Goal: Task Accomplishment & Management: Complete application form

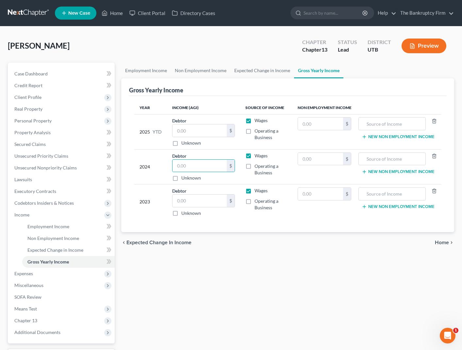
click at [273, 36] on div "[PERSON_NAME] Upgraded Chapter Chapter 13 Status Lead District UTB Preview" at bounding box center [231, 48] width 446 height 28
click at [108, 11] on link "Home" at bounding box center [112, 13] width 28 height 12
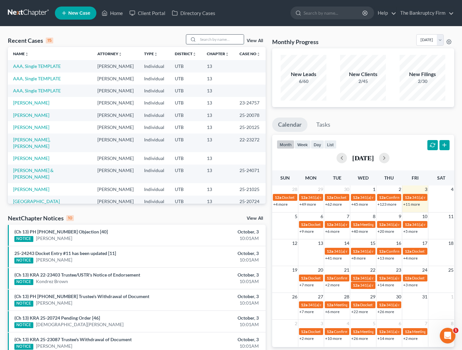
click at [225, 39] on input "search" at bounding box center [221, 39] width 46 height 9
type input "[PERSON_NAME]"
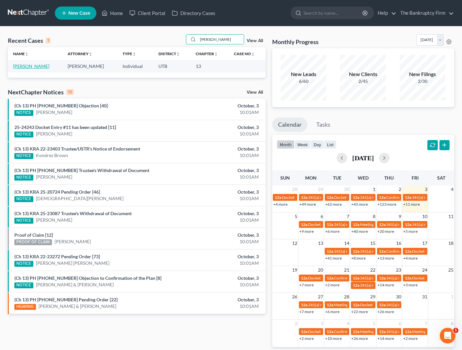
click at [40, 66] on link "[PERSON_NAME]" at bounding box center [31, 66] width 36 height 6
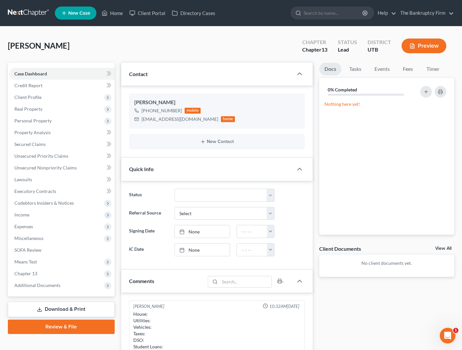
click at [183, 44] on div "[PERSON_NAME] Upgraded Chapter Chapter 13 Status Lead District UTB Preview" at bounding box center [231, 48] width 446 height 28
click at [115, 12] on link "Home" at bounding box center [112, 13] width 28 height 12
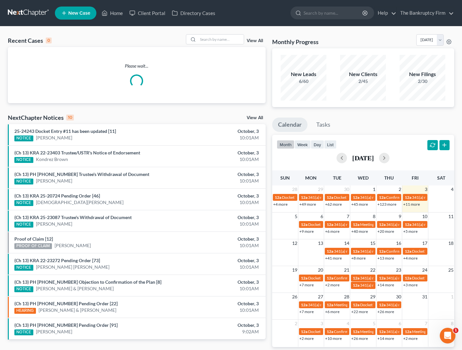
click at [254, 40] on link "View All" at bounding box center [255, 41] width 16 height 5
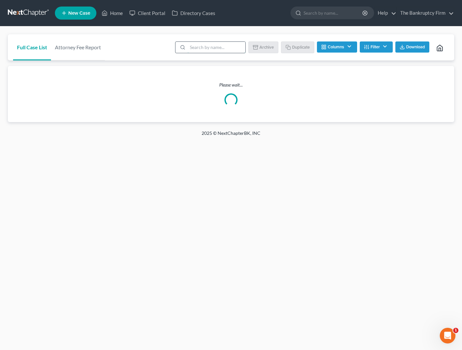
click at [214, 48] on input "search" at bounding box center [216, 47] width 58 height 11
type input "[PERSON_NAME]"
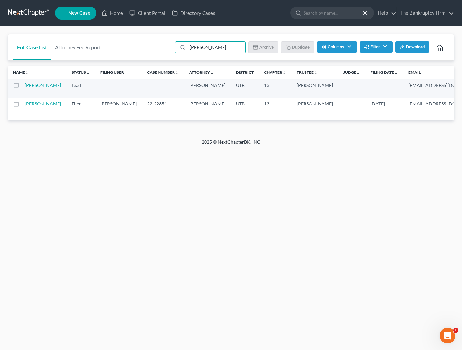
click at [31, 88] on link "[PERSON_NAME]" at bounding box center [43, 85] width 36 height 6
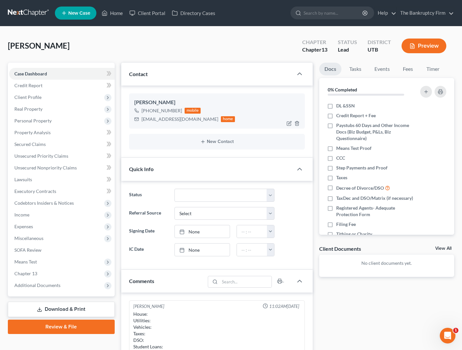
scroll to position [51, 0]
click at [289, 124] on icon "button" at bounding box center [288, 123] width 5 height 5
select select "0"
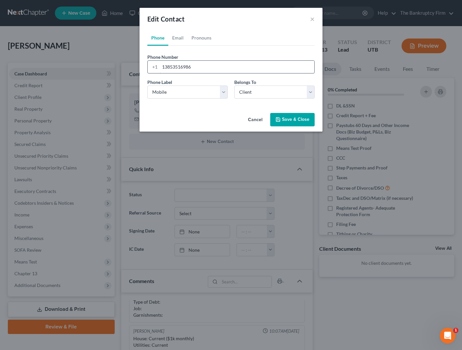
drag, startPoint x: 223, startPoint y: 68, endPoint x: 153, endPoint y: 67, distance: 70.6
click at [153, 67] on div "[PHONE_NUMBER]" at bounding box center [230, 66] width 167 height 13
type input "[PHONE_NUMBER]"
click at [299, 119] on button "Save & Close" at bounding box center [292, 120] width 44 height 14
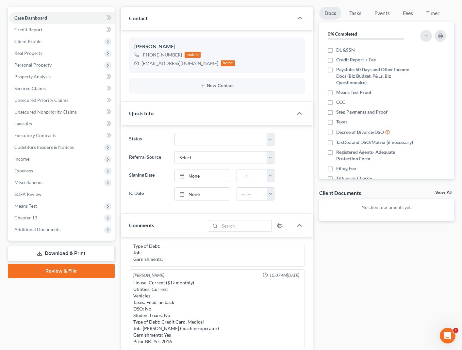
scroll to position [0, 0]
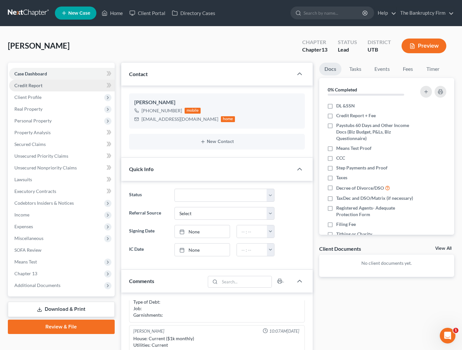
click at [32, 86] on span "Credit Report" at bounding box center [28, 86] width 28 height 6
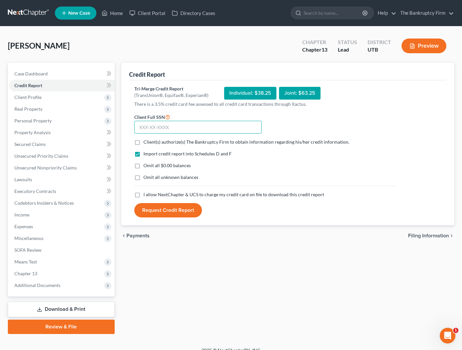
click at [162, 127] on input "text" at bounding box center [197, 127] width 127 height 13
type input "528-95-9526"
click at [143, 141] on label "Client(s) authorize(s) The Bankruptcy Firm to obtain information regarding his/…" at bounding box center [246, 142] width 206 height 7
click at [146, 141] on input "Client(s) authorize(s) The Bankruptcy Firm to obtain information regarding his/…" at bounding box center [148, 141] width 4 height 4
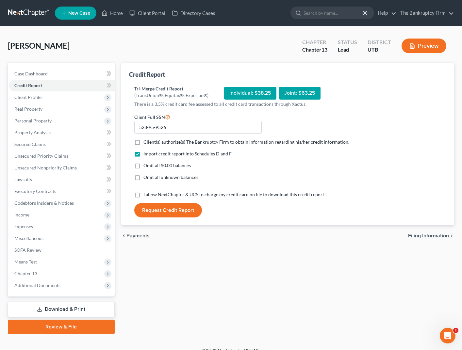
checkbox input "true"
click at [143, 194] on label "I allow NextChapter & UCS to charge my credit card on file to download this cre…" at bounding box center [233, 194] width 181 height 7
click at [146, 194] on input "I allow NextChapter & UCS to charge my credit card on file to download this cre…" at bounding box center [148, 193] width 4 height 4
checkbox input "true"
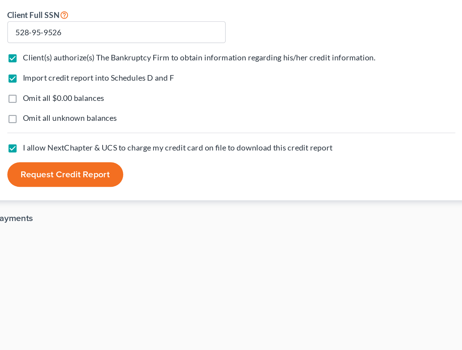
click at [230, 230] on div "chevron_left Payments Filing Information chevron_right" at bounding box center [287, 235] width 333 height 21
click at [179, 210] on button "Request Credit Report" at bounding box center [168, 210] width 68 height 14
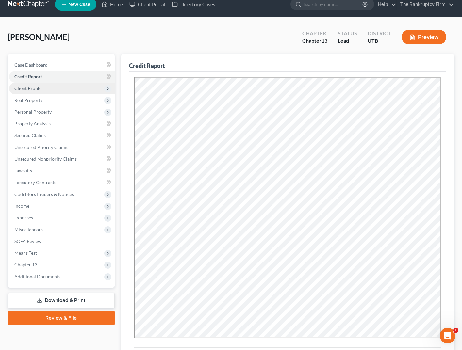
click at [42, 87] on span "Client Profile" at bounding box center [62, 89] width 106 height 12
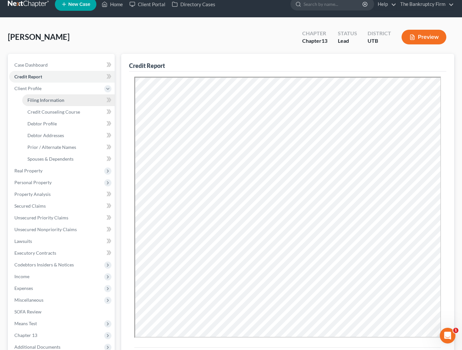
click at [63, 100] on span "Filing Information" at bounding box center [45, 100] width 37 height 6
select select "1"
select select "0"
select select "3"
select select "81"
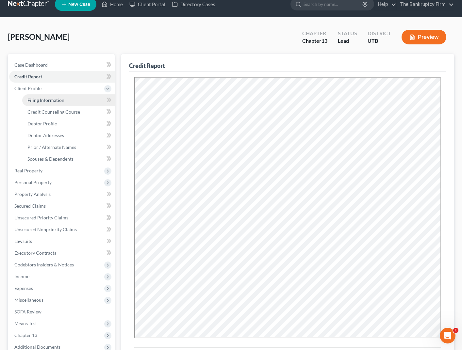
select select "0"
select select "46"
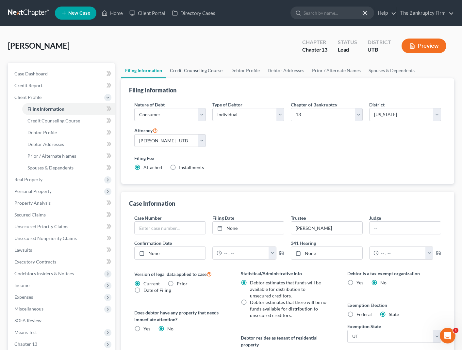
click at [195, 68] on link "Credit Counseling Course" at bounding box center [196, 71] width 60 height 16
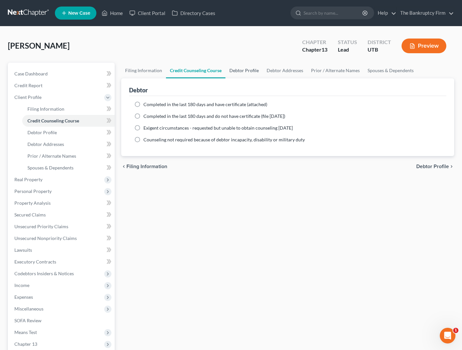
click at [240, 72] on link "Debtor Profile" at bounding box center [243, 71] width 37 height 16
select select "2"
select select "1"
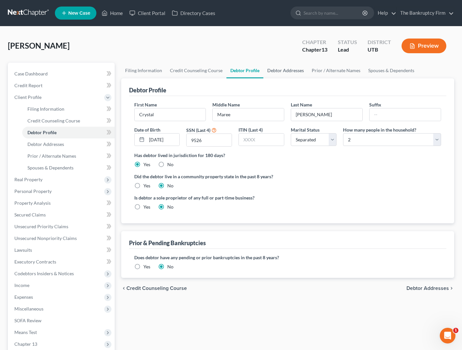
click at [283, 70] on link "Debtor Addresses" at bounding box center [285, 71] width 44 height 16
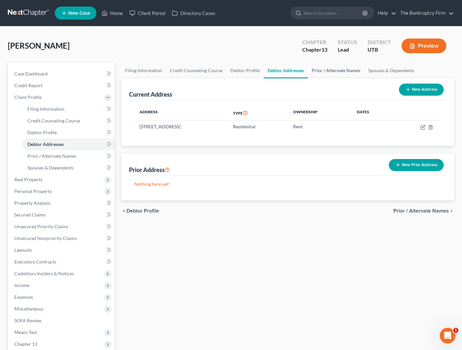
click at [320, 69] on link "Prior / Alternate Names" at bounding box center [336, 71] width 57 height 16
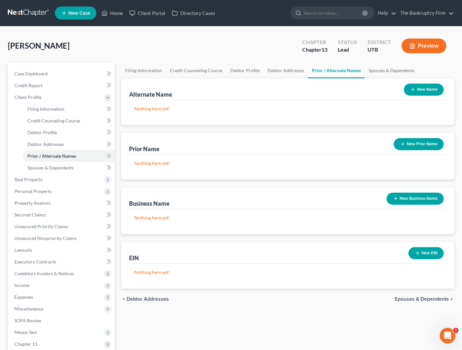
click at [427, 89] on button "New Name" at bounding box center [424, 90] width 40 height 12
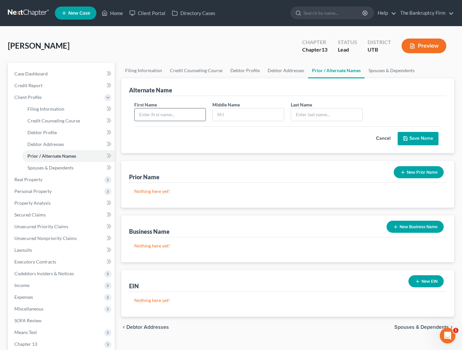
click at [162, 113] on input "text" at bounding box center [170, 114] width 71 height 12
type input "Crystal"
type input "[PERSON_NAME]"
click at [414, 138] on button "Save Name" at bounding box center [418, 139] width 41 height 14
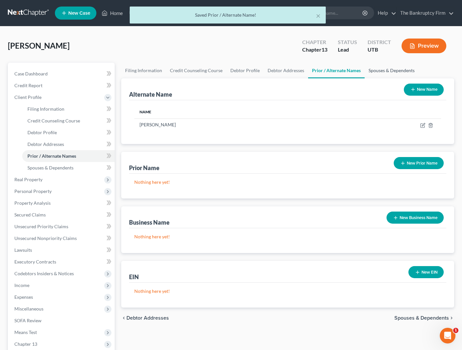
click at [383, 70] on link "Spouses & Dependents" at bounding box center [392, 71] width 54 height 16
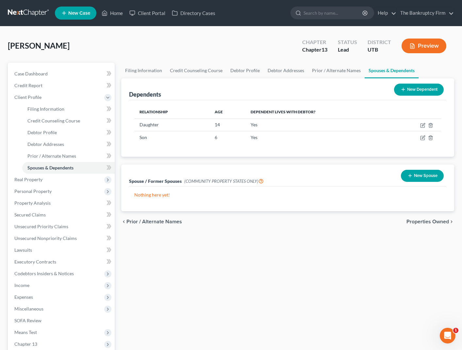
click at [193, 92] on div "Dependents New Dependent" at bounding box center [287, 89] width 317 height 22
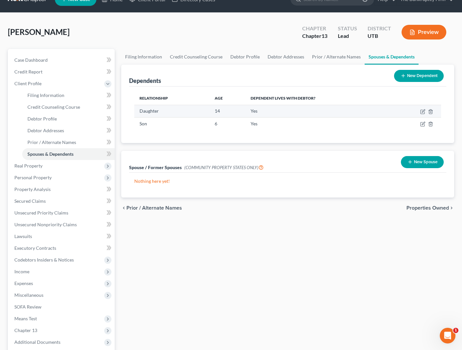
scroll to position [15, 0]
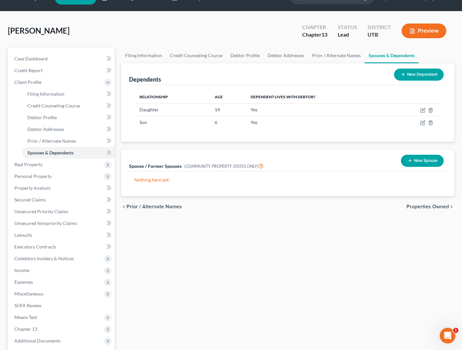
click at [306, 162] on div "Spouse / Former Spouses (COMMUNITY PROPERTY STATES ONLY) New Spouse" at bounding box center [287, 161] width 317 height 22
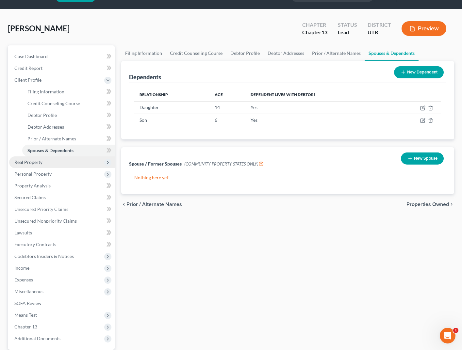
click at [28, 161] on span "Real Property" at bounding box center [28, 162] width 28 height 6
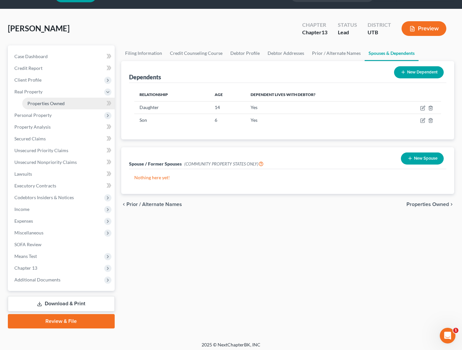
click at [50, 104] on span "Properties Owned" at bounding box center [45, 104] width 37 height 6
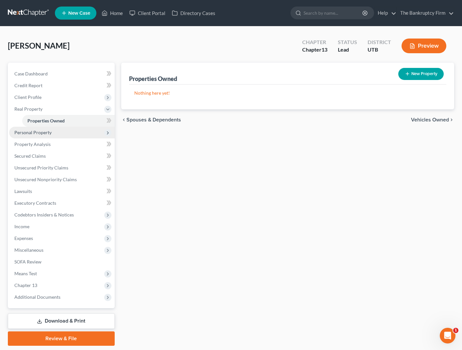
click at [51, 133] on span "Personal Property" at bounding box center [62, 133] width 106 height 12
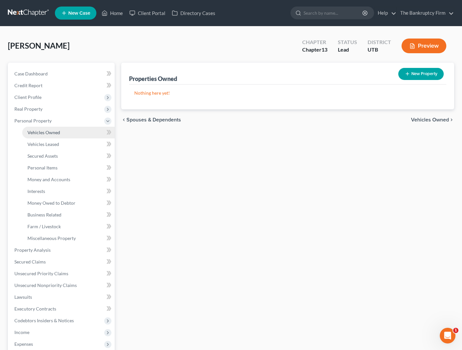
click at [62, 132] on link "Vehicles Owned" at bounding box center [68, 133] width 92 height 12
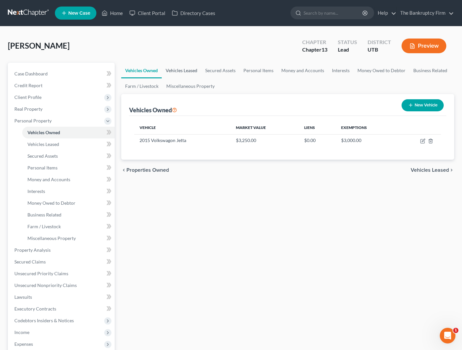
click at [182, 71] on link "Vehicles Leased" at bounding box center [182, 71] width 40 height 16
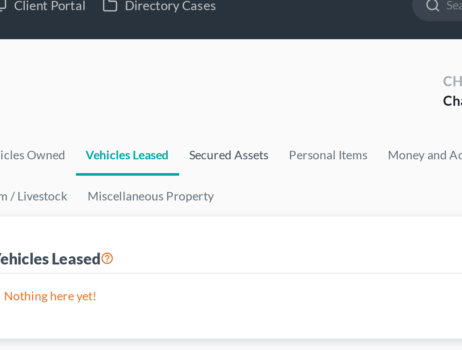
click at [217, 36] on div "[PERSON_NAME] Upgraded Chapter Chapter 13 Status Lead District UTB Preview" at bounding box center [231, 48] width 446 height 28
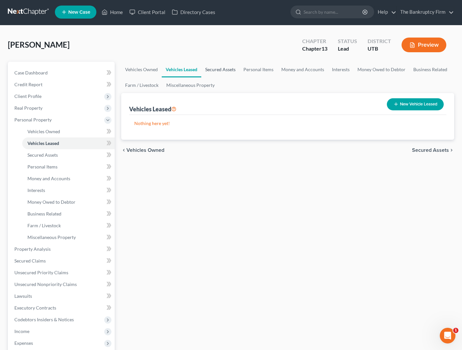
scroll to position [1, 0]
click at [223, 70] on link "Secured Assets" at bounding box center [220, 69] width 38 height 16
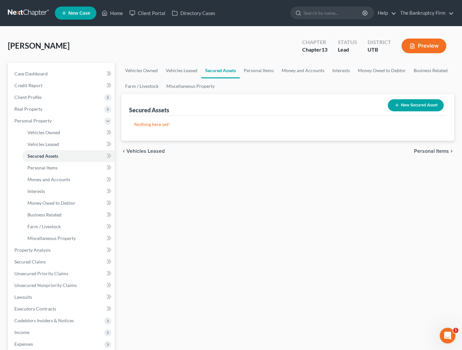
click at [242, 48] on div "[PERSON_NAME] Upgraded Chapter Chapter 13 Status Lead District UTB Preview" at bounding box center [231, 48] width 446 height 28
click at [260, 69] on link "Personal Items" at bounding box center [259, 71] width 38 height 16
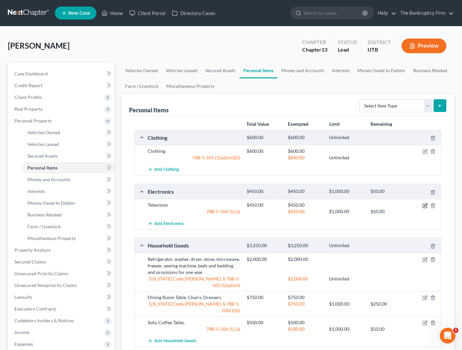
click at [424, 205] on icon "button" at bounding box center [424, 205] width 5 height 5
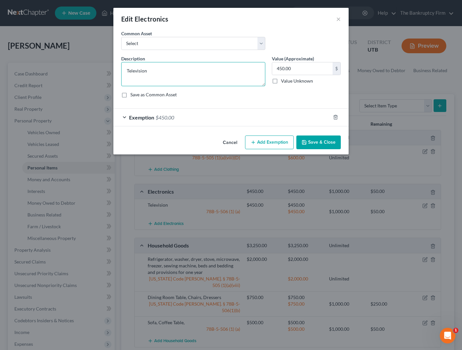
click at [170, 71] on textarea "Television" at bounding box center [193, 74] width 144 height 24
type textarea "Television, Gaming System, PC, Cell Phone, Tablet"
click at [320, 141] on button "Save & Close" at bounding box center [318, 143] width 44 height 14
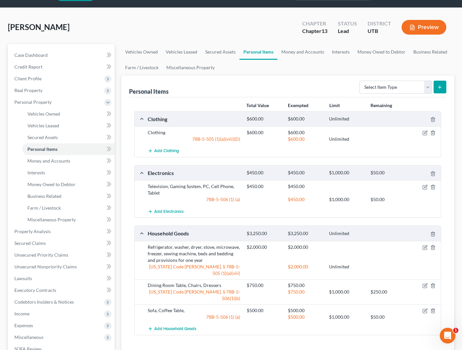
scroll to position [22, 0]
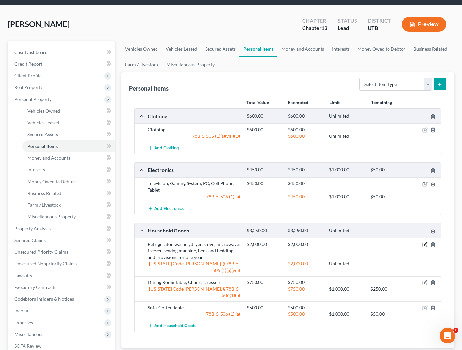
click at [425, 243] on icon "button" at bounding box center [424, 244] width 5 height 5
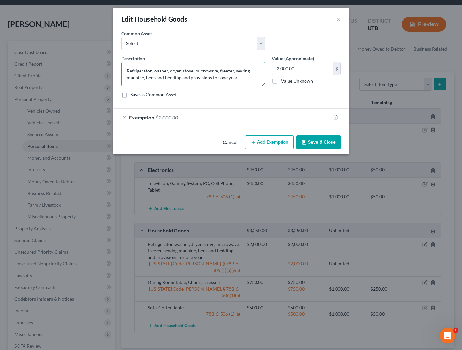
drag, startPoint x: 234, startPoint y: 70, endPoint x: 102, endPoint y: 72, distance: 132.3
click at [102, 72] on div "Edit Household Goods × An exemption set must first be selected from the Filing …" at bounding box center [231, 175] width 462 height 350
type textarea "beds and bedding and provisions for one year"
click at [321, 143] on button "Save & Close" at bounding box center [318, 143] width 44 height 14
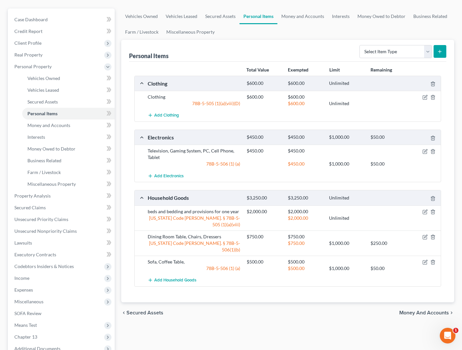
scroll to position [55, 0]
click at [425, 259] on icon "button" at bounding box center [424, 261] width 5 height 5
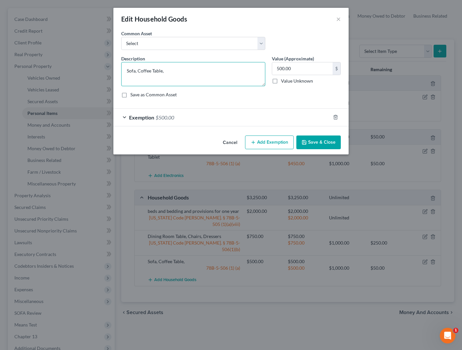
click at [183, 71] on textarea "Sofa, Coffee Table," at bounding box center [193, 74] width 144 height 24
type textarea "C"
type textarea "Partial Sectional Couch, Sofa Chair, end Table,Coffee Table, Lamps, [GEOGRAPHIC…"
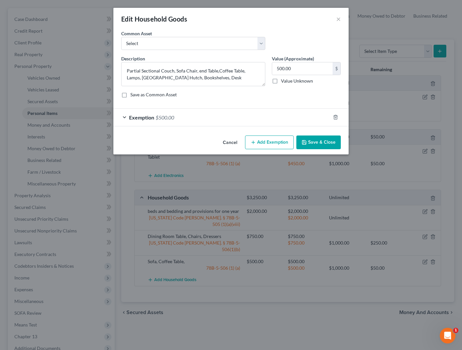
click at [326, 140] on button "Save & Close" at bounding box center [318, 143] width 44 height 14
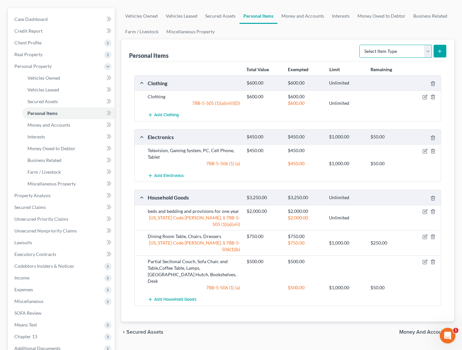
click at [423, 53] on select "Select Item Type Clothing Collectibles Of Value Electronics Firearms Household …" at bounding box center [395, 51] width 73 height 13
select select "pets"
click at [360, 45] on select "Select Item Type Clothing Collectibles Of Value Electronics Firearms Household …" at bounding box center [395, 51] width 73 height 13
click at [439, 50] on icon "submit" at bounding box center [439, 51] width 5 height 5
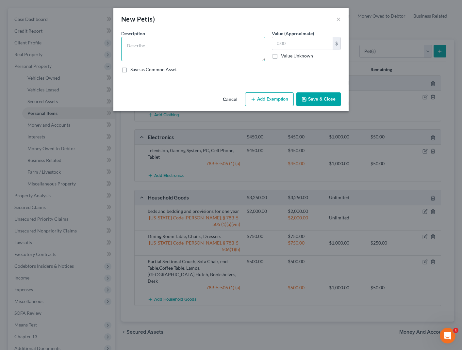
click at [180, 47] on textarea at bounding box center [193, 49] width 144 height 24
type textarea "Dog"
type input "50"
click at [272, 101] on button "Add Exemption" at bounding box center [269, 99] width 49 height 14
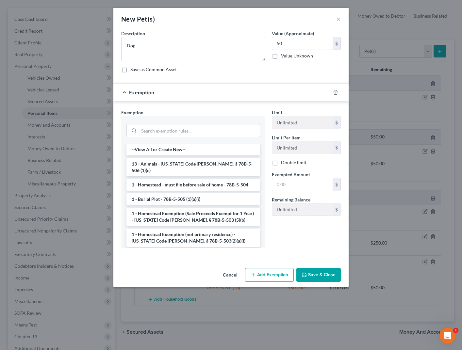
click at [171, 164] on li "13 - Animals - [US_STATE] Code [PERSON_NAME]. § 78B-5-506 (1)(c)" at bounding box center [193, 167] width 134 height 18
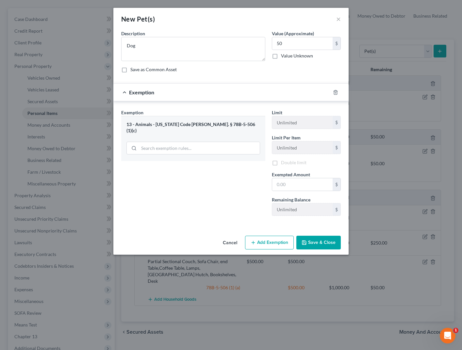
click at [171, 164] on div "Exemption Set must be selected for CA. Exemption * 13 - Animals - [US_STATE] Co…" at bounding box center [193, 165] width 151 height 112
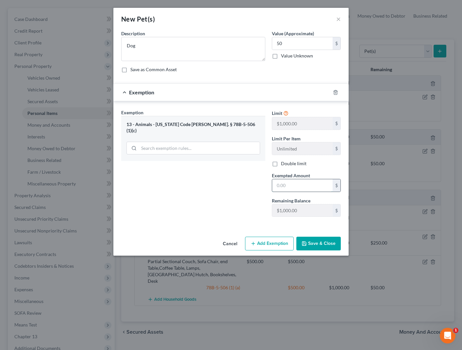
click at [300, 188] on input "text" at bounding box center [302, 185] width 60 height 12
type input "50"
click at [227, 186] on div "Exemption Set must be selected for CA. Exemption * 13 - Animals - [US_STATE] Co…" at bounding box center [193, 165] width 151 height 113
click at [331, 239] on button "Save & Close" at bounding box center [318, 244] width 44 height 14
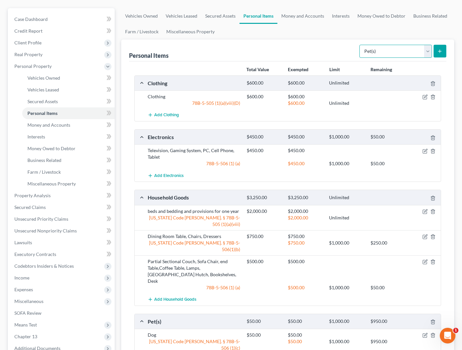
click at [427, 50] on select "Select Item Type Clothing Collectibles Of Value Electronics Firearms Household …" at bounding box center [395, 51] width 73 height 13
click at [296, 15] on link "Money and Accounts" at bounding box center [302, 16] width 51 height 16
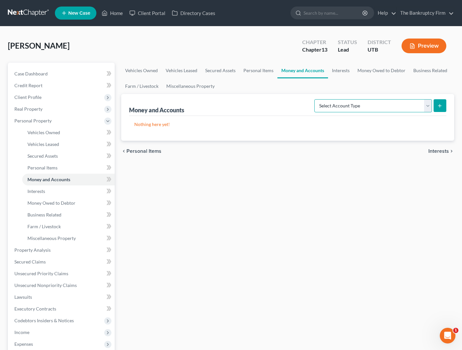
click at [401, 106] on select "Select Account Type Brokerage Cash on Hand Certificates of Deposit Checking Acc…" at bounding box center [373, 105] width 118 height 13
select select "checking"
click at [316, 99] on select "Select Account Type Brokerage Cash on Hand Certificates of Deposit Checking Acc…" at bounding box center [373, 105] width 118 height 13
click at [438, 105] on icon "submit" at bounding box center [439, 105] width 5 height 5
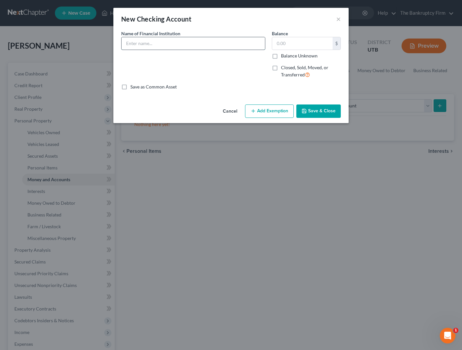
click at [176, 42] on input "text" at bounding box center [193, 43] width 143 height 12
type input "c"
type input "Chase"
click at [317, 113] on button "Save & Close" at bounding box center [318, 112] width 44 height 14
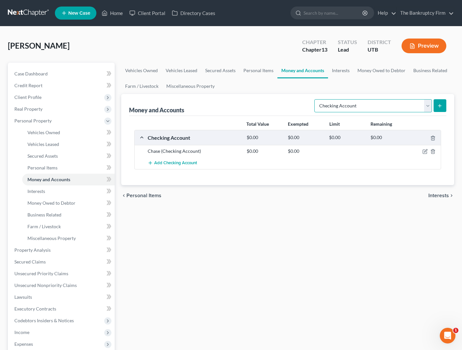
click at [425, 103] on select "Select Account Type Brokerage Cash on Hand Certificates of Deposit Checking Acc…" at bounding box center [373, 105] width 118 height 13
select select "savings"
click at [316, 99] on select "Select Account Type Brokerage Cash on Hand Certificates of Deposit Checking Acc…" at bounding box center [373, 105] width 118 height 13
click at [443, 103] on button "submit" at bounding box center [439, 105] width 13 height 13
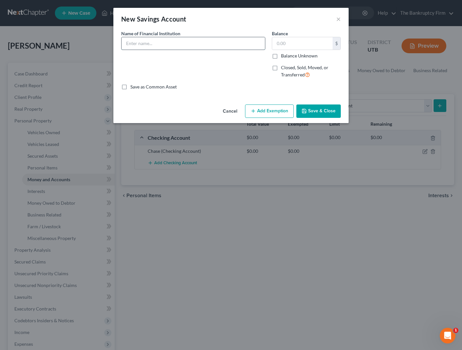
click at [176, 44] on input "text" at bounding box center [193, 43] width 143 height 12
type input "Chase"
type input "20"
click at [314, 109] on button "Save & Close" at bounding box center [318, 112] width 44 height 14
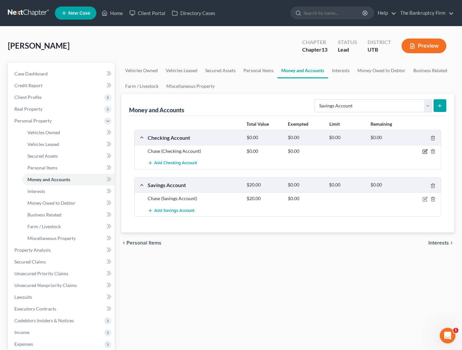
click at [425, 150] on icon "button" at bounding box center [424, 151] width 5 height 5
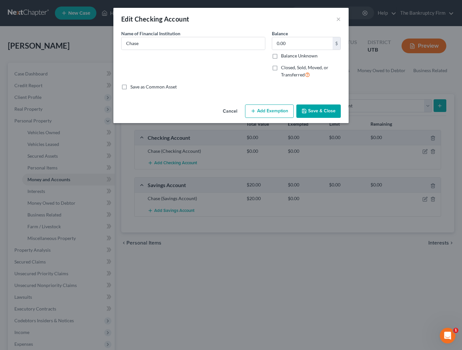
click at [326, 111] on button "Save & Close" at bounding box center [318, 112] width 44 height 14
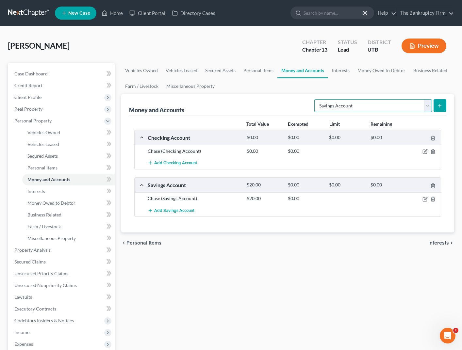
click at [428, 104] on select "Select Account Type Brokerage Cash on Hand Certificates of Deposit Checking Acc…" at bounding box center [373, 105] width 118 height 13
select select "other"
click at [316, 99] on select "Select Account Type Brokerage Cash on Hand Certificates of Deposit Checking Acc…" at bounding box center [373, 105] width 118 height 13
click at [439, 103] on icon "submit" at bounding box center [439, 105] width 5 height 5
click at [341, 71] on link "Interests" at bounding box center [340, 71] width 25 height 16
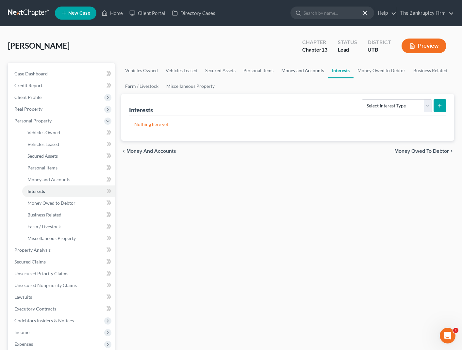
click at [305, 69] on link "Money and Accounts" at bounding box center [302, 71] width 51 height 16
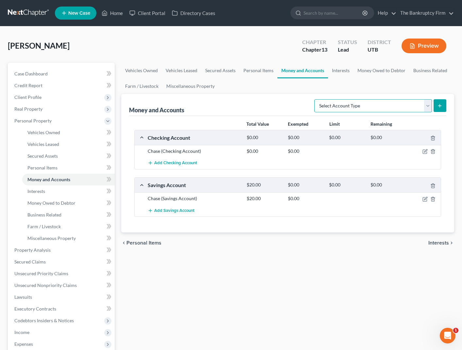
click at [427, 104] on select "Select Account Type Brokerage Cash on Hand Certificates of Deposit Checking Acc…" at bounding box center [373, 105] width 118 height 13
select select "other"
click at [316, 99] on select "Select Account Type Brokerage Cash on Hand Certificates of Deposit Checking Acc…" at bounding box center [373, 105] width 118 height 13
click at [440, 105] on line "submit" at bounding box center [440, 105] width 0 height 3
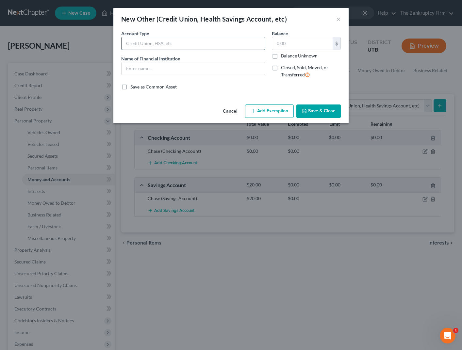
click at [150, 43] on input "text" at bounding box center [193, 43] width 143 height 12
type input "Venmo"
click at [320, 111] on button "Save & Close" at bounding box center [318, 112] width 44 height 14
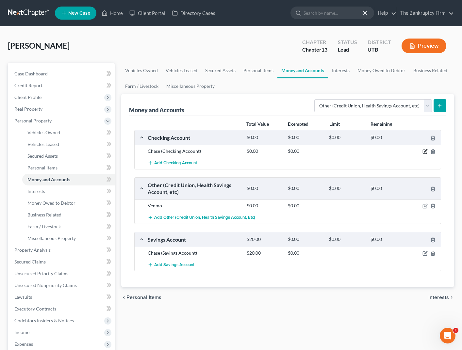
click at [425, 149] on icon "button" at bounding box center [424, 151] width 5 height 5
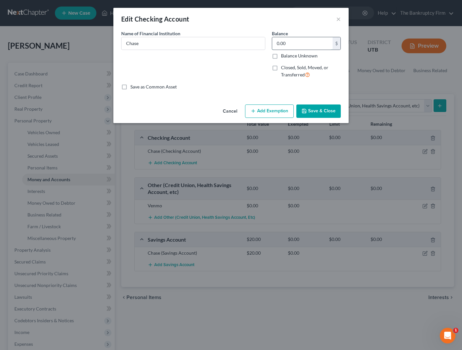
click at [296, 43] on input "0.00" at bounding box center [302, 43] width 60 height 12
type input "12.00"
click at [318, 107] on button "Save & Close" at bounding box center [318, 112] width 44 height 14
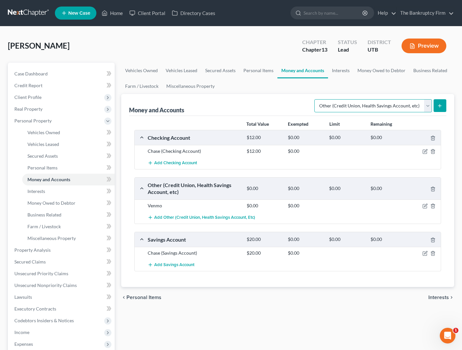
click at [428, 103] on select "Select Account Type Brokerage Cash on Hand Certificates of Deposit Checking Acc…" at bounding box center [373, 105] width 118 height 13
click at [364, 104] on select "Select Account Type Brokerage Cash on Hand Certificates of Deposit Checking Acc…" at bounding box center [373, 105] width 118 height 13
click at [343, 69] on link "Interests" at bounding box center [340, 71] width 25 height 16
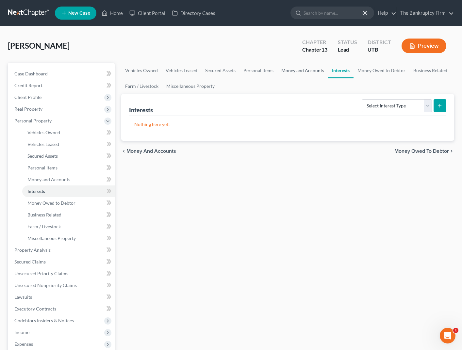
click at [300, 71] on link "Money and Accounts" at bounding box center [302, 71] width 51 height 16
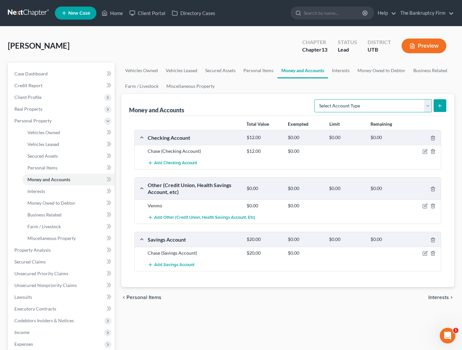
click at [419, 104] on select "Select Account Type Brokerage Cash on Hand Certificates of Deposit Checking Acc…" at bounding box center [373, 105] width 118 height 13
click at [341, 69] on link "Interests" at bounding box center [340, 71] width 25 height 16
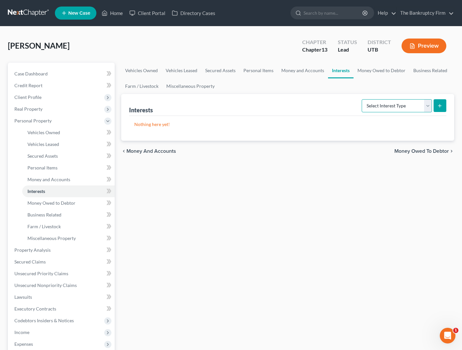
click at [429, 105] on select "Select Interest Type 401K Annuity Bond Education IRA Government Bond Government…" at bounding box center [397, 105] width 70 height 13
select select "401k"
click at [362, 99] on select "Select Interest Type 401K Annuity Bond Education IRA Government Bond Government…" at bounding box center [397, 105] width 70 height 13
click at [439, 105] on icon "submit" at bounding box center [439, 105] width 5 height 5
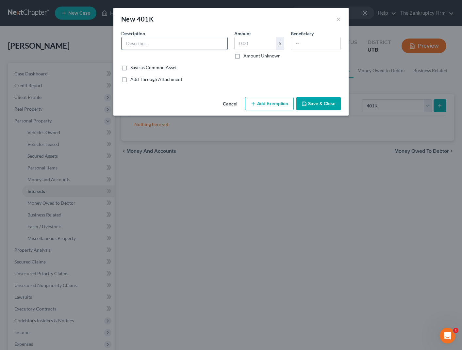
click at [152, 41] on input "text" at bounding box center [175, 43] width 106 height 12
type input "Fidelity"
type input "50,000"
click at [280, 102] on button "Add Exemption" at bounding box center [269, 104] width 49 height 14
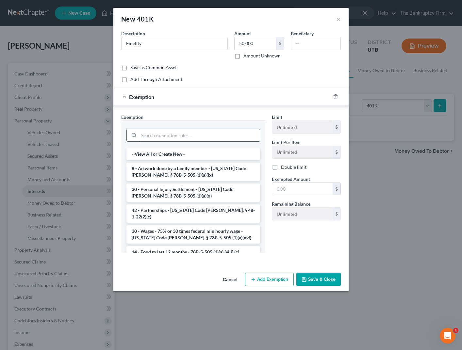
click at [187, 133] on input "search" at bounding box center [199, 135] width 121 height 12
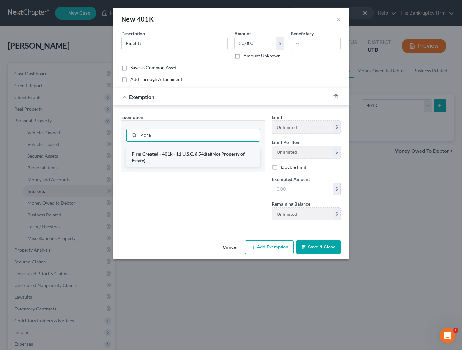
type input "401k"
click at [230, 158] on li "Firm Created - 401k - 11 U.S.C. § 541(a)(Not Property of Estate)" at bounding box center [193, 157] width 134 height 18
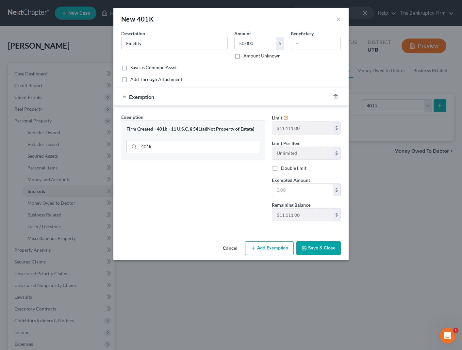
click at [319, 249] on button "Save & Close" at bounding box center [318, 248] width 44 height 14
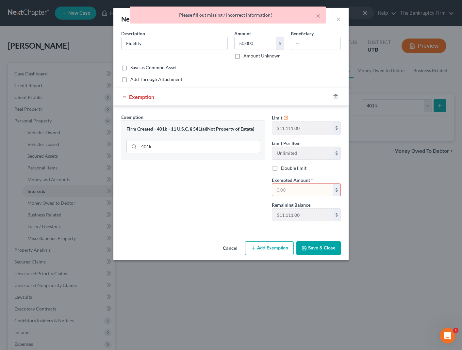
click at [301, 192] on input "text" at bounding box center [302, 190] width 60 height 12
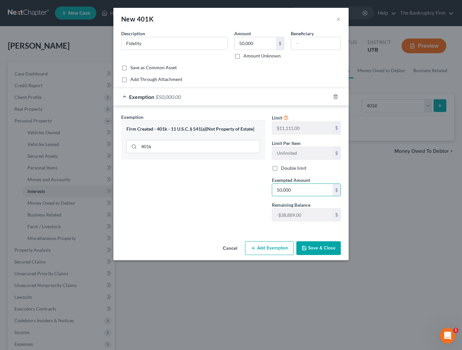
type input "50,000"
click at [324, 245] on button "Save & Close" at bounding box center [318, 248] width 44 height 14
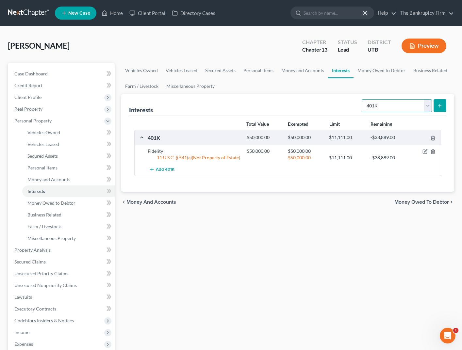
click at [426, 104] on select "Select Interest Type 401K Annuity Bond Education IRA Government Bond Government…" at bounding box center [397, 105] width 70 height 13
click at [392, 85] on ul "Vehicles Owned Vehicles Leased Secured Assets Personal Items Money and Accounts…" at bounding box center [287, 78] width 333 height 31
click at [371, 71] on link "Money Owed to Debtor" at bounding box center [381, 71] width 56 height 16
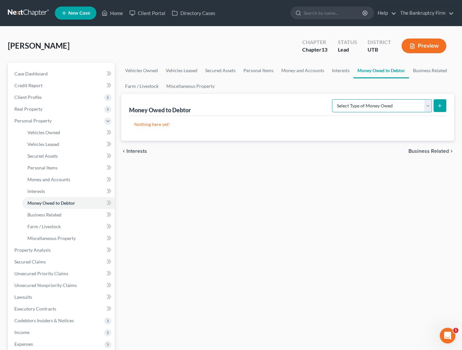
click at [426, 106] on select "Select Type of Money Owed Accounts Receivable Alimony Child Support Claims Agai…" at bounding box center [382, 105] width 100 height 13
click at [428, 70] on link "Business Related" at bounding box center [430, 71] width 42 height 16
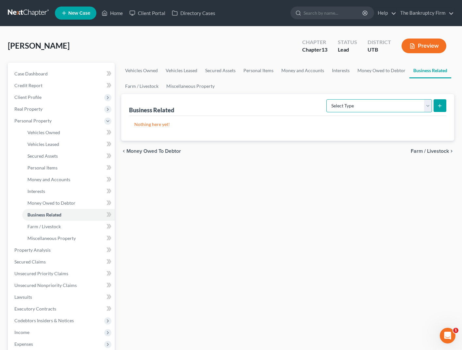
click at [419, 106] on select "Select Type Customer Lists Franchises Inventory Licenses Machinery Office Equip…" at bounding box center [379, 105] width 106 height 13
click at [134, 85] on link "Farm / Livestock" at bounding box center [141, 86] width 41 height 16
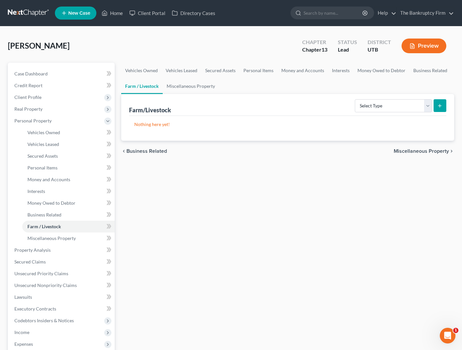
click at [264, 82] on ul "Vehicles Owned Vehicles Leased Secured Assets Personal Items Money and Accounts…" at bounding box center [287, 78] width 333 height 31
click at [430, 104] on select "Select Type Animals & Livestock Crops: Growing or Harvested Farming Equipment F…" at bounding box center [393, 105] width 77 height 13
click at [425, 105] on select "Select Type Animals & Livestock Crops: Growing or Harvested Farming Equipment F…" at bounding box center [393, 105] width 77 height 13
drag, startPoint x: 190, startPoint y: 86, endPoint x: 199, endPoint y: 83, distance: 8.8
click at [199, 83] on link "Miscellaneous Property" at bounding box center [191, 86] width 56 height 16
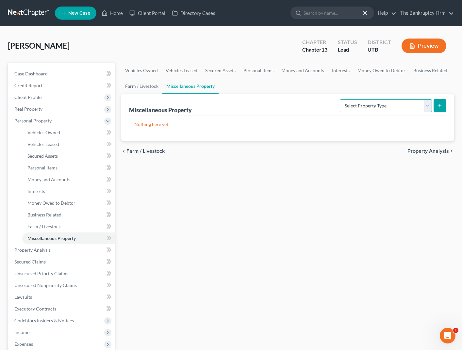
click at [426, 103] on select "Select Property Type Assigned for Creditor Benefit [DATE] Holding for Another N…" at bounding box center [386, 105] width 92 height 13
click at [340, 99] on select "Select Property Type Assigned for Creditor Benefit [DATE] Holding for Another N…" at bounding box center [386, 105] width 92 height 13
click at [421, 104] on select "Select Property Type Assigned for Creditor Benefit [DATE] Holding for Another N…" at bounding box center [386, 105] width 92 height 13
select select "stored_within_1_year"
click at [340, 99] on select "Select Property Type Assigned for Creditor Benefit [DATE] Holding for Another N…" at bounding box center [386, 105] width 92 height 13
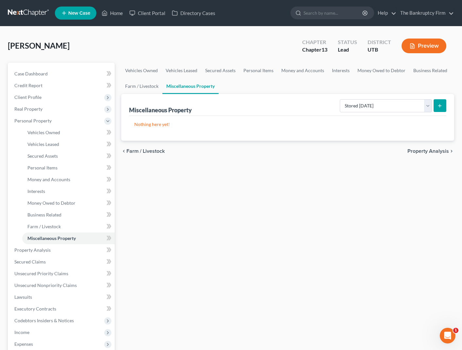
click at [443, 104] on button "submit" at bounding box center [439, 105] width 13 height 13
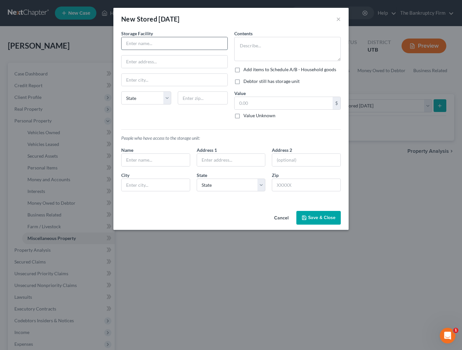
click at [158, 46] on input "text" at bounding box center [175, 43] width 106 height 12
click at [153, 46] on input "text" at bounding box center [175, 43] width 106 height 12
click at [173, 44] on input "Extra Space Storage" at bounding box center [175, 43] width 106 height 12
click at [173, 43] on input "Extra Space Storage" at bounding box center [175, 43] width 106 height 12
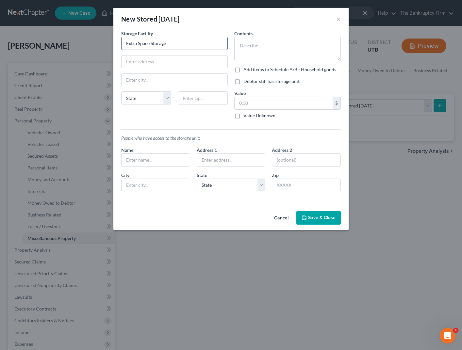
paste input "BriteLock Storage [GEOGRAPHIC_DATA]"
type input "BriteLock Storage [GEOGRAPHIC_DATA]"
click at [159, 60] on input "text" at bounding box center [175, 62] width 106 height 12
paste input "3990 S 3275 W"
type input "3990 S 3275 W"
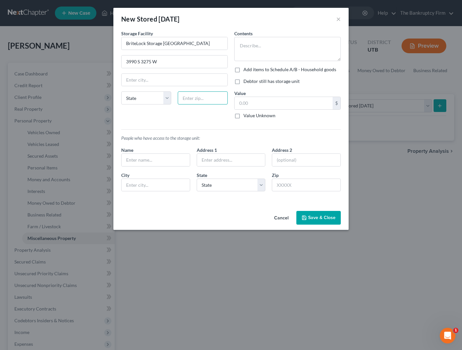
click at [217, 98] on input "text" at bounding box center [203, 97] width 50 height 13
type input "84401"
type input "[PERSON_NAME]"
select select "46"
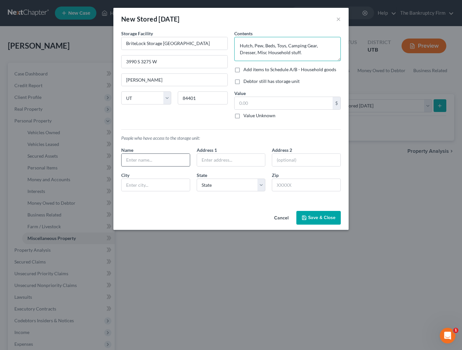
type textarea "Hutch, Pew, Beds, Toys, Camping Gear, Dresser, Misc Household stuff."
click at [139, 161] on input "text" at bounding box center [156, 160] width 68 height 12
type input "Debtor"
click at [304, 53] on textarea "Hutch, Pew, Beds, Toys, Camping Gear, Dresser, Misc Household stuff." at bounding box center [287, 49] width 106 height 24
click at [325, 218] on button "Save & Close" at bounding box center [318, 218] width 44 height 14
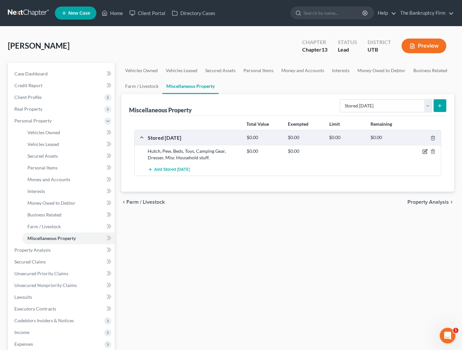
click at [425, 151] on icon "button" at bounding box center [424, 151] width 5 height 5
select select "46"
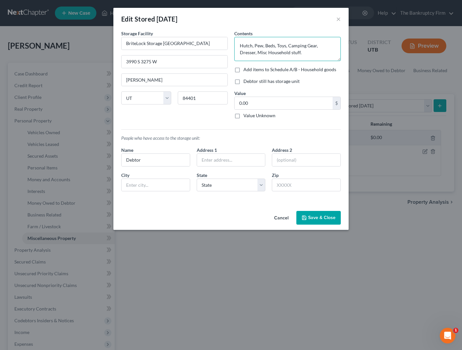
click at [263, 45] on textarea "Hutch, Pew, Beds, Toys, Camping Gear, Dresser, Misc Household stuff." at bounding box center [287, 49] width 106 height 24
type textarea "Hutch, Pew, Beds, Toys, Camping Gear, Dresser, Misc Household stuff."
click at [324, 219] on button "Save & Close" at bounding box center [318, 218] width 44 height 14
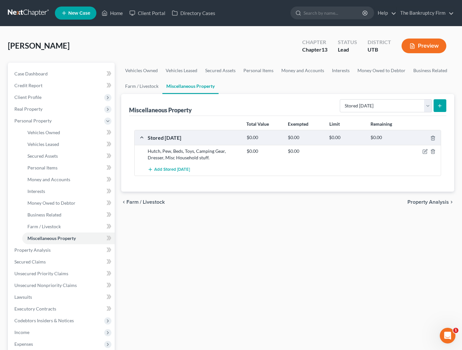
click at [240, 94] on div "Miscellaneous Property Select Property Type Assigned for Creditor Benefit [DATE…" at bounding box center [287, 105] width 317 height 22
click at [426, 105] on select "Select Property Type Assigned for Creditor Benefit [DATE] Holding for Another N…" at bounding box center [386, 105] width 92 height 13
click at [48, 253] on link "Property Analysis" at bounding box center [62, 250] width 106 height 12
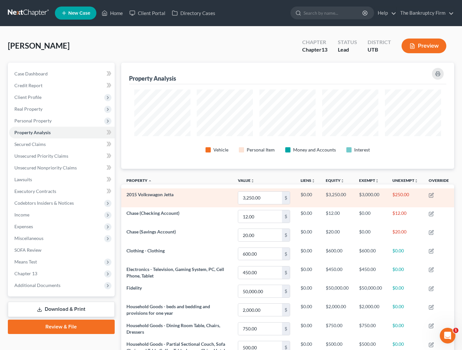
scroll to position [106, 333]
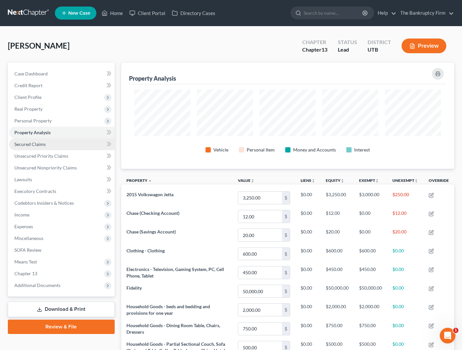
click at [17, 147] on link "Secured Claims" at bounding box center [62, 144] width 106 height 12
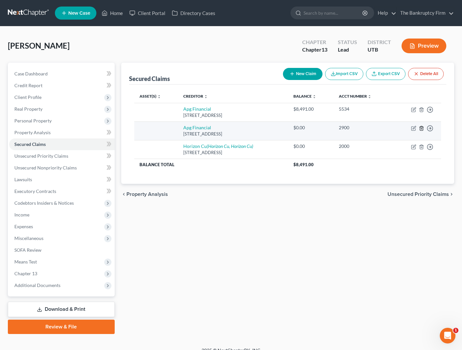
click at [423, 127] on icon "button" at bounding box center [421, 128] width 3 height 4
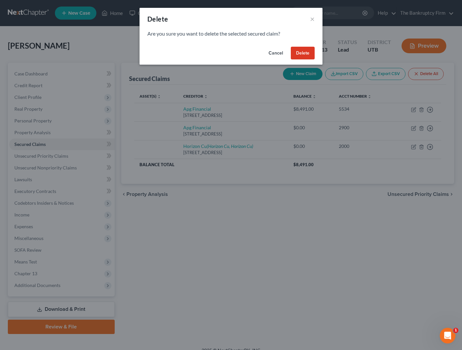
click at [305, 50] on button "Delete" at bounding box center [303, 53] width 24 height 13
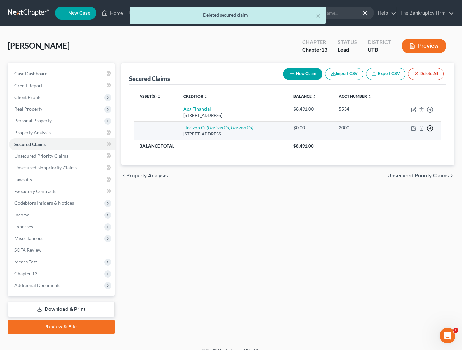
click at [431, 127] on icon "button" at bounding box center [430, 128] width 7 height 7
click at [398, 141] on link "Move to F" at bounding box center [400, 143] width 55 height 11
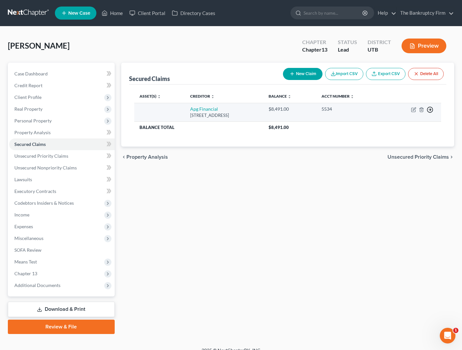
click at [431, 109] on icon "button" at bounding box center [430, 109] width 7 height 7
click at [397, 124] on link "Move to F" at bounding box center [400, 125] width 55 height 11
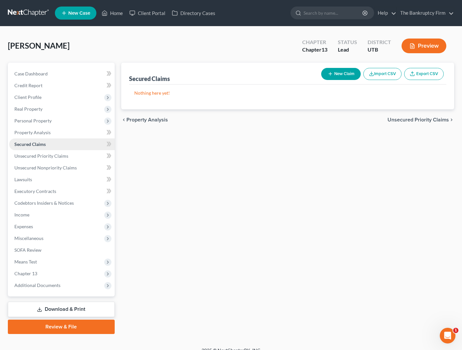
click at [44, 143] on span "Secured Claims" at bounding box center [29, 144] width 31 height 6
click at [41, 156] on span "Unsecured Priority Claims" at bounding box center [41, 156] width 54 height 6
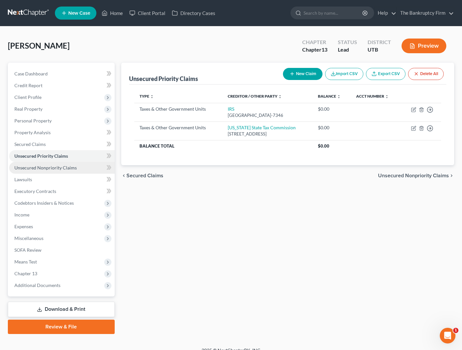
click at [79, 169] on link "Unsecured Nonpriority Claims" at bounding box center [62, 168] width 106 height 12
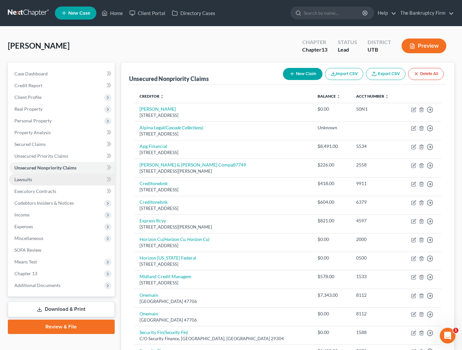
click at [44, 178] on link "Lawsuits" at bounding box center [62, 180] width 106 height 12
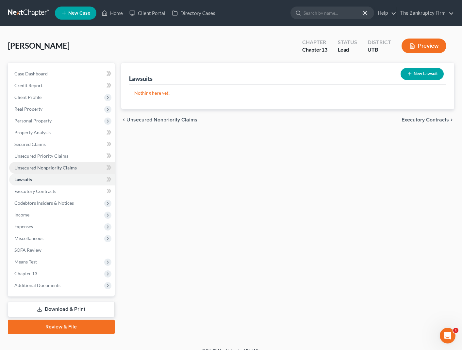
click at [44, 168] on span "Unsecured Nonpriority Claims" at bounding box center [45, 168] width 62 height 6
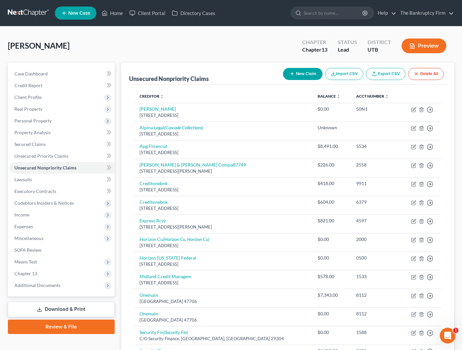
click at [304, 71] on button "New Claim" at bounding box center [303, 74] width 40 height 12
select select "0"
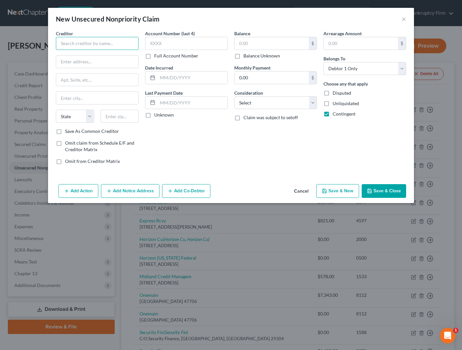
click at [76, 42] on input "text" at bounding box center [97, 43] width 83 height 13
type input "D"
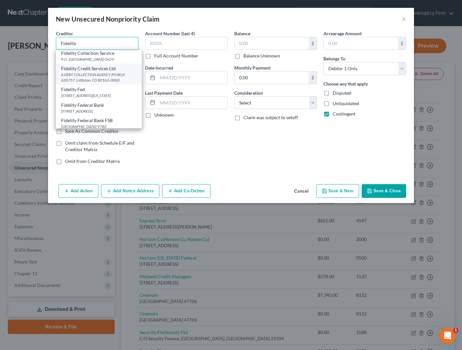
scroll to position [33, 0]
click at [78, 95] on div "[STREET_ADDRESS][US_STATE]" at bounding box center [98, 95] width 75 height 6
type input "Fidelity Fed"
type input "[STREET_ADDRESS][US_STATE]"
type input "[GEOGRAPHIC_DATA]"
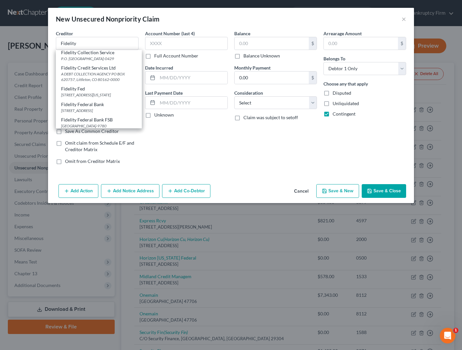
select select "4"
type input "90039-0000"
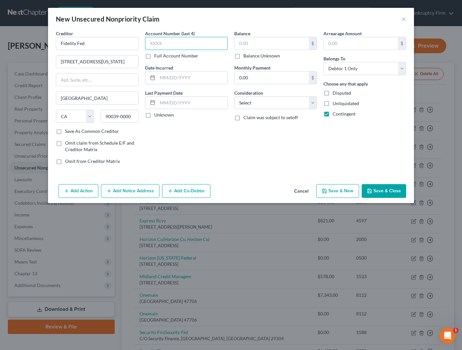
click at [174, 44] on input "text" at bounding box center [186, 43] width 83 height 13
type input "unk"
type input "2025"
click at [259, 43] on input "text" at bounding box center [272, 43] width 74 height 12
type input "190"
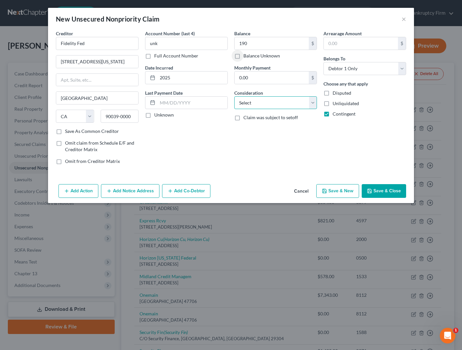
click at [267, 99] on select "Select Cable / Satellite Services Collection Agency Credit Card Debt Debt Couns…" at bounding box center [275, 102] width 83 height 13
select select "10"
click at [234, 96] on select "Select Cable / Satellite Services Collection Agency Credit Card Debt Debt Couns…" at bounding box center [275, 102] width 83 height 13
click at [389, 190] on button "Save & Close" at bounding box center [384, 191] width 44 height 14
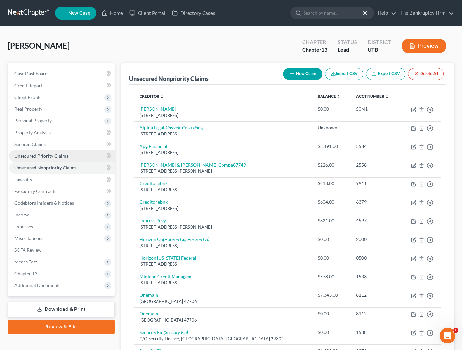
click at [52, 155] on span "Unsecured Priority Claims" at bounding box center [41, 156] width 54 height 6
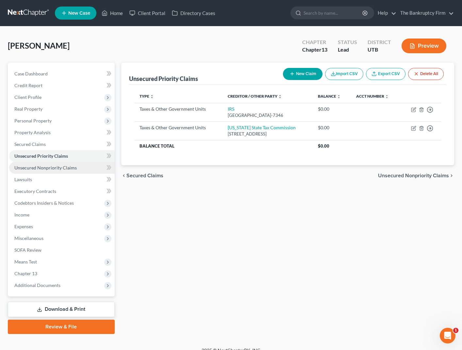
click at [53, 166] on span "Unsecured Nonpriority Claims" at bounding box center [45, 168] width 62 height 6
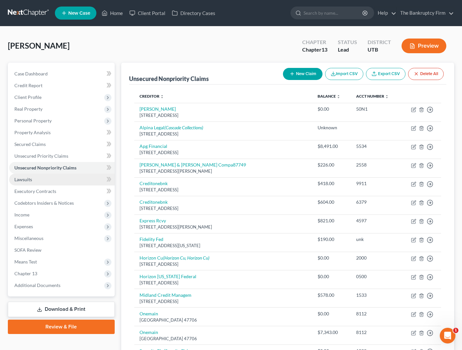
click at [36, 180] on link "Lawsuits" at bounding box center [62, 180] width 106 height 12
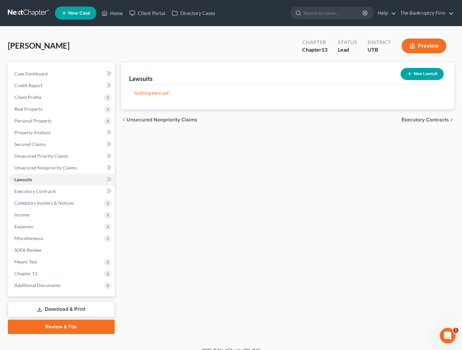
click at [423, 73] on button "New Lawsuit" at bounding box center [421, 74] width 43 height 12
select select "0"
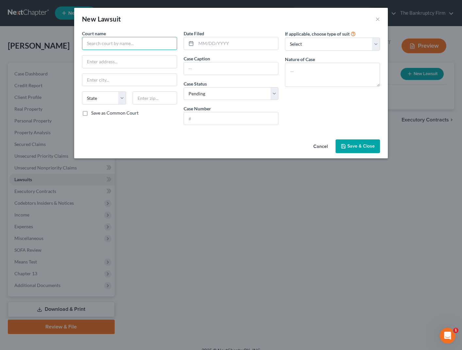
click at [132, 45] on input "text" at bounding box center [129, 43] width 95 height 13
click at [125, 42] on input "second district" at bounding box center [129, 43] width 95 height 13
type input "Second Judicial District Court"
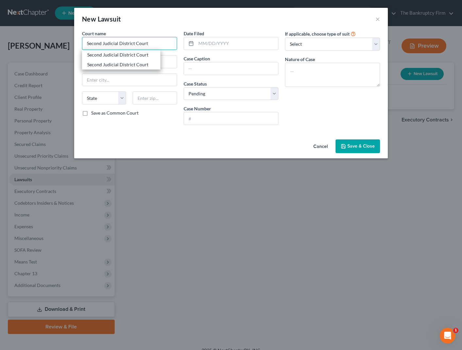
type input "[STREET_ADDRESS]"
type input "[PERSON_NAME]"
select select "46"
type input "84401"
type input "Second Judicial District Court"
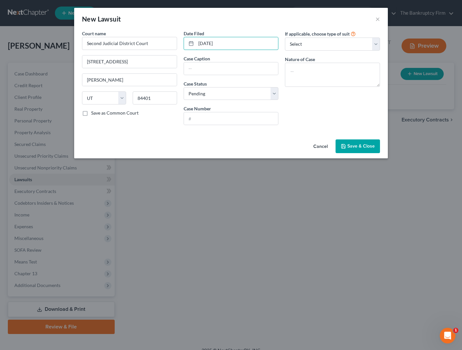
type input "[DATE]"
type input "Express Recovery vs [PERSON_NAME]"
type input "250905327"
click at [368, 149] on button "Save & Close" at bounding box center [357, 146] width 44 height 14
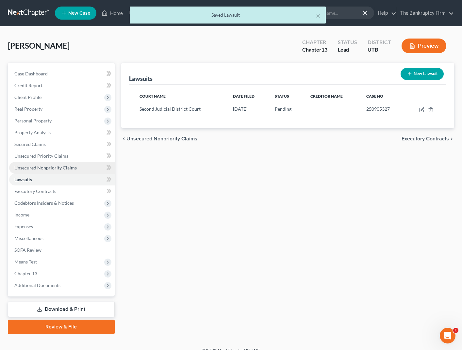
click at [50, 168] on span "Unsecured Nonpriority Claims" at bounding box center [45, 168] width 62 height 6
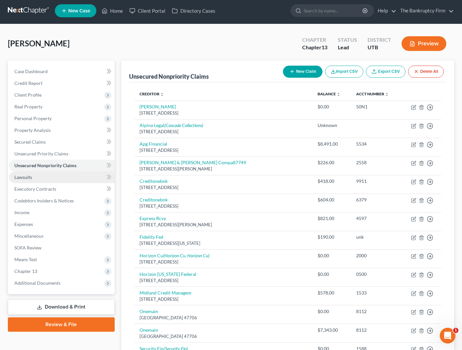
scroll to position [3, 0]
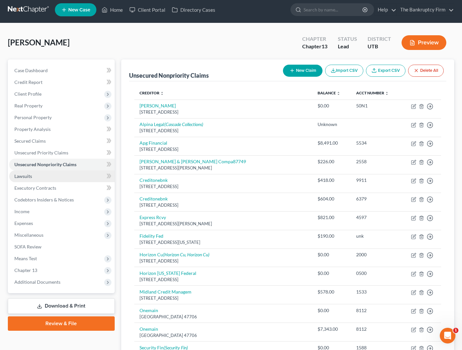
click at [30, 177] on span "Lawsuits" at bounding box center [23, 176] width 18 height 6
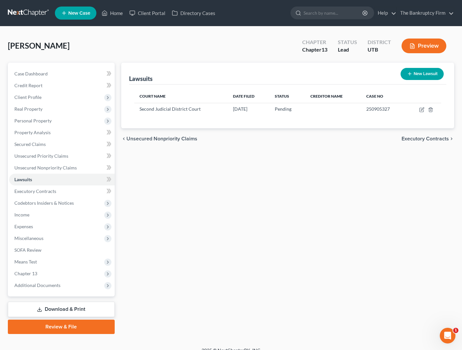
click at [414, 74] on button "New Lawsuit" at bounding box center [421, 74] width 43 height 12
select select "0"
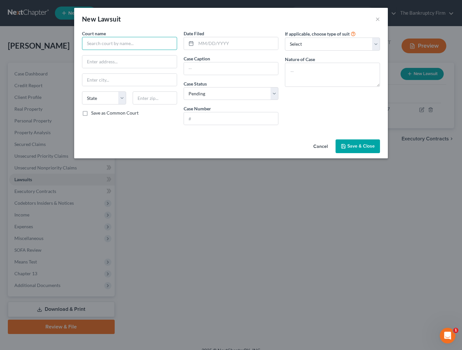
click at [103, 45] on input "text" at bounding box center [129, 43] width 95 height 13
type input "S"
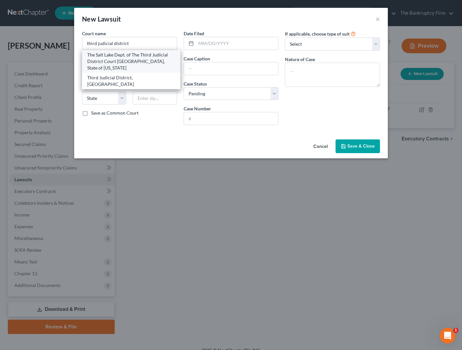
click at [116, 59] on div "The Salt Lake Dept. of The Third Judicial District Court [GEOGRAPHIC_DATA], Sta…" at bounding box center [131, 62] width 88 height 20
type input "The Salt Lake Dept. of The Third Judicial District Court [GEOGRAPHIC_DATA], Sta…"
type input "[STREET_ADDRESS]"
type input "[GEOGRAPHIC_DATA]"
select select "46"
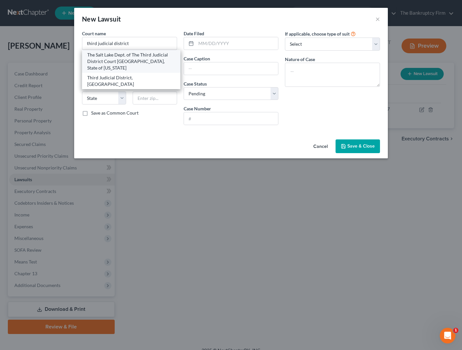
type input "84114"
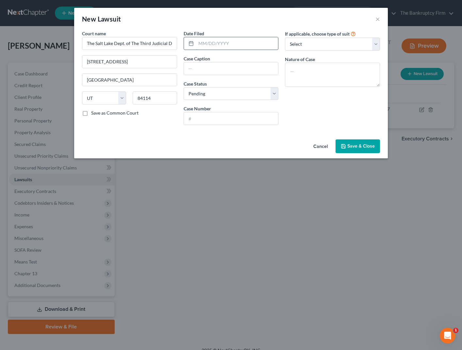
click at [226, 44] on input "text" at bounding box center [237, 43] width 82 height 12
type input "[DATE]"
type input "APG Financial vs [PERSON_NAME]"
type input "250903308"
click at [351, 147] on span "Save & Close" at bounding box center [360, 146] width 27 height 6
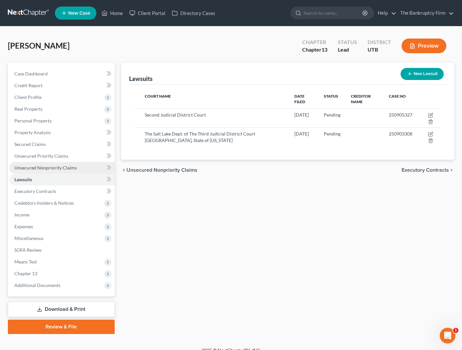
click at [55, 168] on span "Unsecured Nonpriority Claims" at bounding box center [45, 168] width 62 height 6
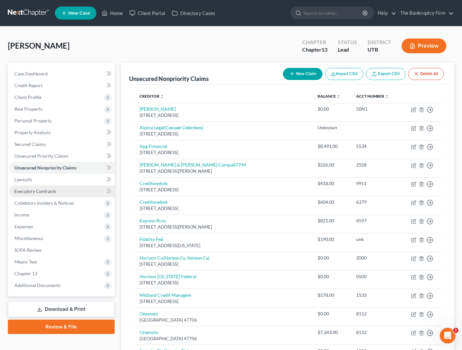
click at [33, 189] on span "Executory Contracts" at bounding box center [35, 191] width 42 height 6
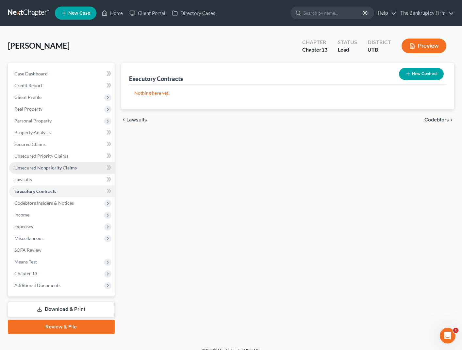
click at [40, 167] on span "Unsecured Nonpriority Claims" at bounding box center [45, 168] width 62 height 6
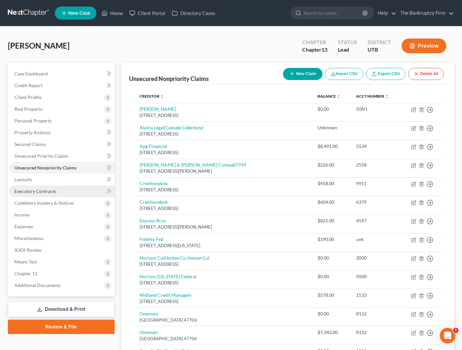
click at [39, 190] on span "Executory Contracts" at bounding box center [35, 191] width 42 height 6
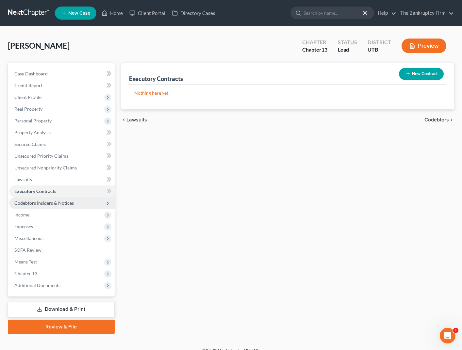
click at [47, 203] on span "Codebtors Insiders & Notices" at bounding box center [43, 203] width 59 height 6
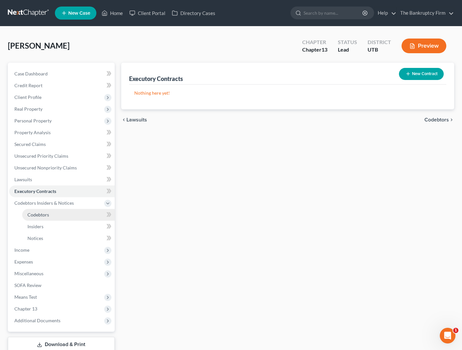
click at [42, 215] on span "Codebtors" at bounding box center [38, 215] width 22 height 6
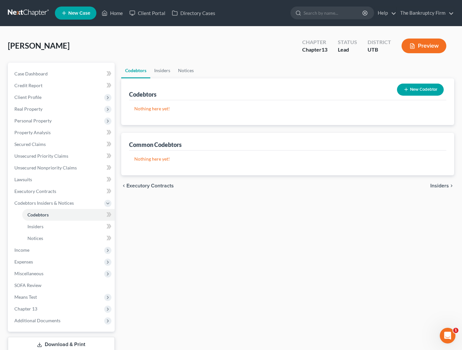
click at [418, 89] on button "New Codebtor" at bounding box center [420, 90] width 47 height 12
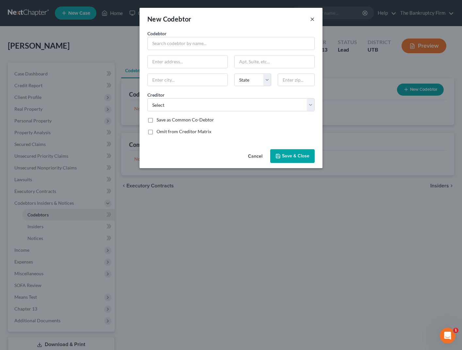
click at [312, 18] on button "×" at bounding box center [312, 19] width 5 height 8
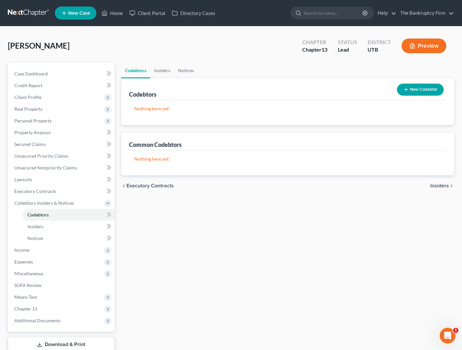
click at [425, 89] on button "New Codebtor" at bounding box center [420, 90] width 47 height 12
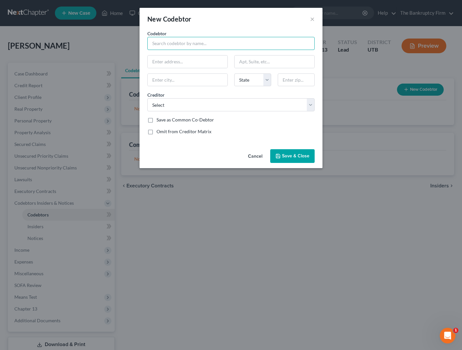
click at [174, 45] on input "text" at bounding box center [230, 43] width 167 height 13
type input "[PERSON_NAME]"
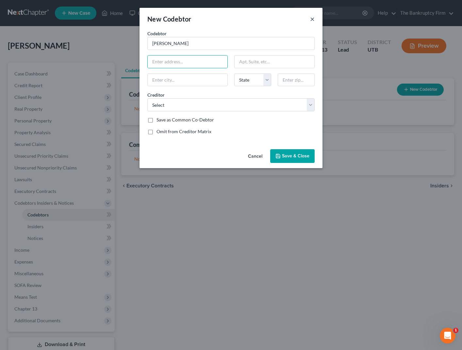
click at [314, 18] on button "×" at bounding box center [312, 19] width 5 height 8
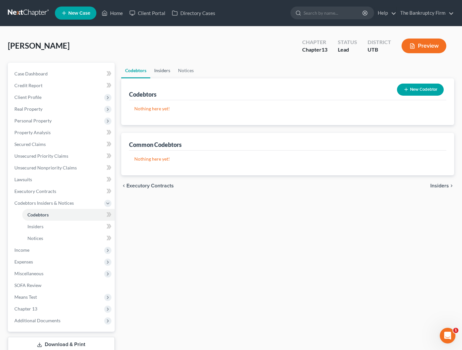
click at [160, 71] on link "Insiders" at bounding box center [162, 71] width 24 height 16
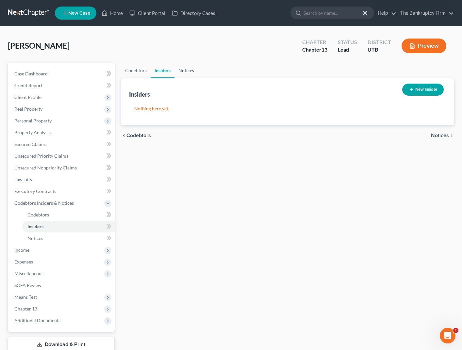
click at [182, 71] on link "Notices" at bounding box center [186, 71] width 24 height 16
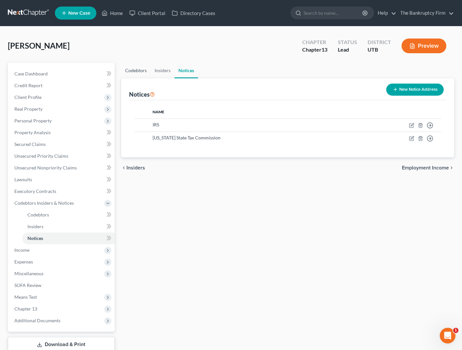
click at [132, 70] on link "Codebtors" at bounding box center [135, 71] width 29 height 16
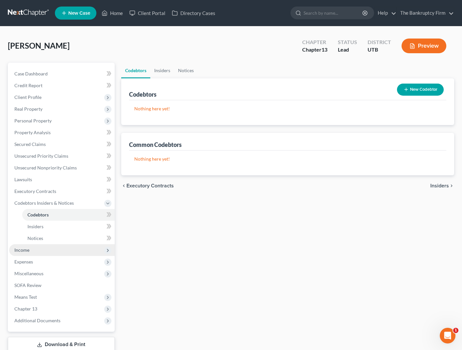
click at [38, 250] on span "Income" at bounding box center [62, 250] width 106 height 12
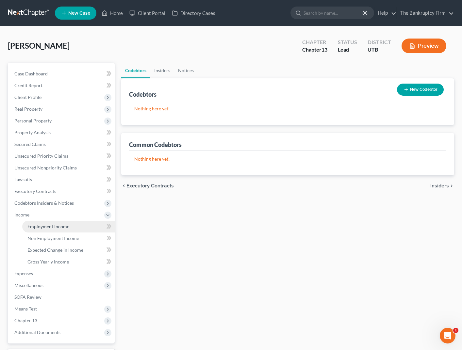
click at [56, 227] on span "Employment Income" at bounding box center [48, 227] width 42 height 6
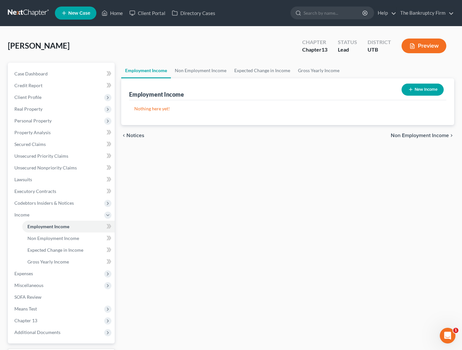
click at [422, 89] on button "New Income" at bounding box center [422, 90] width 42 height 12
select select "0"
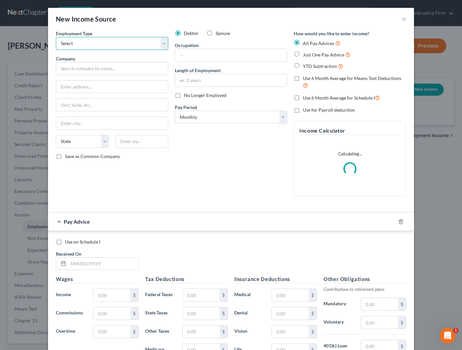
click at [117, 46] on select "Select Full or [DEMOGRAPHIC_DATA] Employment Self Employment" at bounding box center [112, 43] width 112 height 13
select select "0"
click at [56, 37] on select "Select Full or [DEMOGRAPHIC_DATA] Employment Self Employment" at bounding box center [112, 43] width 112 height 13
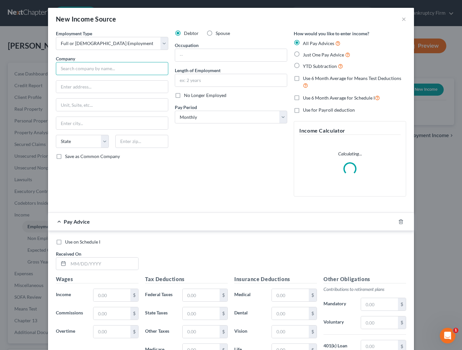
click at [94, 69] on input "text" at bounding box center [112, 68] width 112 height 13
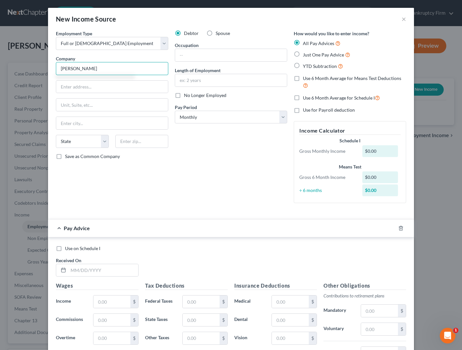
type input "[PERSON_NAME]"
click at [113, 300] on input "text" at bounding box center [111, 302] width 37 height 12
click at [402, 228] on icon "button" at bounding box center [400, 228] width 5 height 5
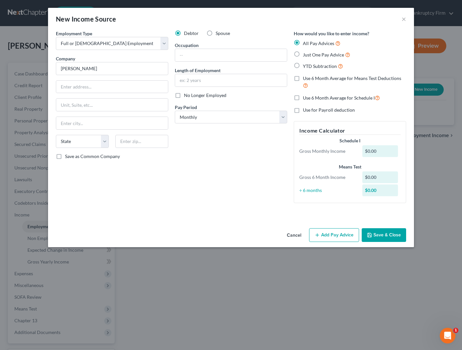
drag, startPoint x: 310, startPoint y: 66, endPoint x: 306, endPoint y: 66, distance: 3.6
click at [307, 66] on span "YTD Subtraction" at bounding box center [320, 66] width 34 height 6
click at [307, 66] on input "YTD Subtraction" at bounding box center [307, 64] width 4 height 4
radio input "true"
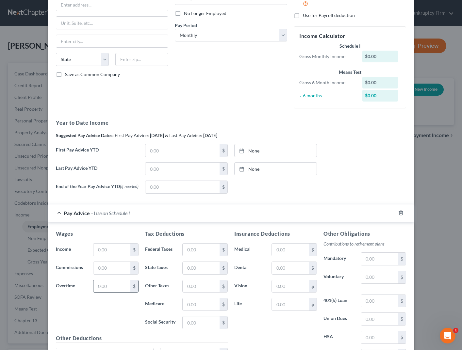
scroll to position [92, 0]
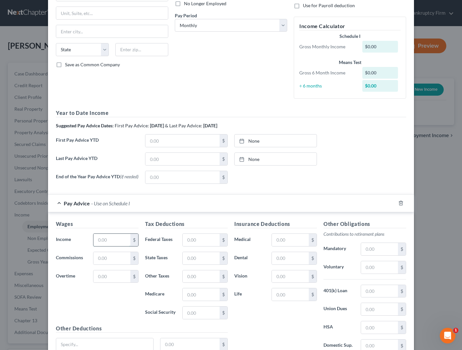
click at [106, 243] on input "text" at bounding box center [111, 240] width 37 height 12
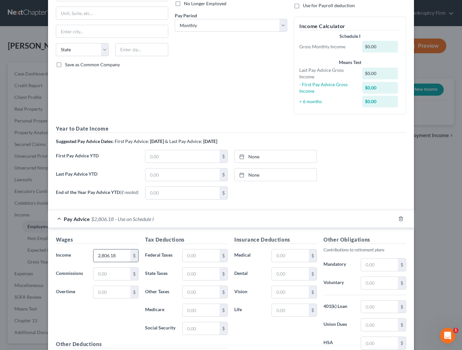
type input "2,806.18"
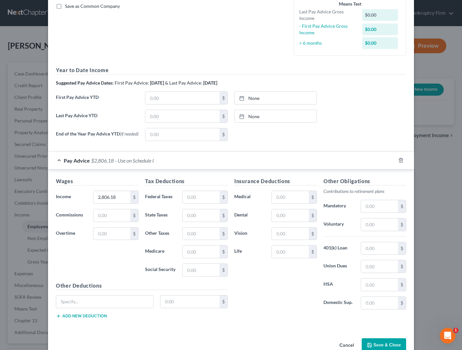
scroll to position [151, 0]
click at [377, 249] on input "text" at bounding box center [379, 248] width 37 height 12
type input "38.43"
click at [372, 226] on input "text" at bounding box center [379, 224] width 37 height 12
type input "56.06"
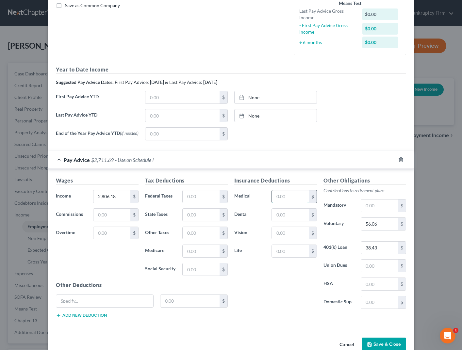
click at [288, 199] on input "text" at bounding box center [290, 196] width 37 height 12
type input "186.13"
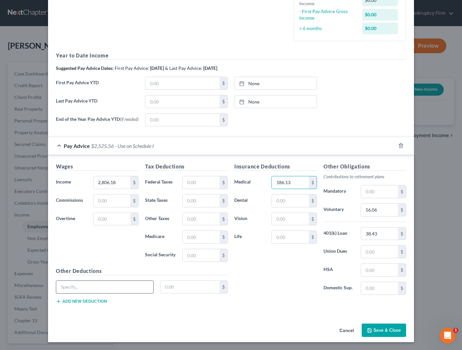
click at [107, 290] on input "text" at bounding box center [104, 287] width 97 height 12
type input "[PERSON_NAME]"
type input "196.24"
click at [380, 209] on input "56.06" at bounding box center [379, 210] width 37 height 12
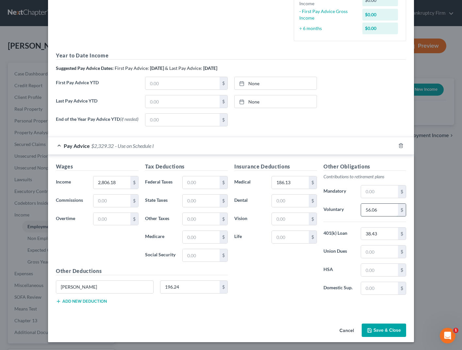
click at [380, 209] on input "56.06" at bounding box center [379, 210] width 37 height 12
type input "112.12"
click at [207, 182] on input "text" at bounding box center [201, 182] width 37 height 12
type input "557.80"
click at [161, 100] on input "text" at bounding box center [182, 101] width 74 height 12
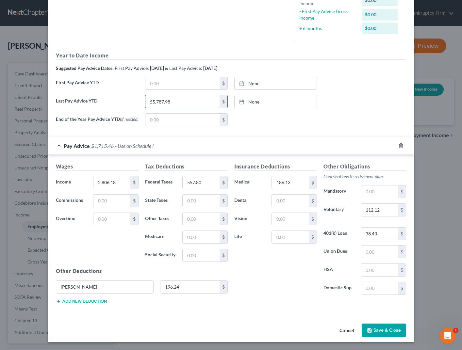
type input "55,787.98"
type input "[DATE]"
click at [274, 96] on link "[DATE]" at bounding box center [276, 101] width 82 height 12
click at [170, 82] on input "text" at bounding box center [182, 83] width 74 height 12
type input "17,934.57"
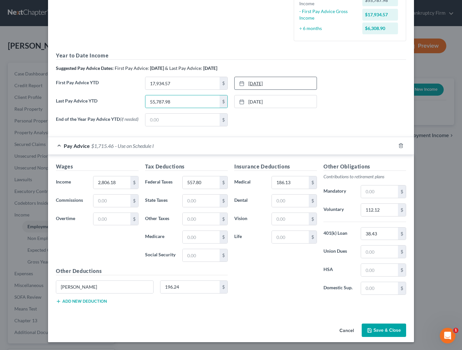
click at [266, 84] on link "[DATE]" at bounding box center [276, 83] width 82 height 12
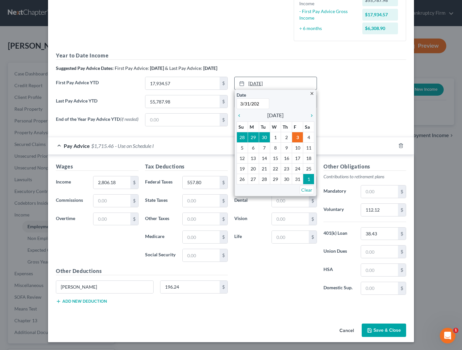
type input "[DATE]"
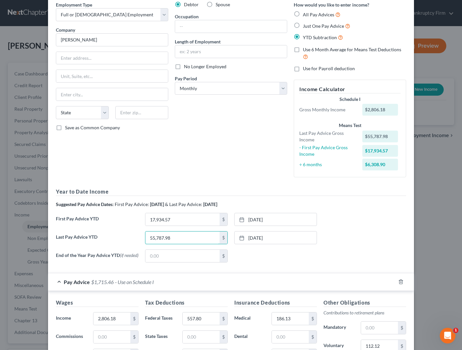
scroll to position [0, 0]
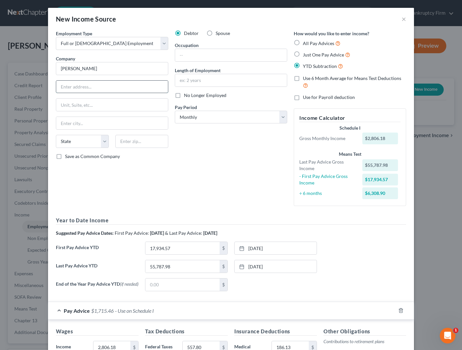
click at [81, 86] on input "text" at bounding box center [112, 87] width 112 height 12
type input "[STREET_ADDRESS]"
type input "37922"
type input "[GEOGRAPHIC_DATA]"
select select "44"
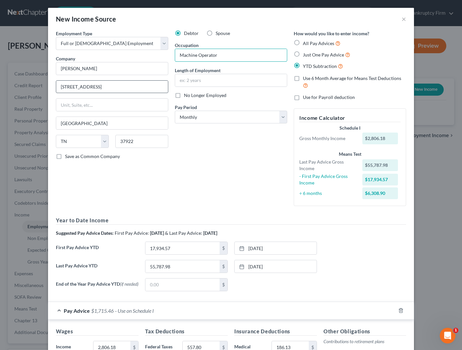
type input "Machine Operator"
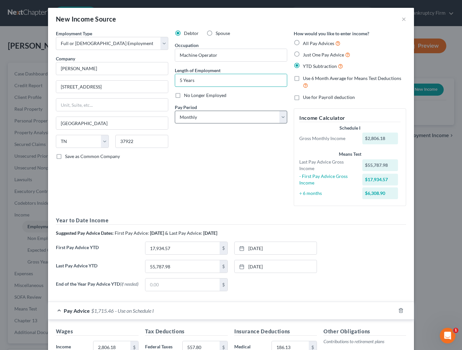
type input "5 Years"
click at [262, 117] on select "Select Monthly Twice Monthly Every Other Week Weekly" at bounding box center [231, 117] width 112 height 13
select select "2"
click at [175, 111] on select "Select Monthly Twice Monthly Every Other Week Weekly" at bounding box center [231, 117] width 112 height 13
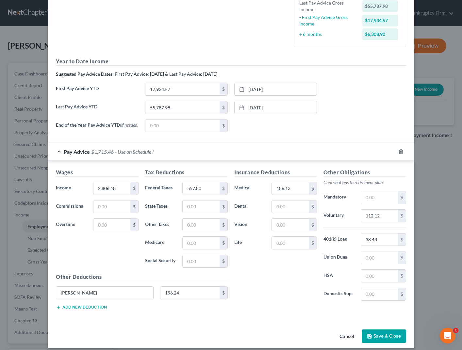
scroll to position [167, 0]
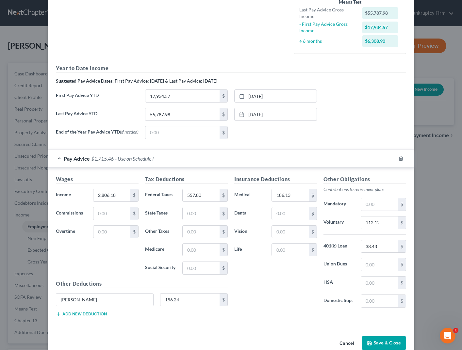
click at [390, 345] on button "Save & Close" at bounding box center [384, 343] width 44 height 14
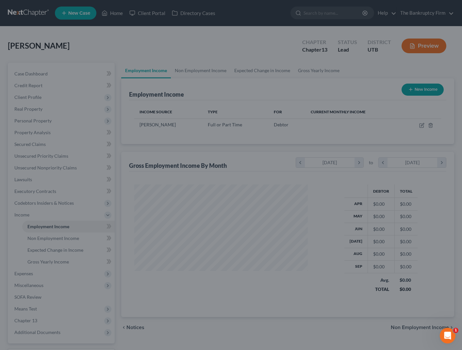
scroll to position [117, 187]
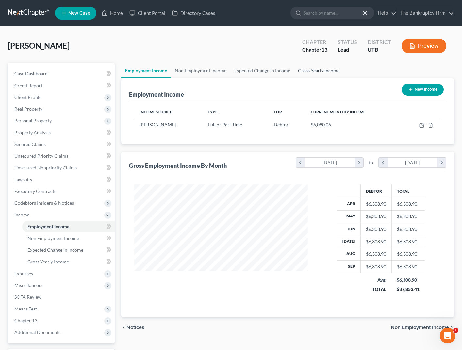
click at [323, 70] on link "Gross Yearly Income" at bounding box center [318, 71] width 49 height 16
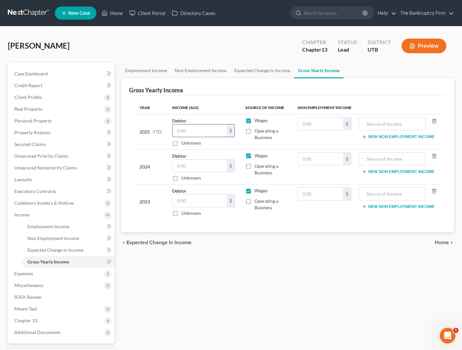
click at [205, 131] on input "text" at bounding box center [199, 130] width 55 height 12
type input "58,541.43"
click at [202, 169] on input "text" at bounding box center [199, 166] width 55 height 12
click at [150, 70] on link "Employment Income" at bounding box center [146, 71] width 50 height 16
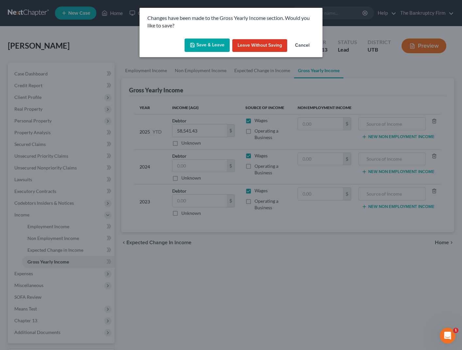
click at [213, 46] on button "Save & Leave" at bounding box center [207, 46] width 45 height 14
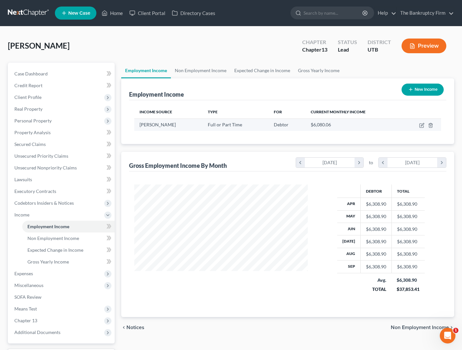
scroll to position [117, 187]
click at [423, 124] on icon "button" at bounding box center [422, 124] width 3 height 3
select select "0"
select select "44"
select select "2"
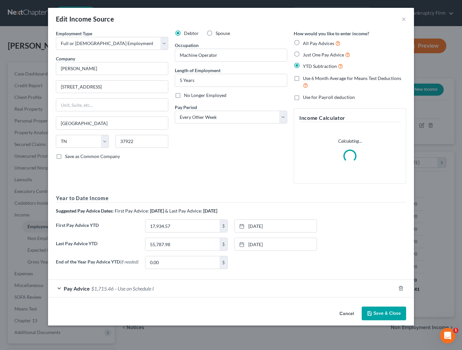
drag, startPoint x: 66, startPoint y: 289, endPoint x: 80, endPoint y: 271, distance: 22.3
click at [66, 289] on span "Pay Advice" at bounding box center [77, 288] width 26 height 6
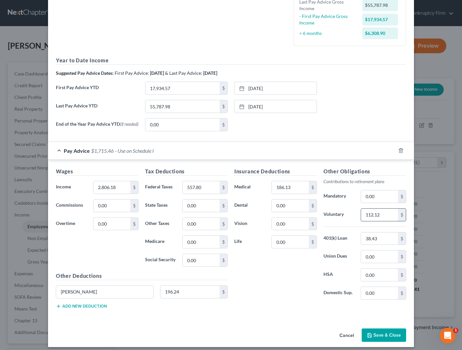
scroll to position [175, 0]
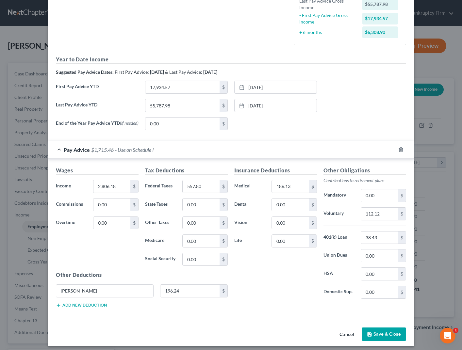
click at [435, 214] on div "Edit Income Source × Employment Type * Select Full or [DEMOGRAPHIC_DATA] Employ…" at bounding box center [231, 175] width 462 height 350
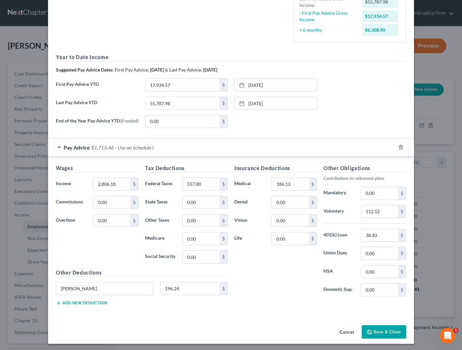
scroll to position [181, 0]
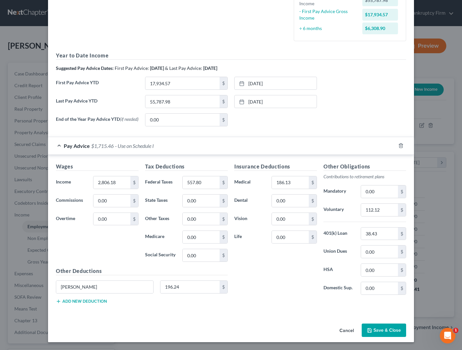
click at [379, 329] on button "Save & Close" at bounding box center [384, 331] width 44 height 14
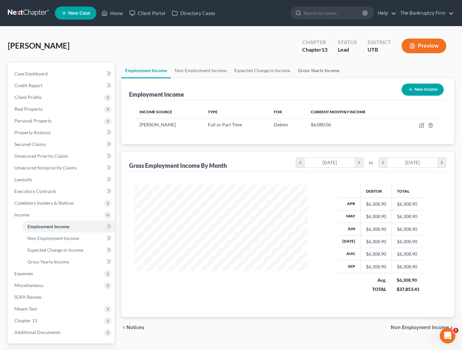
click at [314, 71] on link "Gross Yearly Income" at bounding box center [318, 71] width 49 height 16
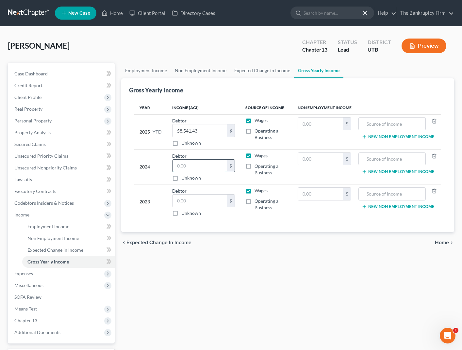
click at [190, 164] on input "text" at bounding box center [199, 166] width 55 height 12
type input "63,135"
click at [195, 202] on input "text" at bounding box center [199, 201] width 55 height 12
type input "62,370"
click at [55, 271] on span "Expenses" at bounding box center [62, 274] width 106 height 12
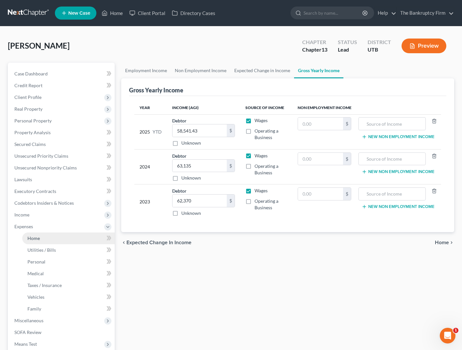
click at [59, 236] on link "Home" at bounding box center [68, 239] width 92 height 12
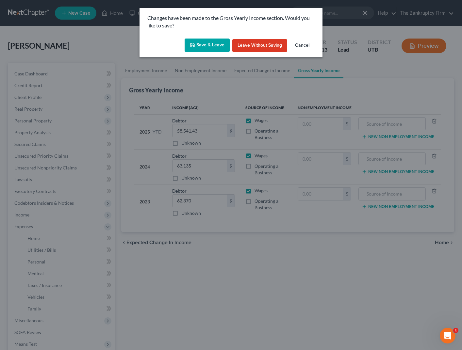
click at [206, 44] on button "Save & Leave" at bounding box center [207, 46] width 45 height 14
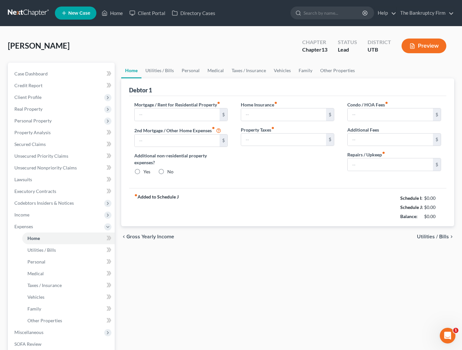
type input "0.00"
radio input "true"
type input "0.00"
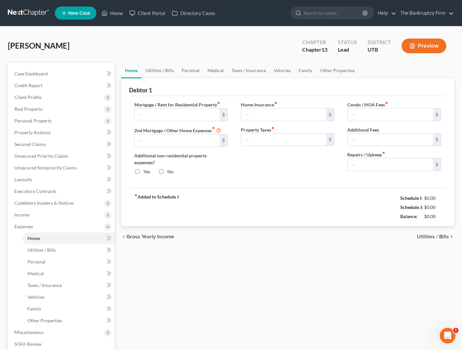
type input "0.00"
click at [160, 116] on input "text" at bounding box center [177, 114] width 85 height 12
type input "1,000"
click at [154, 67] on link "Utilities / Bills" at bounding box center [159, 71] width 36 height 16
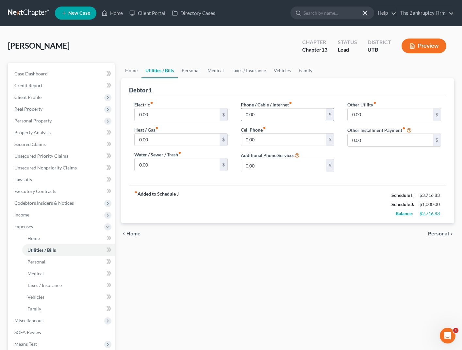
click at [302, 115] on input "0.00" at bounding box center [283, 114] width 85 height 12
type input "200"
click at [189, 69] on link "Personal" at bounding box center [191, 71] width 26 height 16
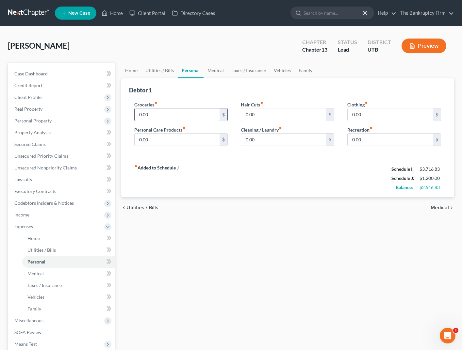
click at [154, 115] on input "0.00" at bounding box center [177, 114] width 85 height 12
type input "1,068"
type input "94"
type input "82"
type input "188"
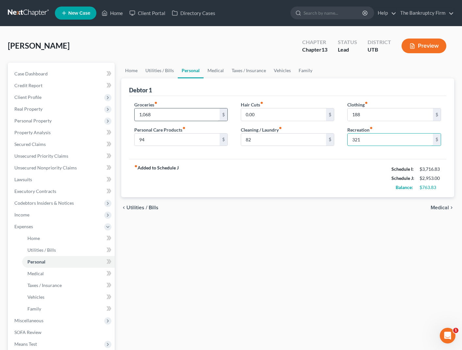
type input "321"
click at [215, 71] on link "Medical" at bounding box center [215, 71] width 24 height 16
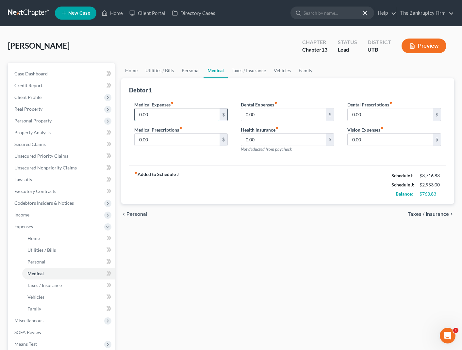
click at [162, 113] on input "0.00" at bounding box center [177, 114] width 85 height 12
type input "50"
click at [245, 71] on link "Taxes / Insurance" at bounding box center [249, 71] width 42 height 16
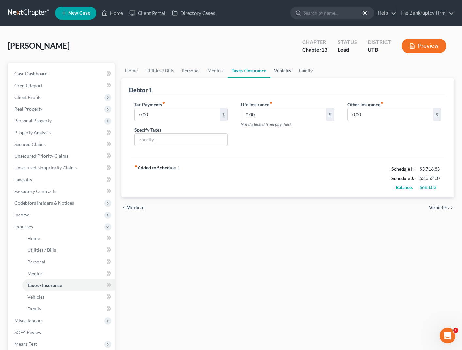
scroll to position [1, 0]
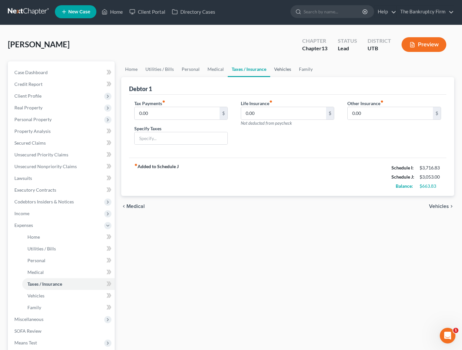
click at [283, 71] on link "Vehicles" at bounding box center [282, 69] width 25 height 16
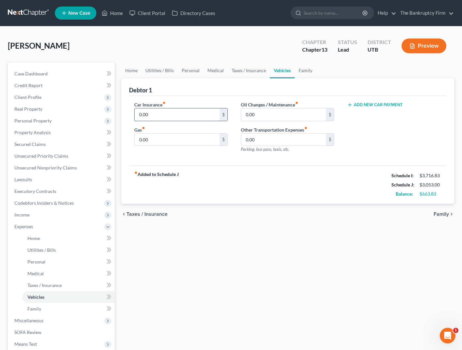
click at [179, 114] on input "0.00" at bounding box center [177, 114] width 85 height 12
type input "119.64"
type input "200"
type input "4"
type input "6"
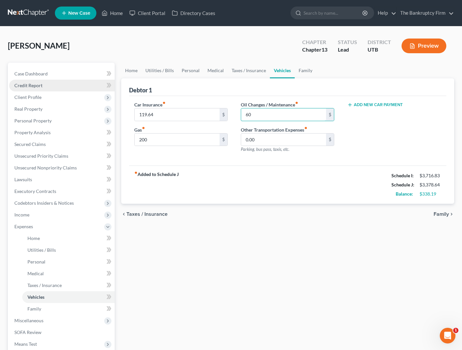
type input "60"
click at [304, 70] on link "Family" at bounding box center [306, 71] width 22 height 16
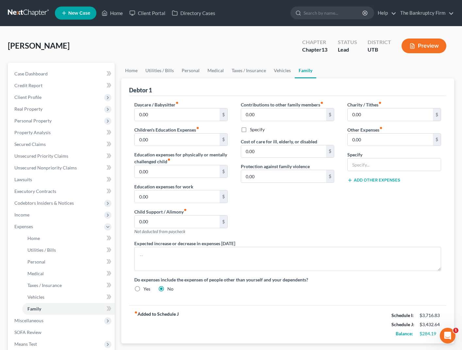
click at [228, 89] on div "Debtor 1" at bounding box center [287, 87] width 317 height 18
click at [31, 321] on span "Miscellaneous" at bounding box center [28, 321] width 29 height 6
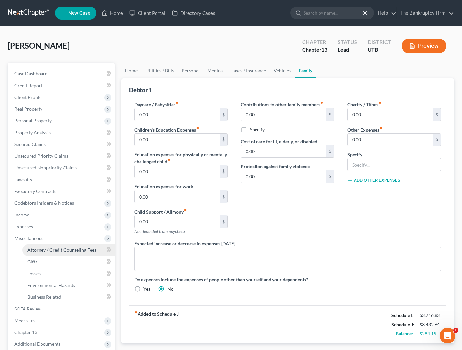
scroll to position [0, 0]
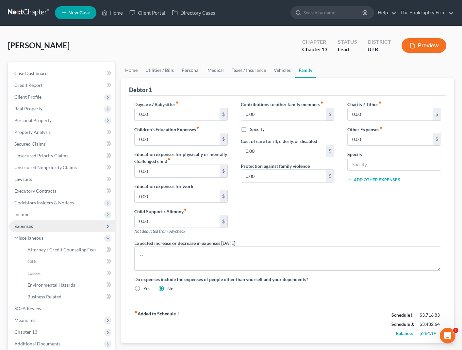
click at [29, 226] on span "Expenses" at bounding box center [23, 226] width 19 height 6
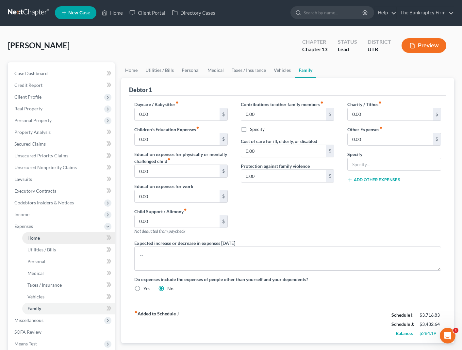
click at [38, 236] on span "Home" at bounding box center [33, 238] width 12 height 6
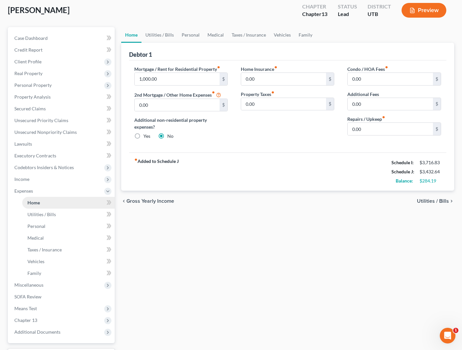
scroll to position [39, 0]
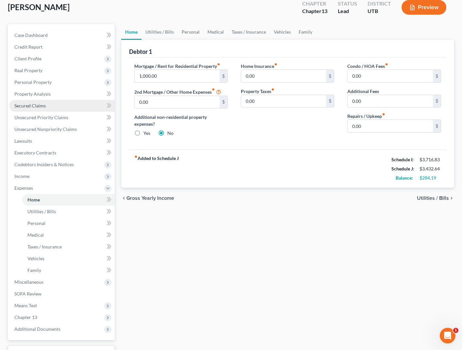
click at [51, 107] on link "Secured Claims" at bounding box center [62, 106] width 106 height 12
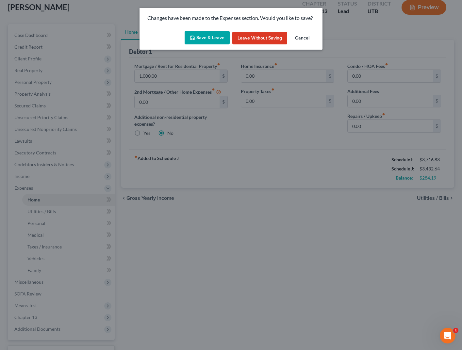
click at [211, 39] on button "Save & Leave" at bounding box center [207, 38] width 45 height 14
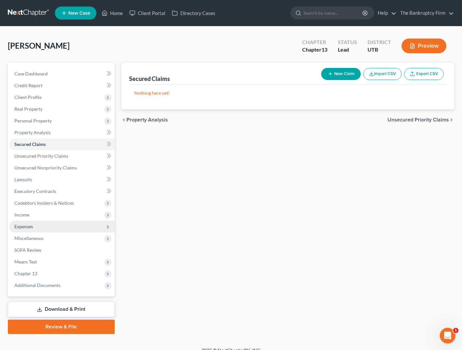
click at [37, 225] on span "Expenses" at bounding box center [62, 227] width 106 height 12
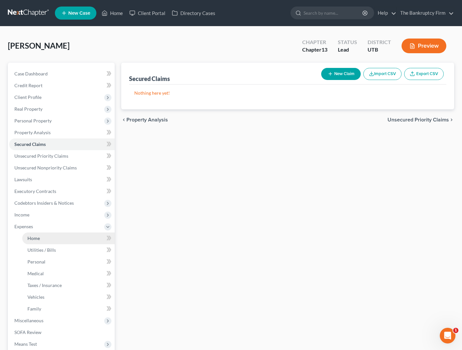
click at [44, 237] on link "Home" at bounding box center [68, 239] width 92 height 12
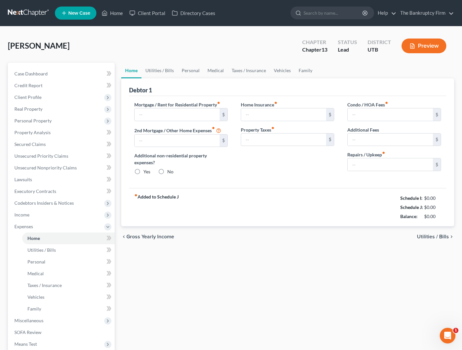
type input "1,000.00"
type input "0.00"
radio input "true"
type input "0.00"
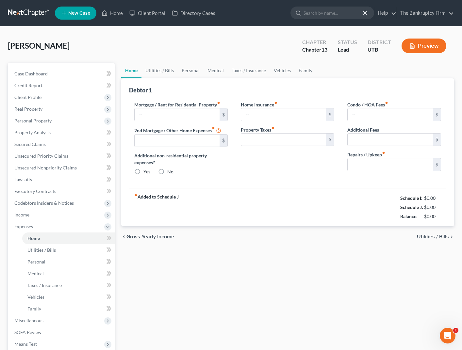
type input "0.00"
click at [31, 216] on span "Income" at bounding box center [62, 215] width 106 height 12
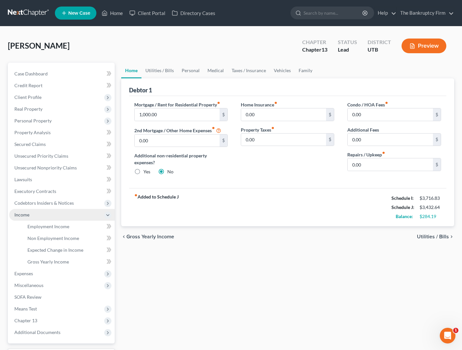
scroll to position [4, 0]
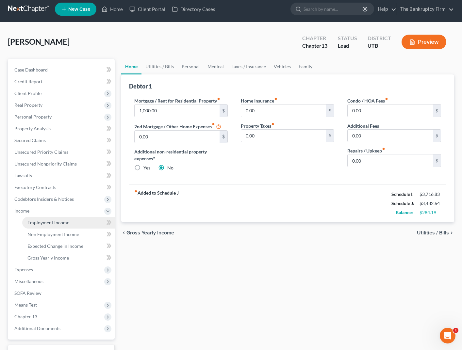
click at [51, 222] on span "Employment Income" at bounding box center [48, 223] width 42 height 6
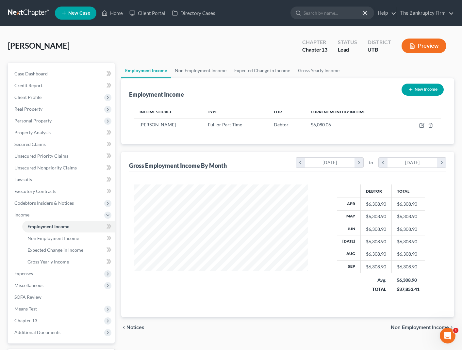
scroll to position [117, 187]
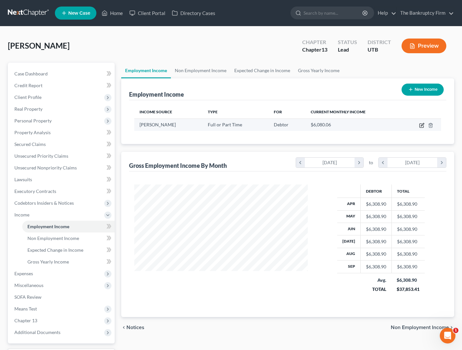
click at [422, 126] on icon "button" at bounding box center [422, 124] width 3 height 3
select select "0"
select select "44"
select select "2"
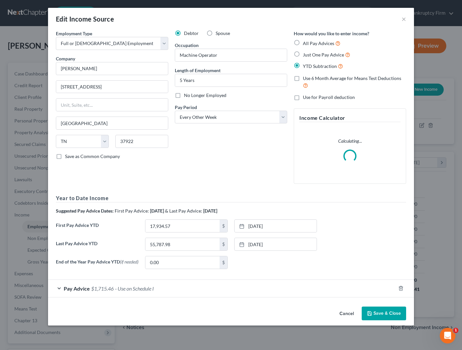
click at [59, 291] on div "Pay Advice $1,715.46 - Use on Schedule I" at bounding box center [222, 288] width 348 height 17
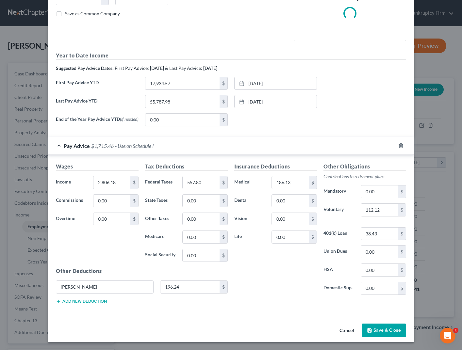
scroll to position [144, 0]
click at [387, 233] on input "38.43" at bounding box center [379, 234] width 37 height 12
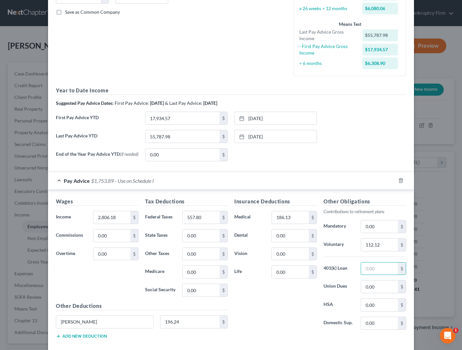
scroll to position [181, 0]
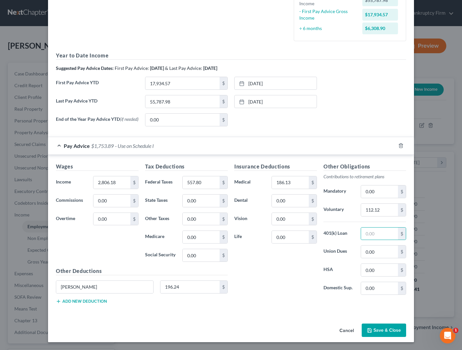
click at [383, 328] on button "Save & Close" at bounding box center [384, 331] width 44 height 14
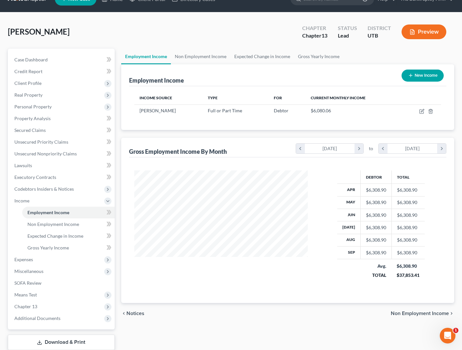
scroll to position [20, 0]
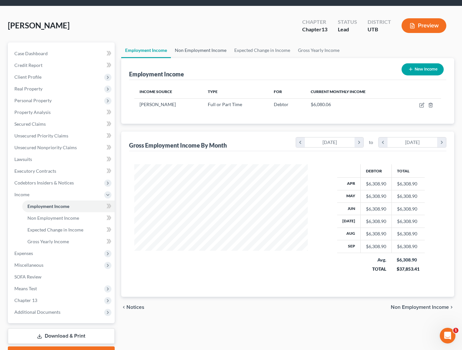
click at [201, 48] on link "Non Employment Income" at bounding box center [200, 50] width 59 height 16
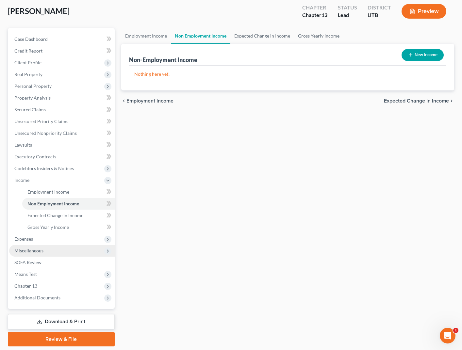
scroll to position [56, 0]
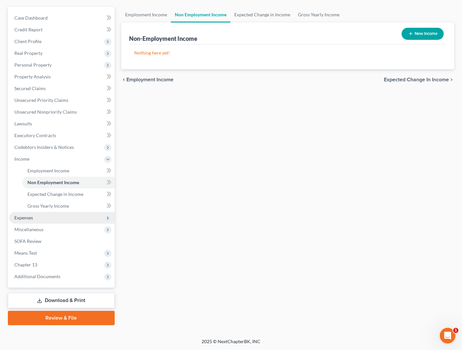
click at [38, 216] on span "Expenses" at bounding box center [62, 218] width 106 height 12
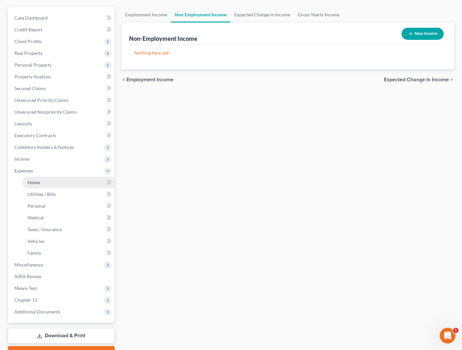
click at [40, 182] on link "Home" at bounding box center [68, 183] width 92 height 12
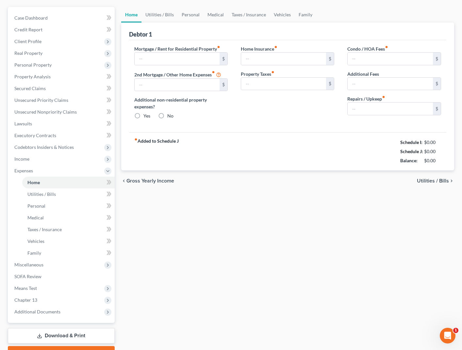
scroll to position [1, 0]
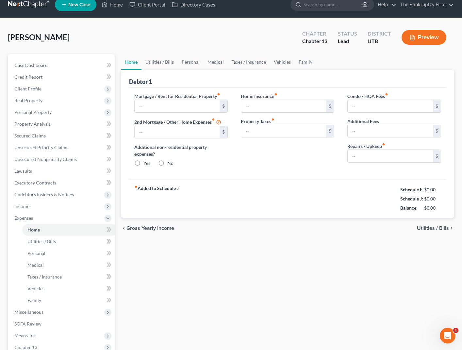
type input "1,000.00"
type input "0.00"
radio input "true"
type input "0.00"
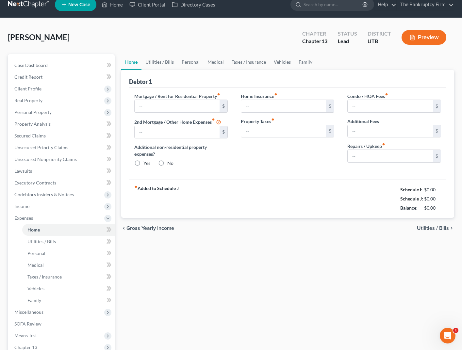
type input "0.00"
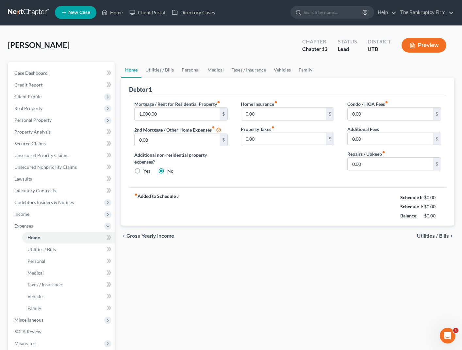
scroll to position [0, 0]
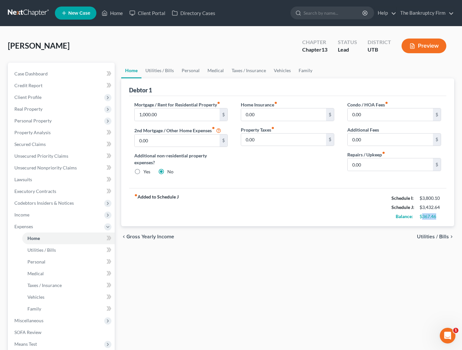
drag, startPoint x: 422, startPoint y: 216, endPoint x: 452, endPoint y: 217, distance: 30.7
click at [452, 217] on div "Debtor 1 Mortgage / Rent for Residential Property fiber_manual_record 1,000.00 …" at bounding box center [287, 152] width 333 height 148
click at [381, 168] on input "0.00" at bounding box center [390, 164] width 85 height 12
type input "50"
click at [158, 73] on link "Utilities / Bills" at bounding box center [159, 71] width 36 height 16
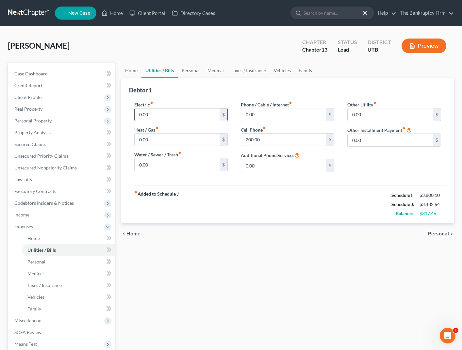
click at [163, 115] on input "0.00" at bounding box center [177, 114] width 85 height 12
click at [131, 68] on link "Home" at bounding box center [131, 71] width 20 height 16
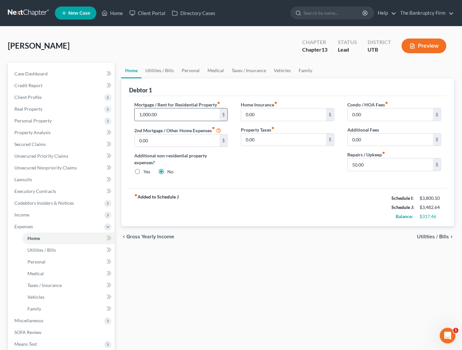
click at [175, 115] on input "1,000.00" at bounding box center [177, 114] width 85 height 12
type input "1,085"
drag, startPoint x: 422, startPoint y: 218, endPoint x: 437, endPoint y: 217, distance: 15.1
click at [437, 217] on div "$232.46" at bounding box center [430, 216] width 22 height 7
drag, startPoint x: 187, startPoint y: 72, endPoint x: 215, endPoint y: 70, distance: 28.5
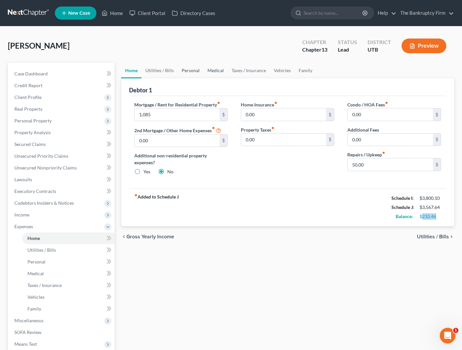
click at [187, 72] on link "Personal" at bounding box center [191, 71] width 26 height 16
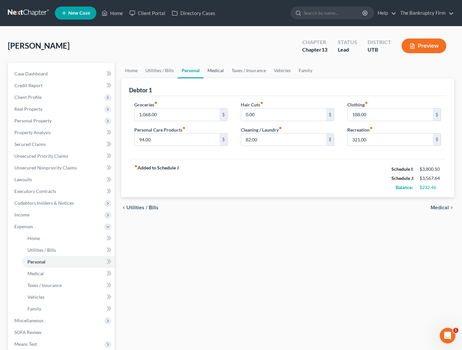
click at [215, 70] on link "Medical" at bounding box center [215, 71] width 24 height 16
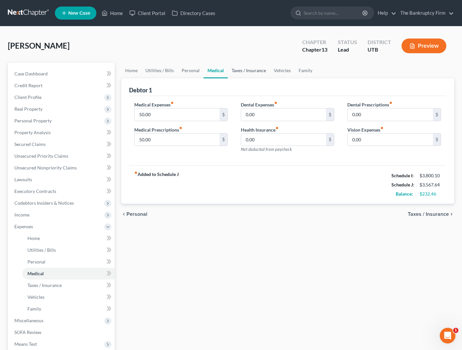
click at [247, 68] on link "Taxes / Insurance" at bounding box center [249, 71] width 42 height 16
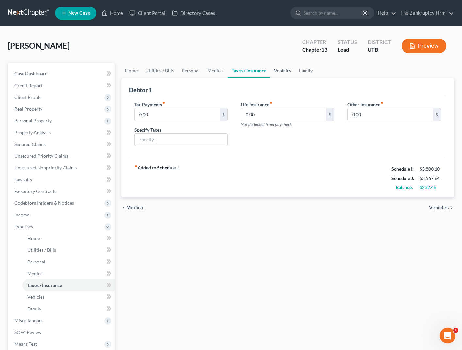
click at [285, 70] on link "Vehicles" at bounding box center [282, 71] width 25 height 16
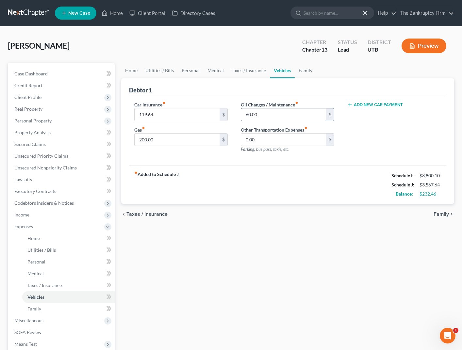
click at [271, 115] on input "60.00" at bounding box center [283, 114] width 85 height 12
click at [172, 139] on input "200.00" at bounding box center [177, 140] width 85 height 12
drag, startPoint x: 173, startPoint y: 141, endPoint x: 112, endPoint y: 141, distance: 61.7
click at [112, 141] on div "Petition Navigation Case Dashboard Payments Invoices Payments Payments Credit R…" at bounding box center [231, 240] width 453 height 354
type input "237.00"
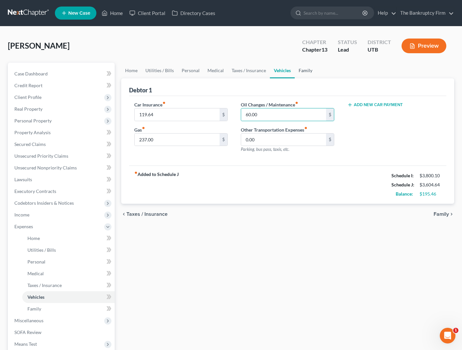
click at [303, 70] on link "Family" at bounding box center [306, 71] width 22 height 16
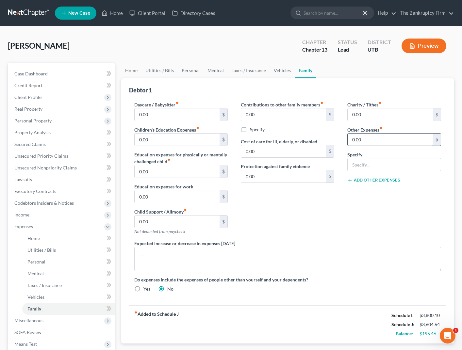
click at [373, 139] on input "0.00" at bounding box center [390, 140] width 85 height 12
type input "50"
type input "Pet Food"
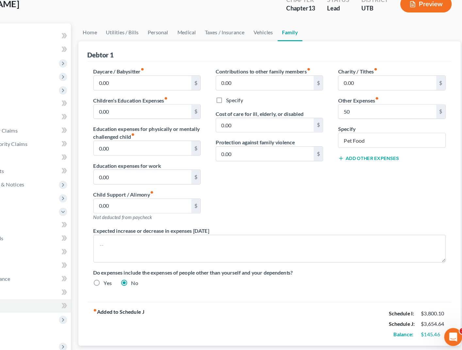
scroll to position [15, 0]
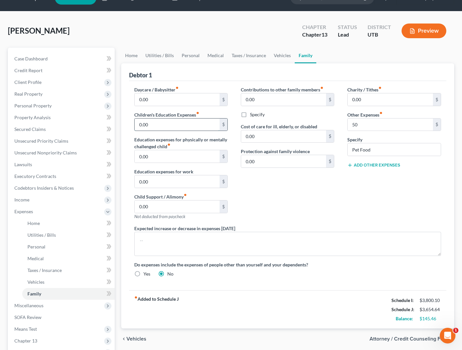
click at [155, 124] on input "0.00" at bounding box center [177, 125] width 85 height 12
type input "10.33"
click at [153, 57] on link "Utilities / Bills" at bounding box center [159, 56] width 36 height 16
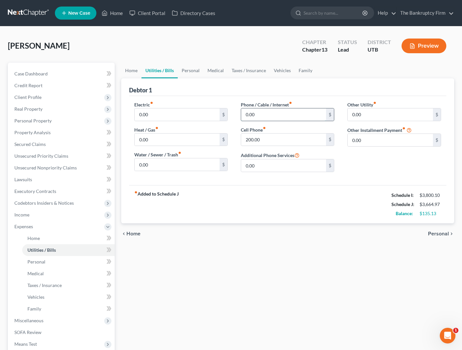
click at [270, 116] on input "0.00" at bounding box center [283, 114] width 85 height 12
type input "50"
click at [189, 72] on link "Personal" at bounding box center [191, 71] width 26 height 16
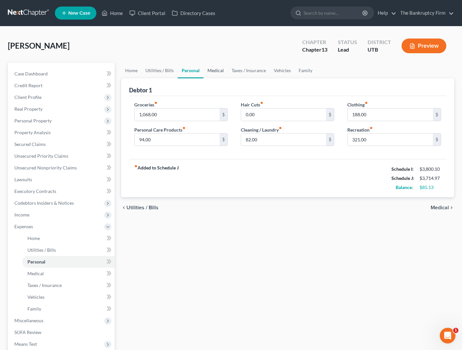
click at [215, 69] on link "Medical" at bounding box center [215, 71] width 24 height 16
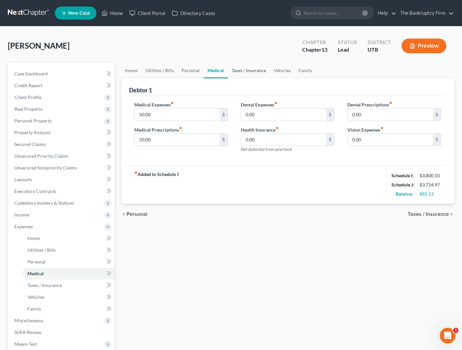
click at [244, 70] on link "Taxes / Insurance" at bounding box center [249, 71] width 42 height 16
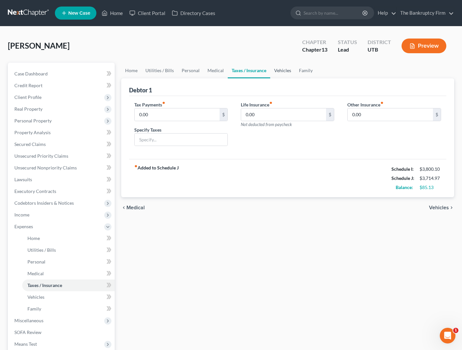
click at [278, 71] on link "Vehicles" at bounding box center [282, 71] width 25 height 16
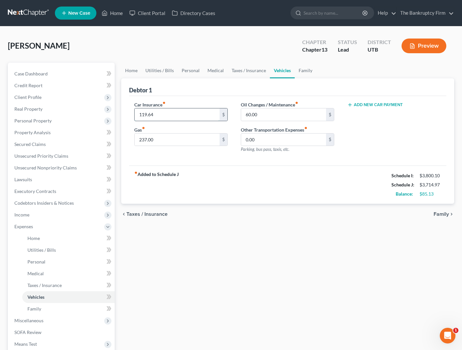
click at [157, 117] on input "119.64" at bounding box center [177, 114] width 85 height 12
click at [161, 115] on input "119.64" at bounding box center [177, 114] width 85 height 12
click at [159, 112] on input "119.64" at bounding box center [177, 114] width 85 height 12
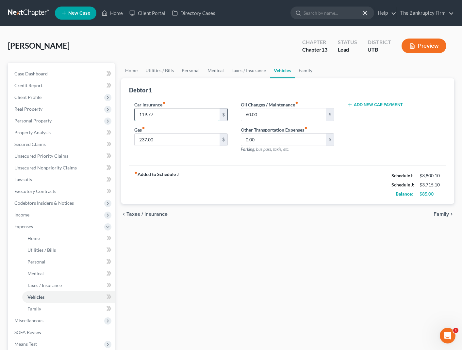
type input "119.77"
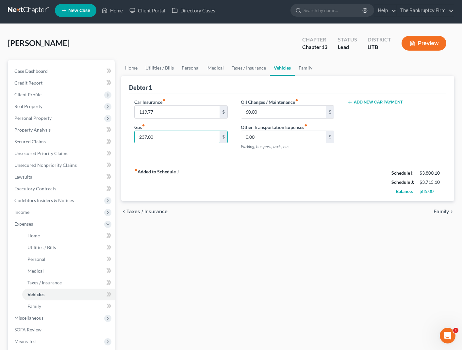
scroll to position [2, 0]
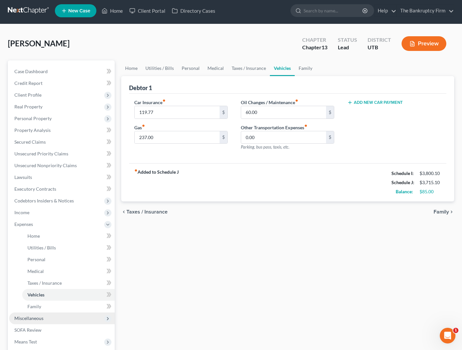
click at [48, 316] on span "Miscellaneous" at bounding box center [62, 319] width 106 height 12
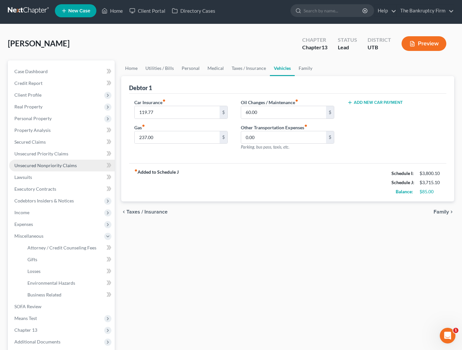
click at [46, 165] on span "Unsecured Nonpriority Claims" at bounding box center [45, 166] width 62 height 6
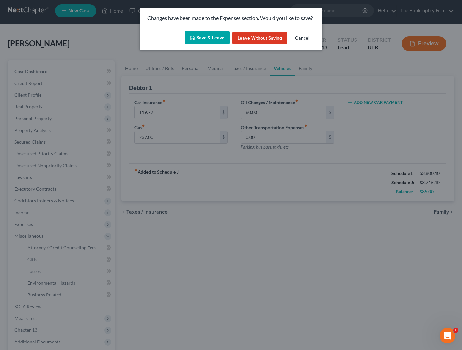
click at [189, 35] on button "Save & Leave" at bounding box center [207, 38] width 45 height 14
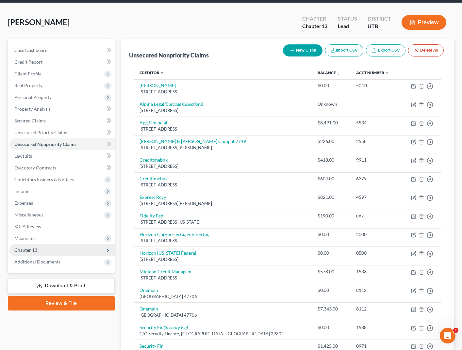
scroll to position [24, 0]
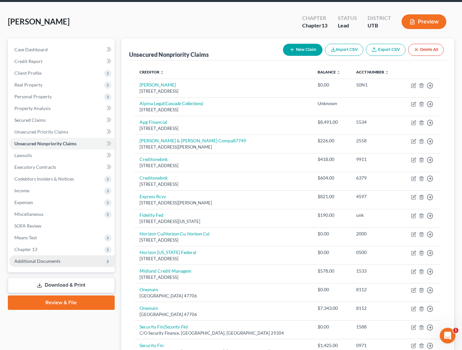
click at [55, 262] on span "Additional Documents" at bounding box center [37, 261] width 46 height 6
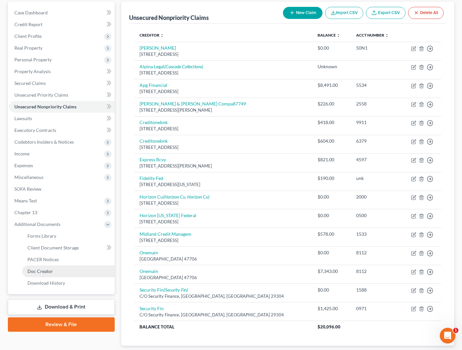
scroll to position [0, 0]
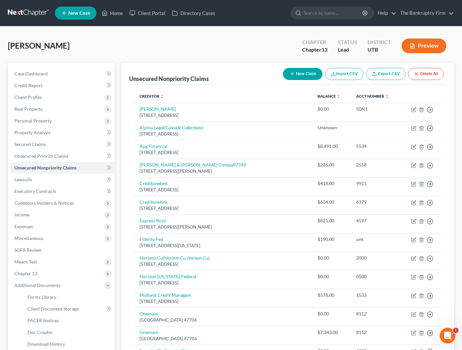
click at [422, 49] on button "Preview" at bounding box center [423, 46] width 45 height 15
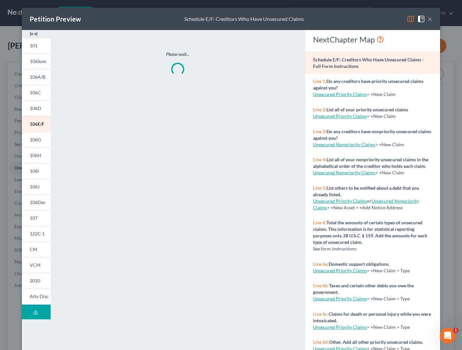
click at [430, 19] on button "×" at bounding box center [430, 19] width 5 height 8
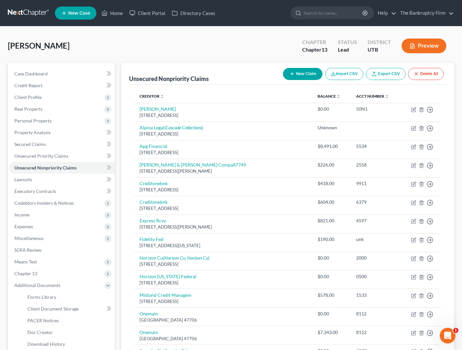
click at [427, 50] on button "Preview" at bounding box center [423, 46] width 45 height 15
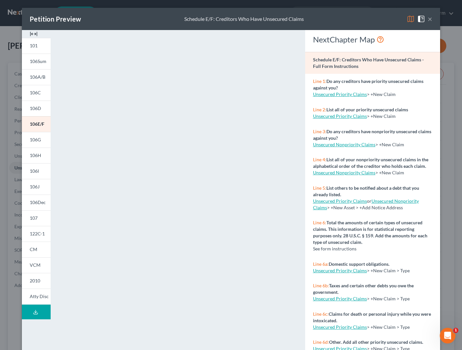
click at [411, 20] on img at bounding box center [411, 19] width 8 height 8
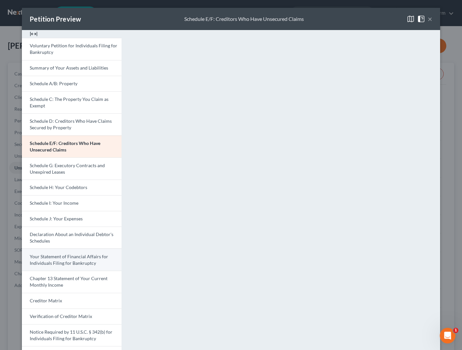
scroll to position [40, 0]
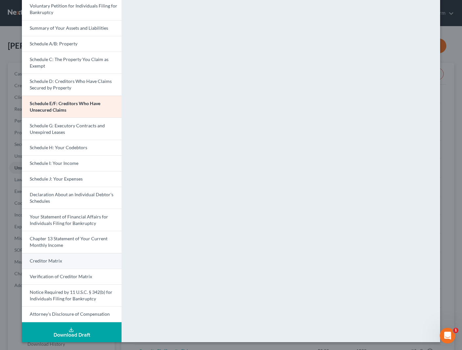
click at [57, 261] on span "Creditor Matrix" at bounding box center [46, 261] width 32 height 6
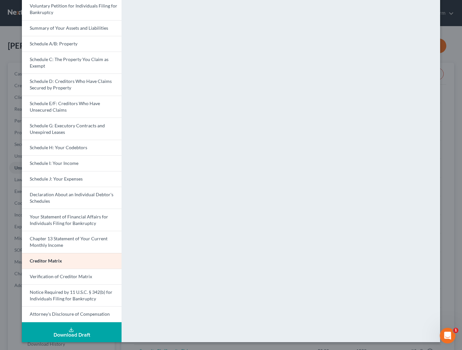
scroll to position [0, 0]
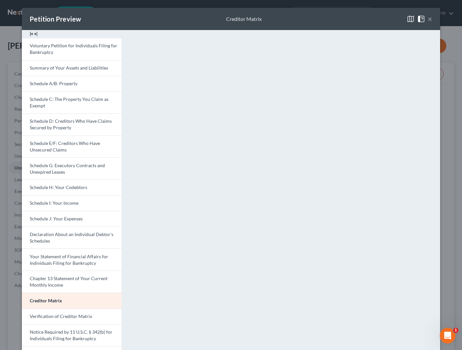
click at [429, 18] on button "×" at bounding box center [430, 19] width 5 height 8
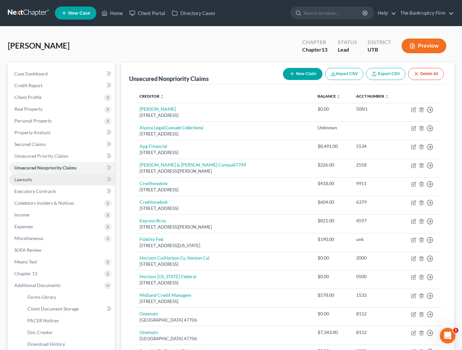
click at [38, 180] on link "Lawsuits" at bounding box center [62, 180] width 106 height 12
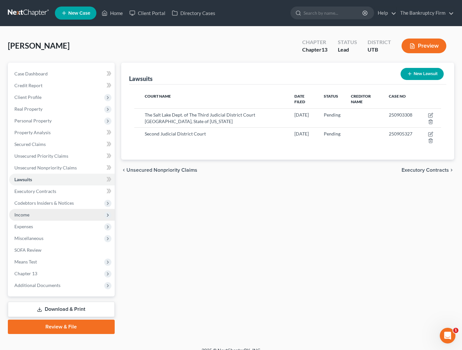
click at [25, 216] on span "Income" at bounding box center [21, 215] width 15 height 6
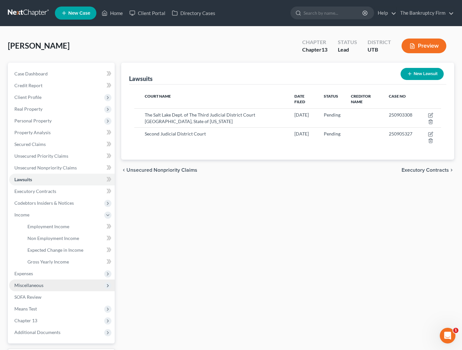
click at [33, 282] on span "Miscellaneous" at bounding box center [62, 286] width 106 height 12
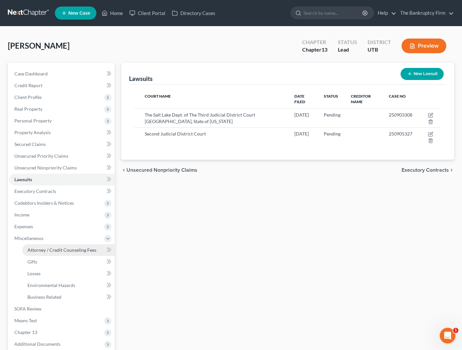
click at [49, 251] on span "Attorney / Credit Counseling Fees" at bounding box center [61, 250] width 69 height 6
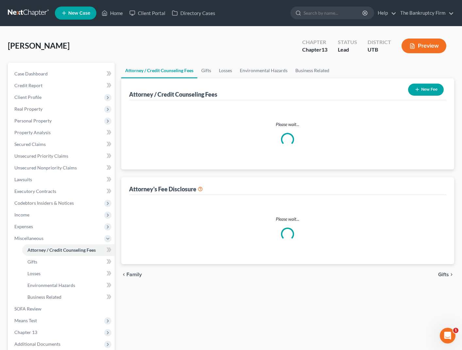
select select "0"
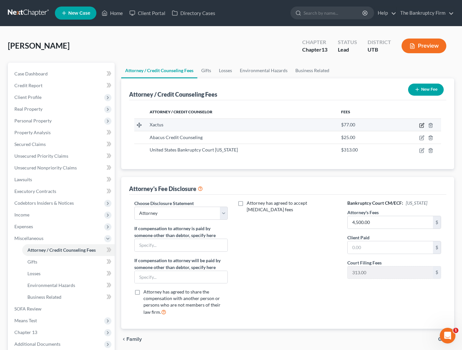
click at [423, 125] on icon "button" at bounding box center [422, 124] width 3 height 3
select select "39"
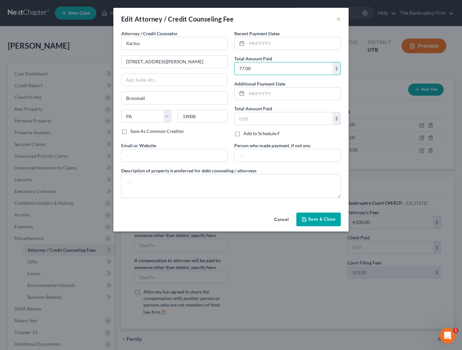
drag, startPoint x: 269, startPoint y: 69, endPoint x: 229, endPoint y: 68, distance: 40.5
click at [229, 68] on div "Attorney / Credit Counselor * Xactus [STREET_ADDRESS][GEOGRAPHIC_DATA][PERSON_N…" at bounding box center [231, 116] width 226 height 173
type input "40.00"
drag, startPoint x: 318, startPoint y: 221, endPoint x: 315, endPoint y: 221, distance: 3.3
click at [318, 221] on span "Save & Close" at bounding box center [321, 220] width 27 height 6
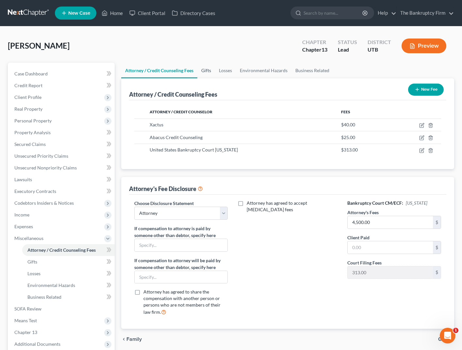
click at [206, 72] on link "Gifts" at bounding box center [206, 71] width 18 height 16
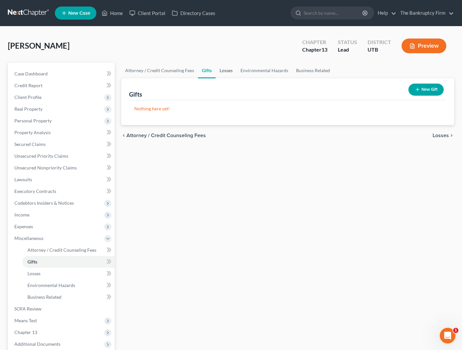
click at [224, 73] on link "Losses" at bounding box center [226, 71] width 21 height 16
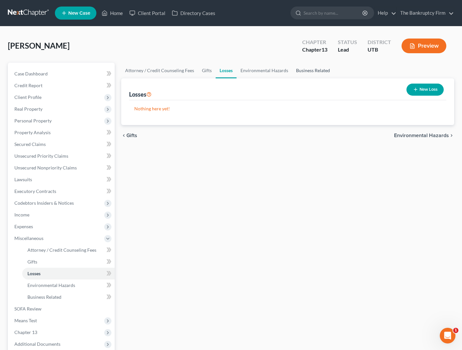
click at [320, 70] on link "Business Related" at bounding box center [313, 71] width 42 height 16
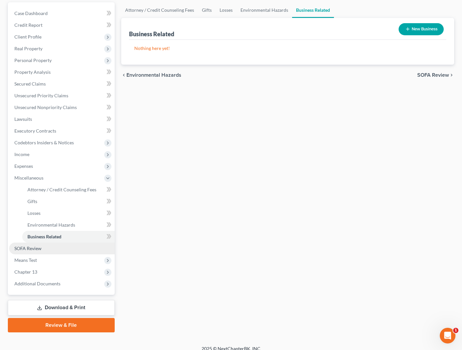
click at [34, 248] on span "SOFA Review" at bounding box center [27, 249] width 27 height 6
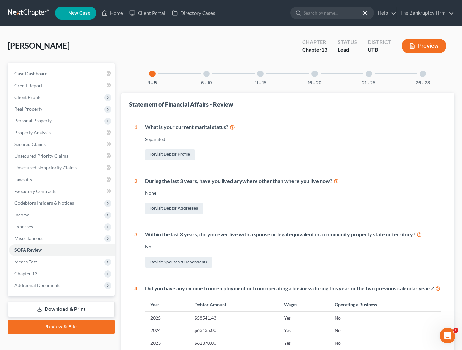
click at [208, 75] on div at bounding box center [206, 74] width 7 height 7
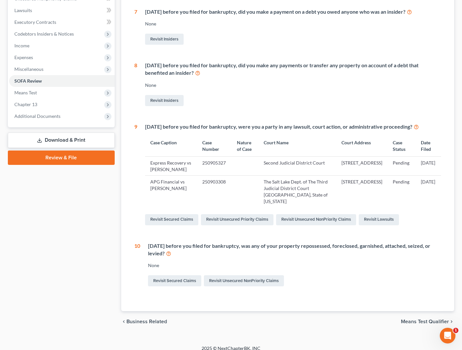
scroll to position [176, 0]
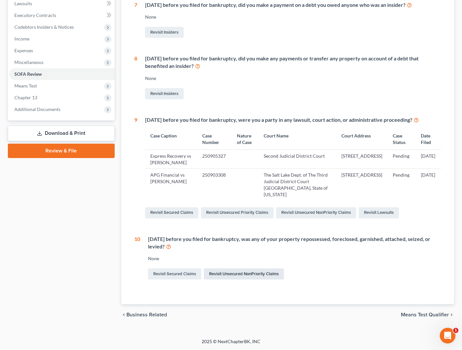
click at [258, 275] on link "Revisit Unsecured NonPriority Claims" at bounding box center [244, 273] width 80 height 11
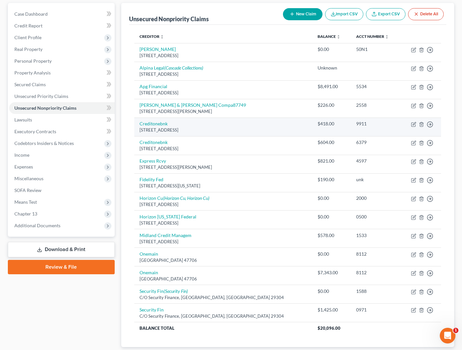
scroll to position [60, 0]
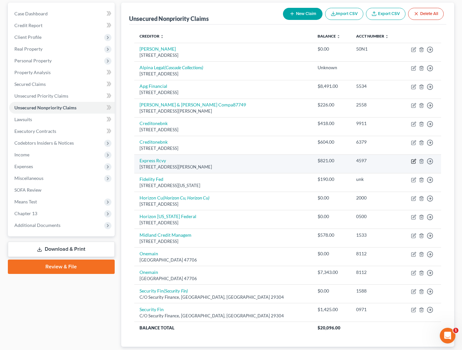
click at [414, 161] on icon "button" at bounding box center [414, 160] width 3 height 3
select select "46"
select select "0"
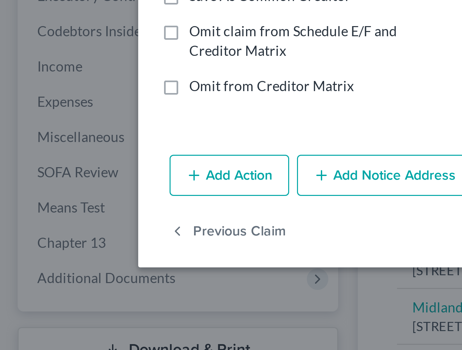
click at [73, 194] on button "Add Action" at bounding box center [78, 191] width 40 height 14
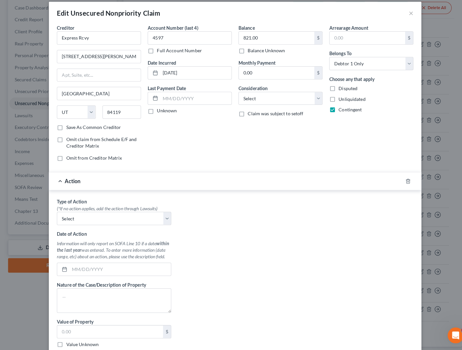
scroll to position [60, 0]
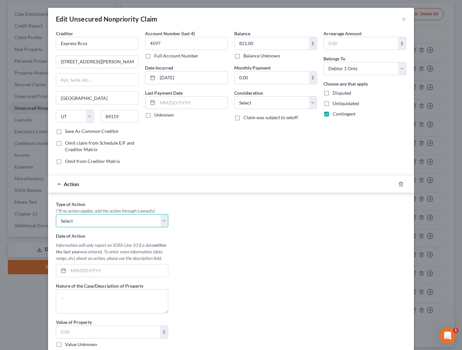
click at [162, 223] on select "Select Repossession Garnishment Foreclosure Personal Injury Attached, Seized, O…" at bounding box center [112, 220] width 112 height 13
select select "1"
click at [56, 214] on select "Select Repossession Garnishment Foreclosure Personal Injury Attached, Seized, O…" at bounding box center [112, 220] width 112 height 13
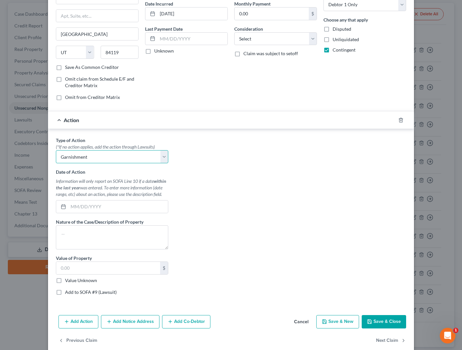
scroll to position [74, 0]
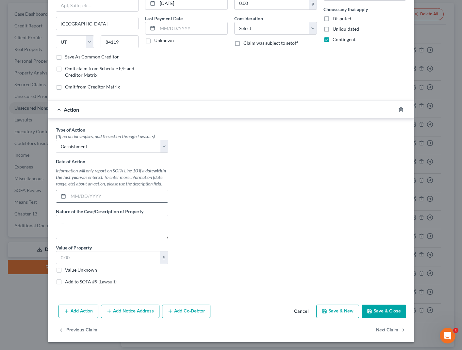
click at [79, 195] on input "text" at bounding box center [118, 196] width 100 height 12
type input "[DATE]"
click at [75, 221] on textarea at bounding box center [112, 227] width 112 height 24
type textarea "Garnished Wages"
click at [78, 258] on input "text" at bounding box center [108, 258] width 104 height 12
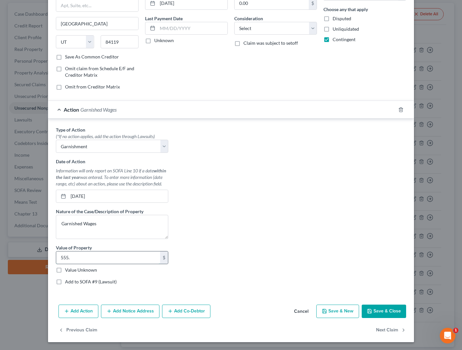
scroll to position [74, 0]
click at [89, 256] on input "555." at bounding box center [108, 258] width 104 height 12
type input "555.95"
click at [390, 312] on button "Save & Close" at bounding box center [384, 312] width 44 height 14
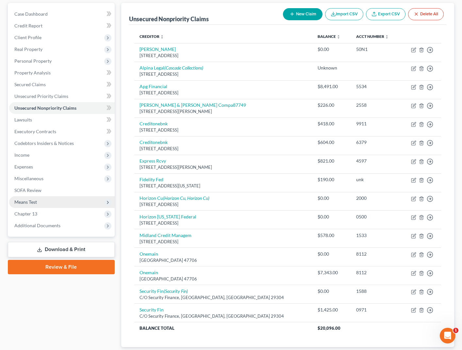
click at [33, 199] on span "Means Test" at bounding box center [25, 202] width 23 height 6
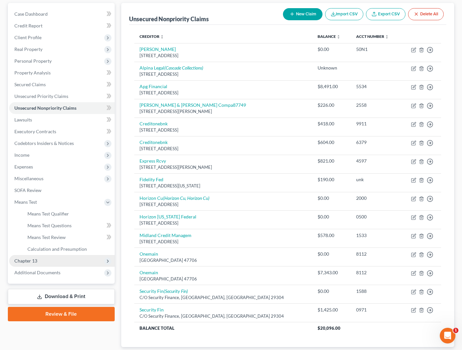
click at [40, 261] on span "Chapter 13" at bounding box center [62, 261] width 106 height 12
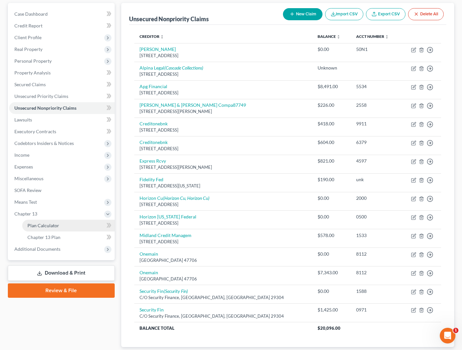
click at [53, 223] on span "Plan Calculator" at bounding box center [43, 226] width 32 height 6
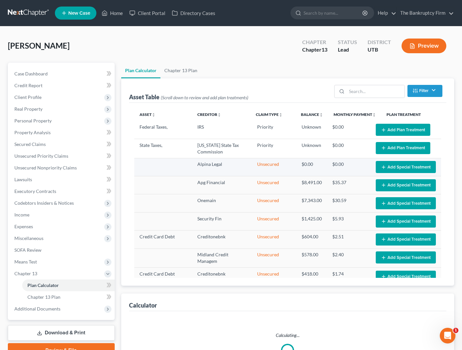
select select "59"
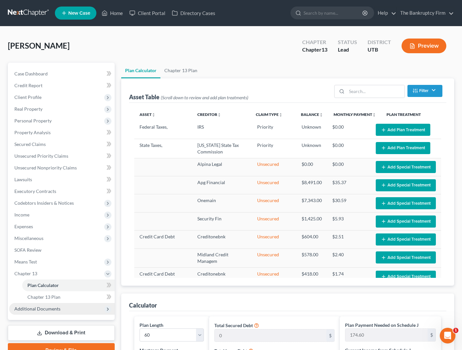
click at [55, 309] on span "Additional Documents" at bounding box center [37, 309] width 46 height 6
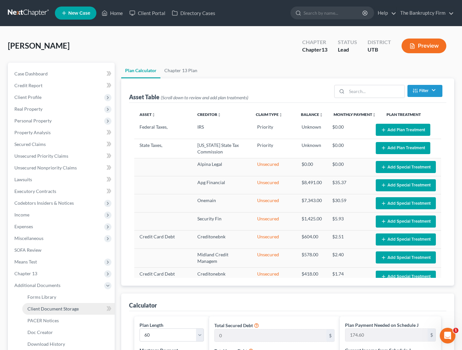
click at [60, 309] on span "Client Document Storage" at bounding box center [52, 309] width 51 height 6
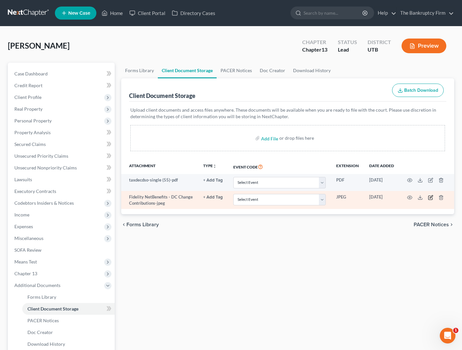
click at [431, 198] on icon "button" at bounding box center [430, 197] width 5 height 5
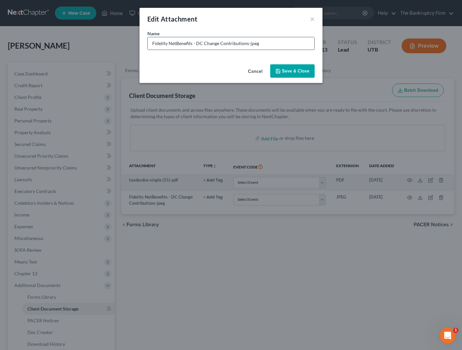
click at [258, 44] on input "Fidelity NetBenefits - DC Change Contributions-jpeg" at bounding box center [231, 43] width 167 height 12
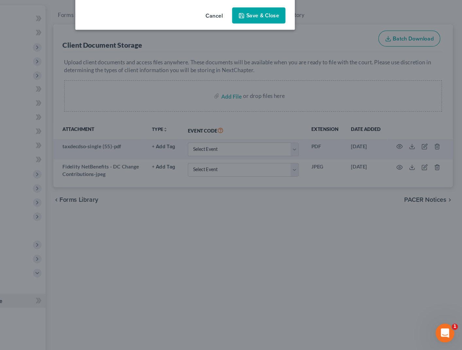
click at [254, 71] on button "Cancel" at bounding box center [255, 71] width 25 height 13
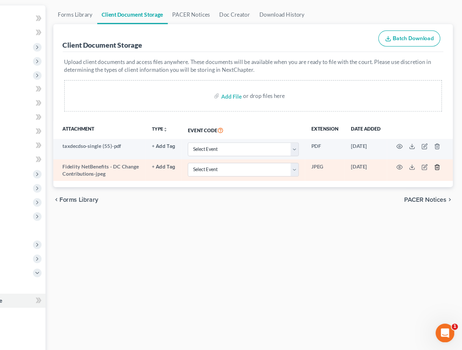
click at [440, 197] on icon "button" at bounding box center [440, 197] width 5 height 5
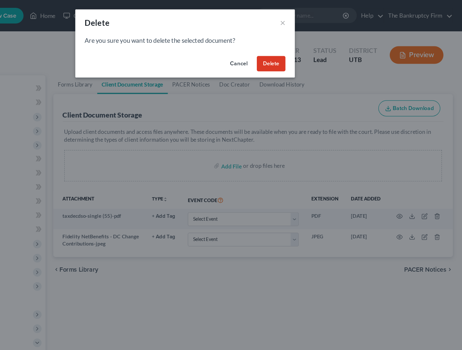
click at [305, 51] on button "Delete" at bounding box center [303, 53] width 24 height 13
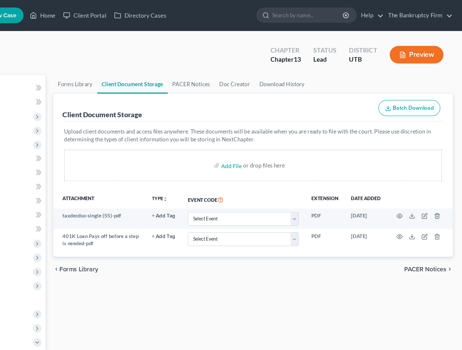
click at [213, 52] on div "[PERSON_NAME] Upgraded Chapter Chapter 13 Status Lead District UTB Preview" at bounding box center [231, 48] width 446 height 28
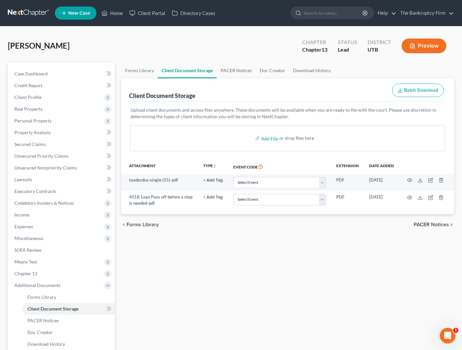
click at [139, 46] on div "[PERSON_NAME] Upgraded Chapter Chapter 13 Status Lead District UTB Preview" at bounding box center [231, 48] width 446 height 28
click at [157, 37] on div "[PERSON_NAME] Upgraded Chapter Chapter 13 Status Lead District UTB Preview" at bounding box center [231, 48] width 446 height 28
click at [196, 267] on div "Forms Library Client Document Storage PACER Notices Doc Creator Download Histor…" at bounding box center [288, 228] width 340 height 330
click at [224, 42] on div "[PERSON_NAME] Upgraded Chapter Chapter 13 Status Lead District UTB Preview" at bounding box center [231, 48] width 446 height 28
click at [29, 214] on span "Income" at bounding box center [21, 215] width 15 height 6
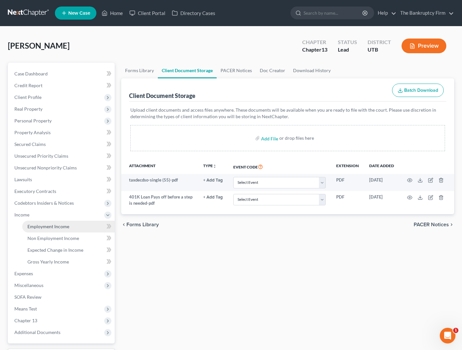
click at [52, 226] on span "Employment Income" at bounding box center [48, 227] width 42 height 6
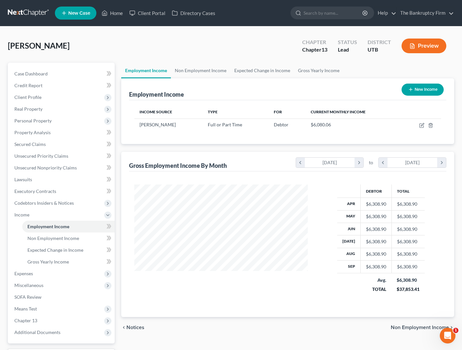
scroll to position [117, 187]
click at [51, 333] on span "Additional Documents" at bounding box center [37, 333] width 46 height 6
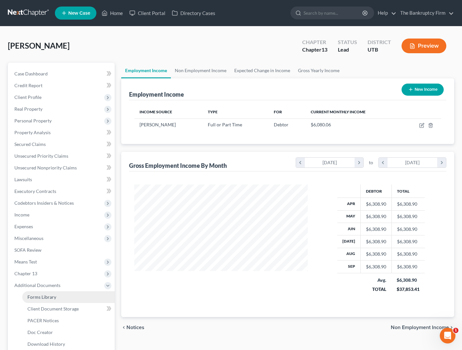
scroll to position [11, 0]
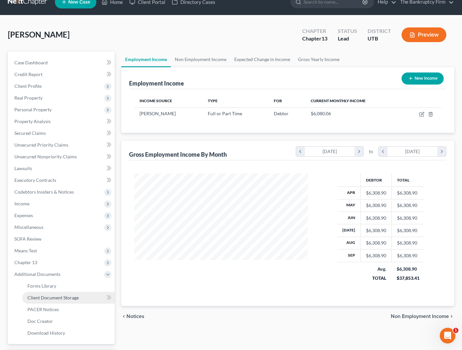
click at [73, 296] on span "Client Document Storage" at bounding box center [52, 298] width 51 height 6
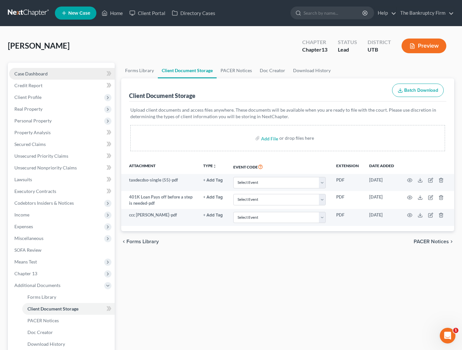
click at [46, 71] on span "Case Dashboard" at bounding box center [30, 74] width 33 height 6
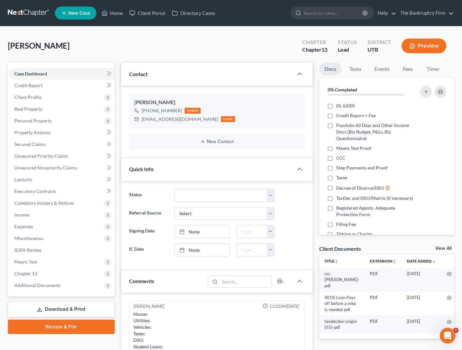
scroll to position [51, 0]
click at [158, 36] on div "[PERSON_NAME] Upgraded Chapter Chapter 13 Status Lead District UTB Preview" at bounding box center [231, 48] width 446 height 28
click at [105, 39] on div "[PERSON_NAME] Upgraded Chapter Chapter 13 Status Lead District UTB Preview" at bounding box center [231, 48] width 446 height 28
click at [178, 46] on div "[PERSON_NAME] Upgraded Chapter Chapter 13 Status Lead District UTB Preview" at bounding box center [231, 48] width 446 height 28
click at [156, 51] on div "[PERSON_NAME] Upgraded Chapter Chapter 13 Status Lead District UTB Preview" at bounding box center [231, 48] width 446 height 28
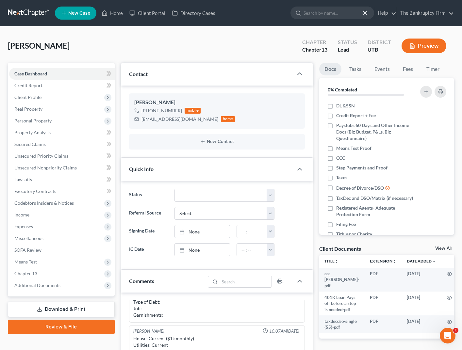
click at [156, 52] on div "[PERSON_NAME] Upgraded Chapter Chapter 13 Status Lead District UTB Preview" at bounding box center [231, 48] width 446 height 28
click at [40, 96] on span "Client Profile" at bounding box center [27, 97] width 27 height 6
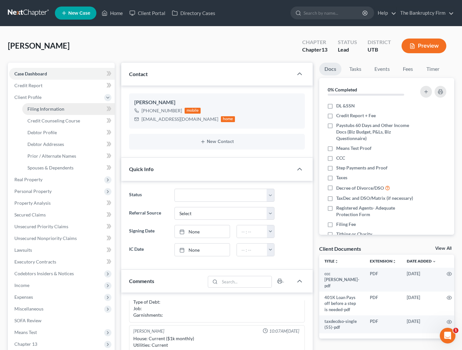
click at [68, 109] on link "Filing Information" at bounding box center [68, 109] width 92 height 12
select select "1"
select select "0"
select select "3"
select select "81"
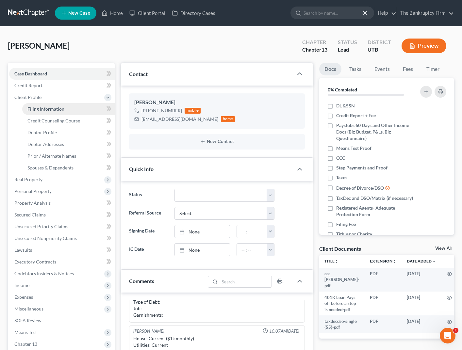
select select "0"
select select "46"
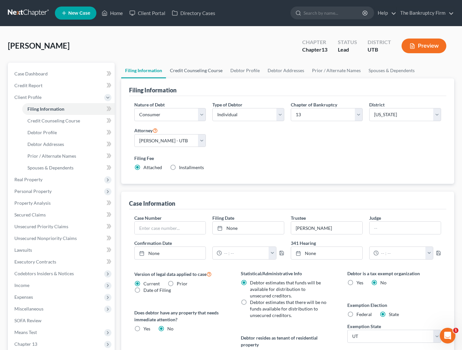
click at [194, 69] on link "Credit Counseling Course" at bounding box center [196, 71] width 60 height 16
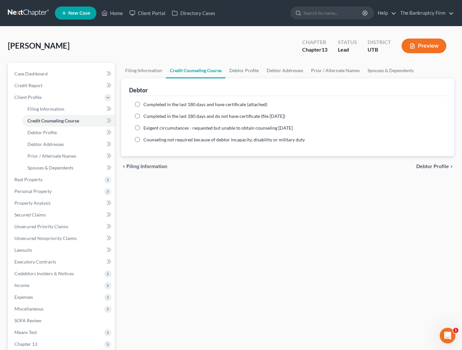
drag, startPoint x: 140, startPoint y: 104, endPoint x: 146, endPoint y: 107, distance: 7.3
click at [143, 104] on label "Completed in the last 180 days and have certificate (attached)" at bounding box center [205, 104] width 124 height 7
click at [146, 104] on input "Completed in the last 180 days and have certificate (attached)" at bounding box center [148, 103] width 4 height 4
radio input "true"
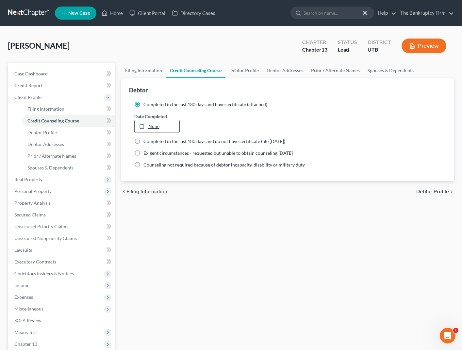
type input "[DATE]"
click at [155, 125] on link "None" at bounding box center [157, 126] width 45 height 12
click at [248, 69] on link "Debtor Profile" at bounding box center [243, 71] width 37 height 16
select select "2"
select select "1"
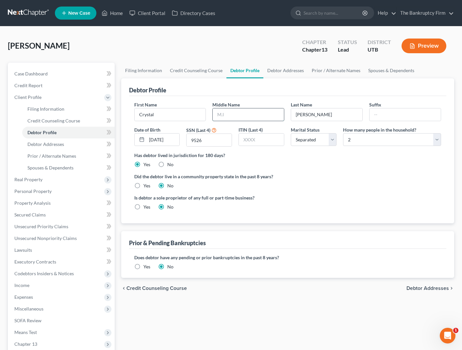
click at [247, 116] on input "text" at bounding box center [248, 114] width 71 height 12
type input "Maree"
click at [382, 138] on select "Select 1 2 3 4 5 6 7 8 9 10 11 12 13 14 15 16 17 18 19 20" at bounding box center [392, 139] width 98 height 13
select select "2"
click at [343, 133] on select "Select 1 2 3 4 5 6 7 8 9 10 11 12 13 14 15 16 17 18 19 20" at bounding box center [392, 139] width 98 height 13
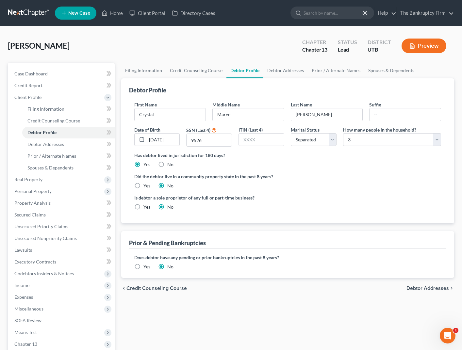
click at [313, 166] on div "Has debtor lived in jurisdiction for 180 days? Yes No Debtor must reside in jur…" at bounding box center [287, 160] width 307 height 16
click at [291, 71] on link "Debtor Addresses" at bounding box center [285, 71] width 44 height 16
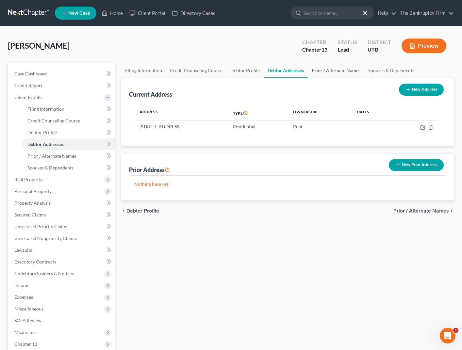
click at [340, 71] on link "Prior / Alternate Names" at bounding box center [336, 71] width 57 height 16
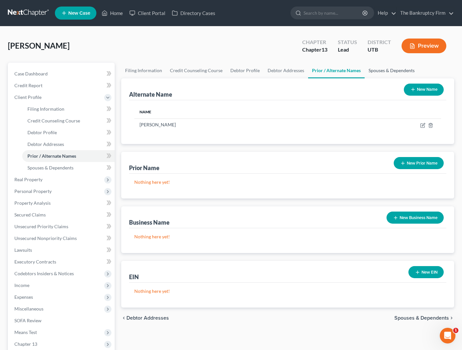
click at [381, 69] on link "Spouses & Dependents" at bounding box center [392, 71] width 54 height 16
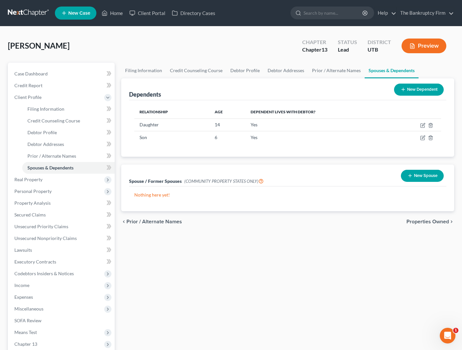
click at [209, 96] on div "Dependents New Dependent" at bounding box center [287, 89] width 317 height 22
click at [47, 179] on span "Real Property" at bounding box center [62, 180] width 106 height 12
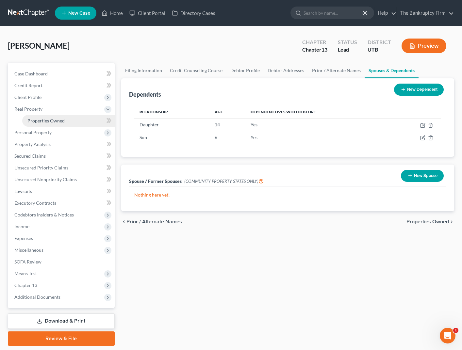
click at [59, 118] on span "Properties Owned" at bounding box center [45, 121] width 37 height 6
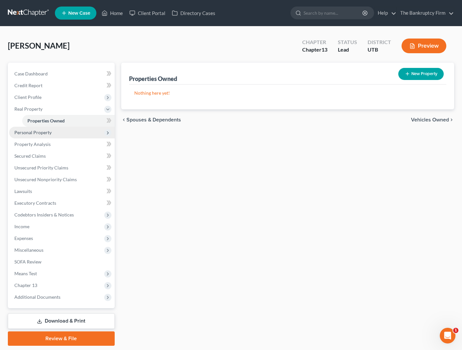
click at [64, 133] on span "Personal Property" at bounding box center [62, 133] width 106 height 12
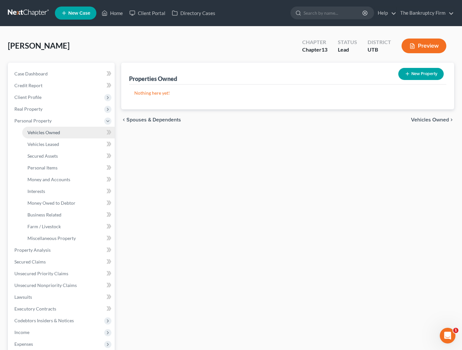
click at [84, 134] on link "Vehicles Owned" at bounding box center [68, 133] width 92 height 12
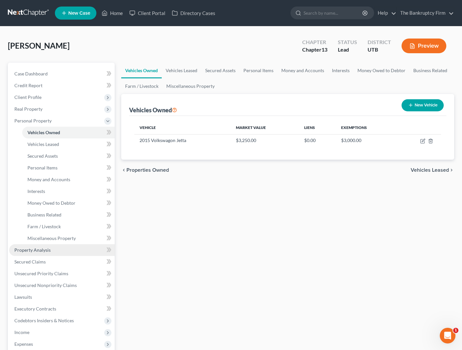
click at [45, 252] on span "Property Analysis" at bounding box center [32, 250] width 36 height 6
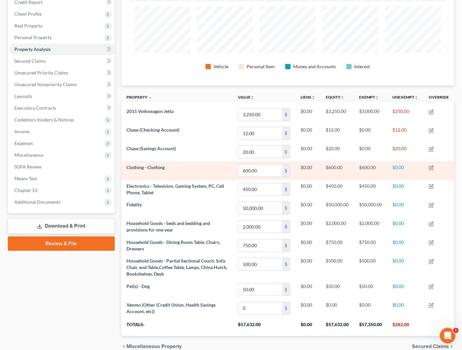
scroll to position [79, 0]
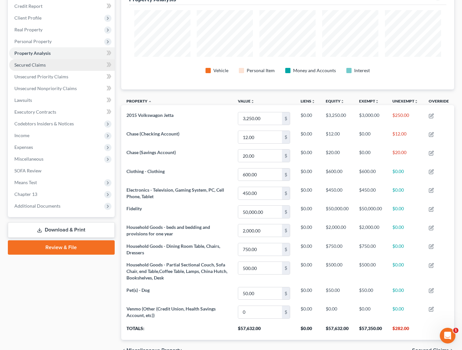
click at [32, 63] on span "Secured Claims" at bounding box center [29, 65] width 31 height 6
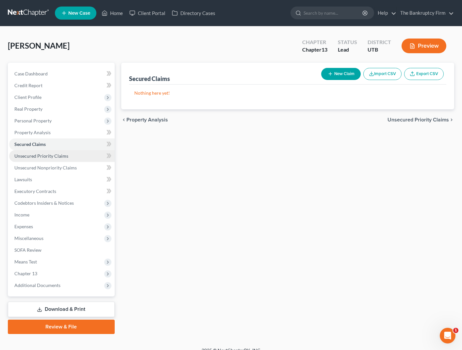
click at [54, 155] on span "Unsecured Priority Claims" at bounding box center [41, 156] width 54 height 6
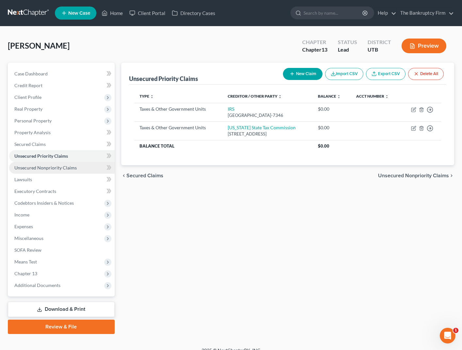
click at [56, 167] on span "Unsecured Nonpriority Claims" at bounding box center [45, 168] width 62 height 6
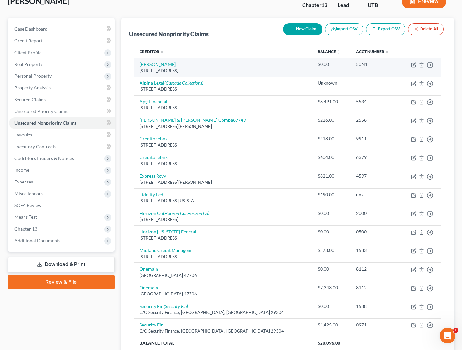
scroll to position [41, 0]
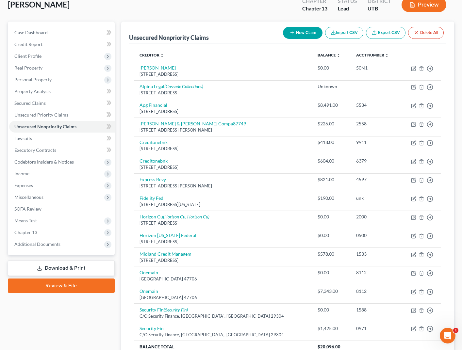
click at [303, 30] on button "New Claim" at bounding box center [303, 33] width 40 height 12
select select "0"
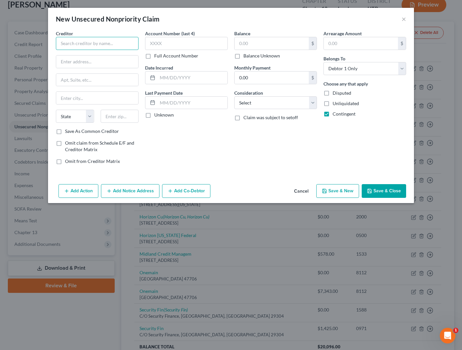
click at [110, 46] on input "text" at bounding box center [97, 43] width 83 height 13
click at [116, 58] on div "1916 N [STREET_ADDRESS]" at bounding box center [95, 61] width 68 height 6
type input "[US_STATE] Spine Care"
type input "1916 N 700 W"
type input "Ste.200"
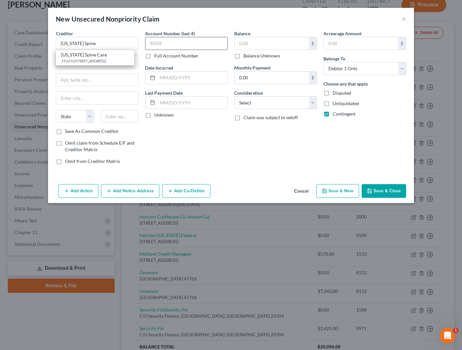
type input "[PERSON_NAME]"
select select "46"
type input "84041-0000"
click at [172, 44] on input "text" at bounding box center [186, 43] width 83 height 13
type input "unk"
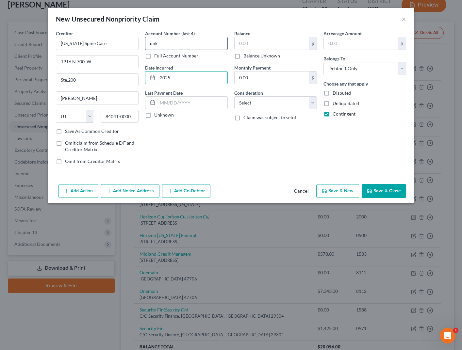
type input "2025"
click at [243, 55] on label "Balance Unknown" at bounding box center [261, 56] width 37 height 7
click at [246, 55] on input "Balance Unknown" at bounding box center [248, 55] width 4 height 4
checkbox input "true"
type input "0.00"
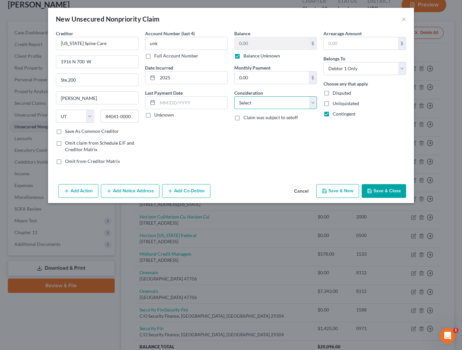
click at [283, 104] on select "Select Cable / Satellite Services Collection Agency Credit Card Debt Debt Couns…" at bounding box center [275, 102] width 83 height 13
click at [234, 96] on select "Select Cable / Satellite Services Collection Agency Credit Card Debt Debt Couns…" at bounding box center [275, 102] width 83 height 13
click at [388, 193] on button "Save & Close" at bounding box center [384, 191] width 44 height 14
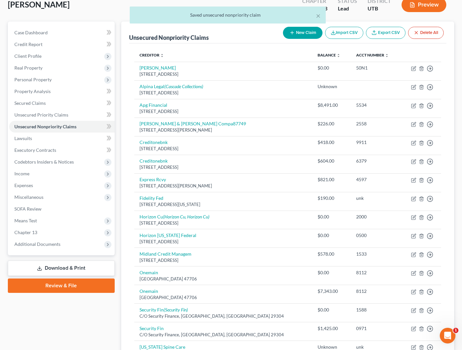
click at [306, 33] on button "New Claim" at bounding box center [303, 33] width 40 height 12
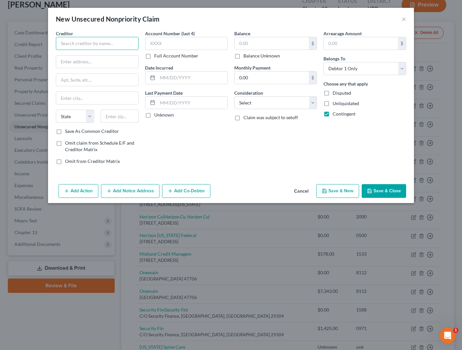
click at [118, 47] on input "text" at bounding box center [97, 43] width 83 height 13
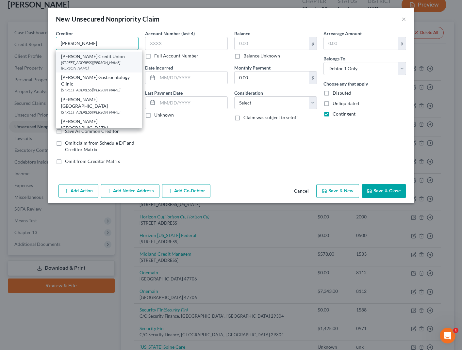
scroll to position [53, 0]
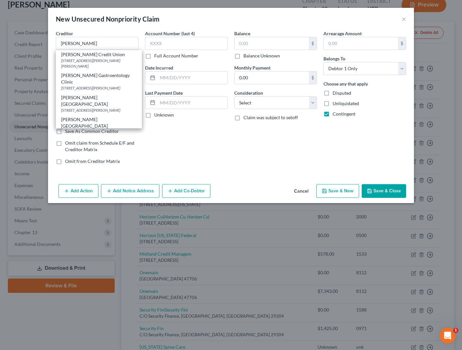
drag, startPoint x: 100, startPoint y: 93, endPoint x: 118, endPoint y: 86, distance: 19.8
click at [100, 107] on div "[STREET_ADDRESS][PERSON_NAME]" at bounding box center [98, 110] width 75 height 6
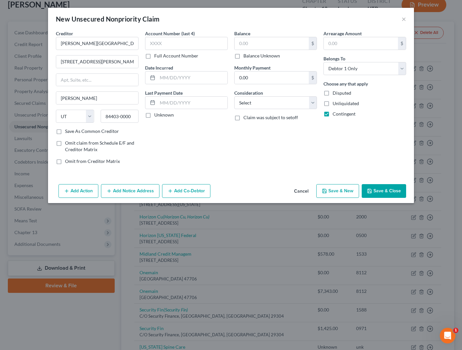
scroll to position [0, 0]
click at [170, 45] on input "text" at bounding box center [186, 43] width 83 height 13
click at [243, 57] on label "Balance Unknown" at bounding box center [261, 56] width 37 height 7
click at [246, 57] on input "Balance Unknown" at bounding box center [248, 55] width 4 height 4
click at [275, 100] on select "Select Cable / Satellite Services Collection Agency Credit Card Debt Debt Couns…" at bounding box center [275, 102] width 83 height 13
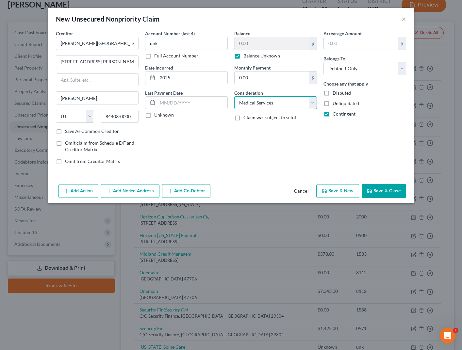
click at [234, 96] on select "Select Cable / Satellite Services Collection Agency Credit Card Debt Debt Couns…" at bounding box center [275, 102] width 83 height 13
click at [388, 192] on button "Save & Close" at bounding box center [384, 191] width 44 height 14
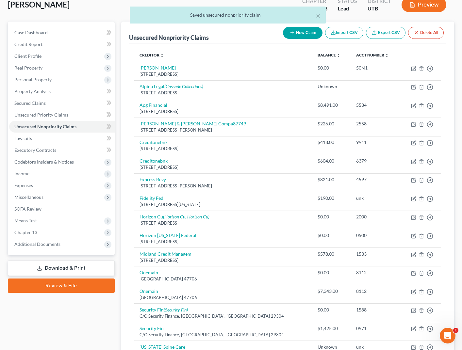
click at [302, 32] on button "New Claim" at bounding box center [303, 33] width 40 height 12
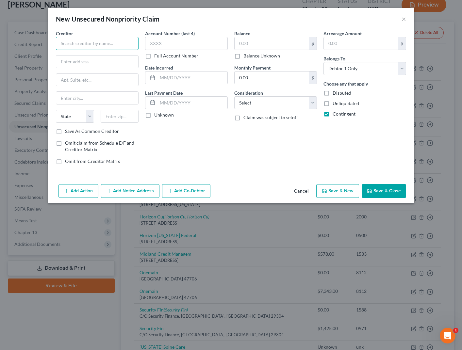
click at [84, 44] on input "text" at bounding box center [97, 43] width 83 height 13
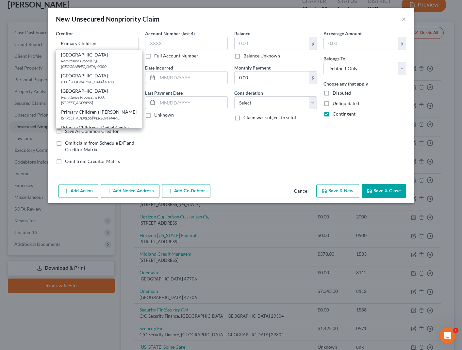
drag, startPoint x: 101, startPoint y: 75, endPoint x: 155, endPoint y: 58, distance: 57.3
click at [101, 76] on div "[GEOGRAPHIC_DATA]" at bounding box center [98, 76] width 75 height 7
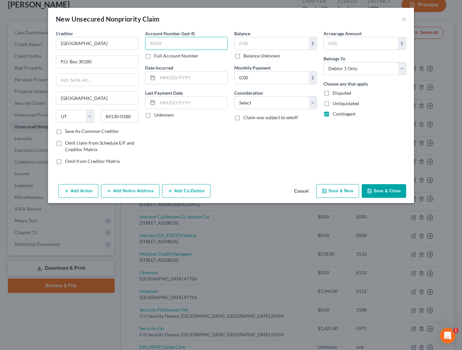
click at [179, 43] on input "text" at bounding box center [186, 43] width 83 height 13
click at [243, 57] on label "Balance Unknown" at bounding box center [261, 56] width 37 height 7
click at [246, 57] on input "Balance Unknown" at bounding box center [248, 55] width 4 height 4
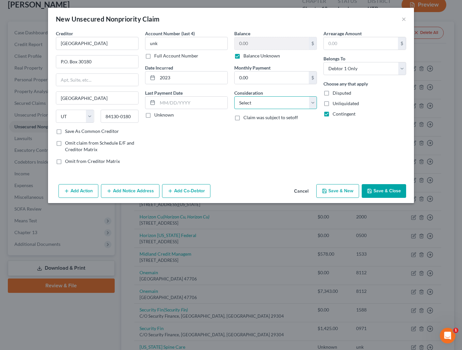
click at [285, 102] on select "Select Cable / Satellite Services Collection Agency Credit Card Debt Debt Couns…" at bounding box center [275, 102] width 83 height 13
click at [234, 96] on select "Select Cable / Satellite Services Collection Agency Credit Card Debt Debt Couns…" at bounding box center [275, 102] width 83 height 13
click at [388, 190] on button "Save & Close" at bounding box center [384, 191] width 44 height 14
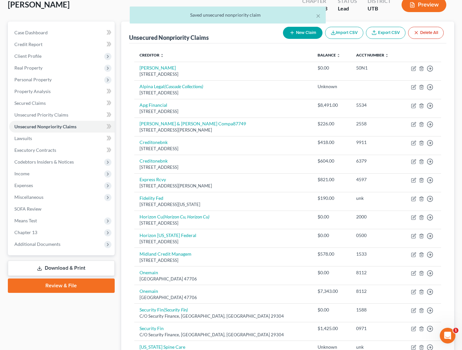
click at [298, 34] on button "New Claim" at bounding box center [303, 33] width 40 height 12
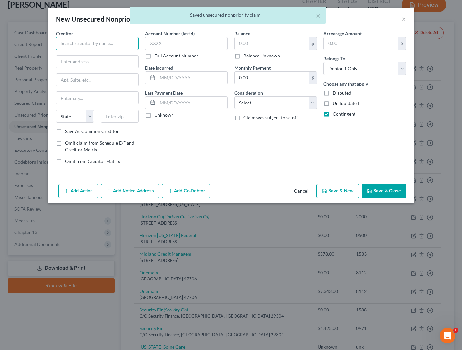
click at [100, 44] on input "text" at bounding box center [97, 43] width 83 height 13
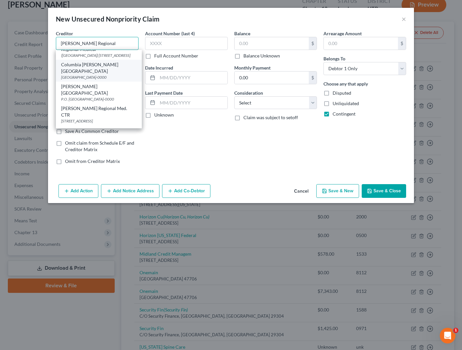
scroll to position [34, 0]
click at [114, 96] on div "P.O. [GEOGRAPHIC_DATA]-0000" at bounding box center [98, 99] width 75 height 6
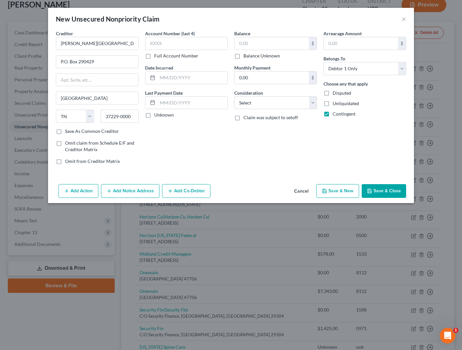
scroll to position [0, 0]
click at [179, 44] on input "text" at bounding box center [186, 43] width 83 height 13
click at [266, 45] on input "text" at bounding box center [272, 43] width 74 height 12
click at [243, 55] on label "Balance Unknown" at bounding box center [261, 56] width 37 height 7
click at [246, 55] on input "Balance Unknown" at bounding box center [248, 55] width 4 height 4
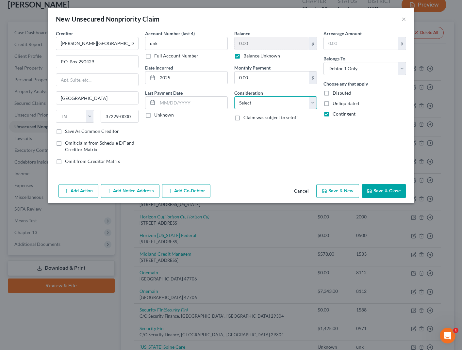
click at [288, 99] on select "Select Cable / Satellite Services Collection Agency Credit Card Debt Debt Couns…" at bounding box center [275, 102] width 83 height 13
click at [234, 96] on select "Select Cable / Satellite Services Collection Agency Credit Card Debt Debt Couns…" at bounding box center [275, 102] width 83 height 13
click at [386, 190] on button "Save & Close" at bounding box center [384, 191] width 44 height 14
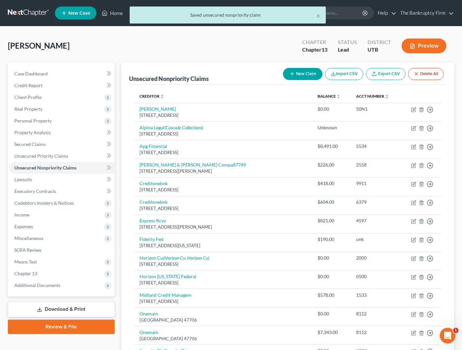
click at [297, 73] on button "New Claim" at bounding box center [303, 74] width 40 height 12
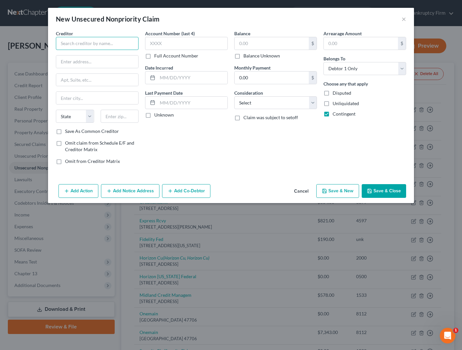
click at [105, 43] on input "text" at bounding box center [97, 43] width 83 height 13
drag, startPoint x: 237, startPoint y: 55, endPoint x: 299, endPoint y: 105, distance: 79.4
click at [243, 56] on label "Balance Unknown" at bounding box center [261, 56] width 37 height 7
click at [246, 56] on input "Balance Unknown" at bounding box center [248, 55] width 4 height 4
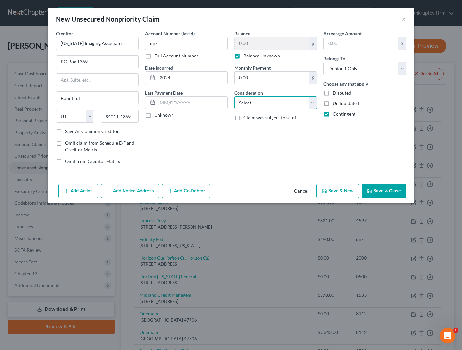
click at [301, 102] on select "Select Cable / Satellite Services Collection Agency Credit Card Debt Debt Couns…" at bounding box center [275, 102] width 83 height 13
click at [234, 96] on select "Select Cable / Satellite Services Collection Agency Credit Card Debt Debt Couns…" at bounding box center [275, 102] width 83 height 13
click at [392, 189] on button "Save & Close" at bounding box center [384, 191] width 44 height 14
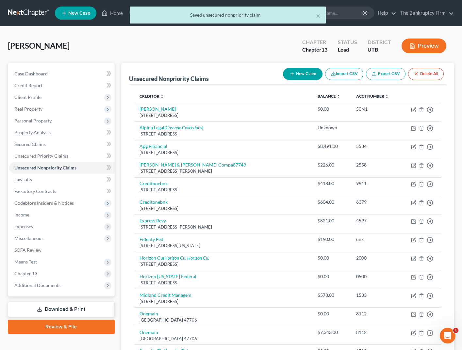
click at [304, 74] on button "New Claim" at bounding box center [303, 74] width 40 height 12
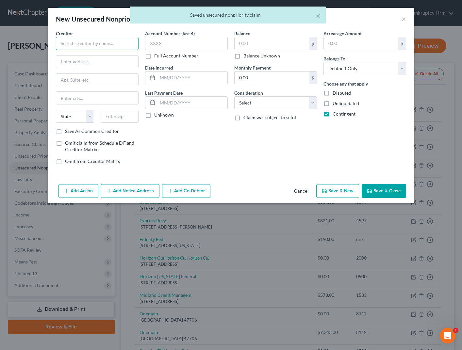
click at [92, 43] on input "text" at bounding box center [97, 43] width 83 height 13
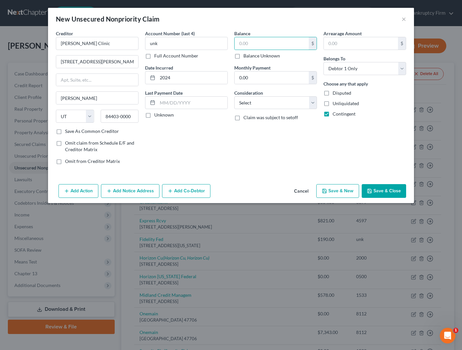
drag, startPoint x: 237, startPoint y: 55, endPoint x: 266, endPoint y: 95, distance: 49.2
click at [243, 56] on label "Balance Unknown" at bounding box center [261, 56] width 37 height 7
click at [246, 56] on input "Balance Unknown" at bounding box center [248, 55] width 4 height 4
click at [273, 103] on select "Select Cable / Satellite Services Collection Agency Credit Card Debt Debt Couns…" at bounding box center [275, 102] width 83 height 13
click at [234, 96] on select "Select Cable / Satellite Services Collection Agency Credit Card Debt Debt Couns…" at bounding box center [275, 102] width 83 height 13
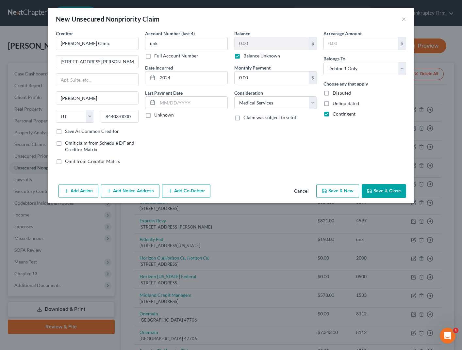
click at [390, 192] on button "Save & Close" at bounding box center [384, 191] width 44 height 14
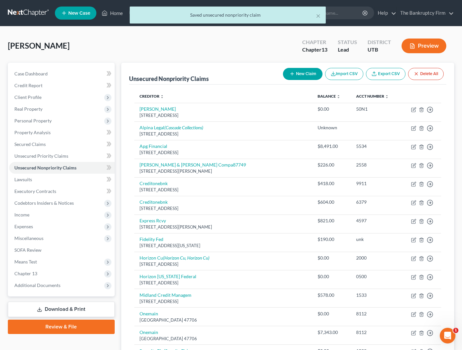
click at [300, 74] on button "New Claim" at bounding box center [303, 74] width 40 height 12
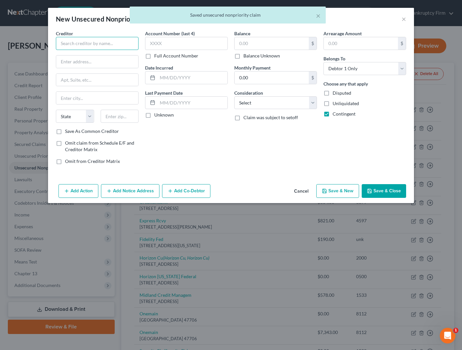
click at [105, 41] on input "text" at bounding box center [97, 43] width 83 height 13
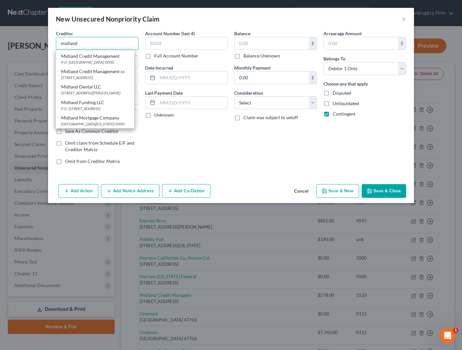
scroll to position [61, 0]
click at [405, 19] on button "×" at bounding box center [403, 19] width 5 height 8
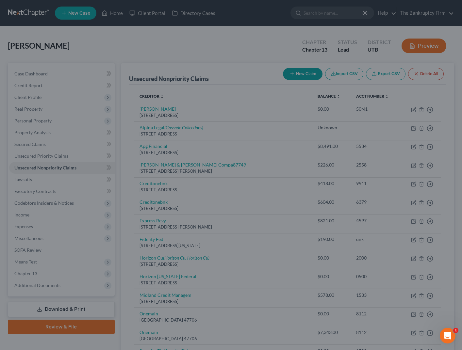
scroll to position [0, 0]
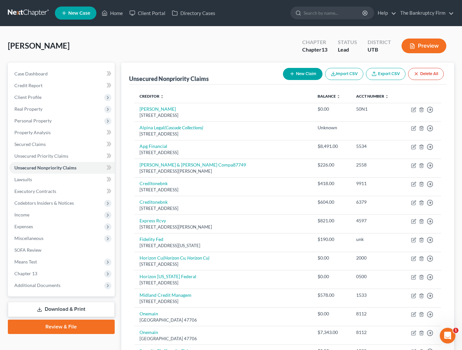
click at [300, 74] on button "New Claim" at bounding box center [303, 74] width 40 height 12
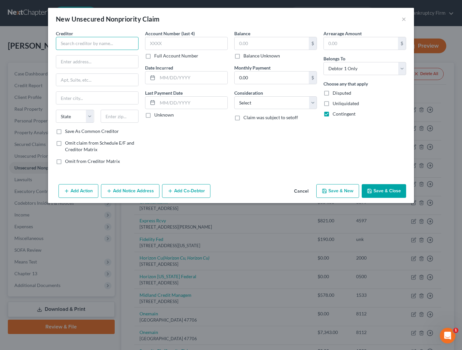
click at [89, 45] on input "text" at bounding box center [97, 43] width 83 height 13
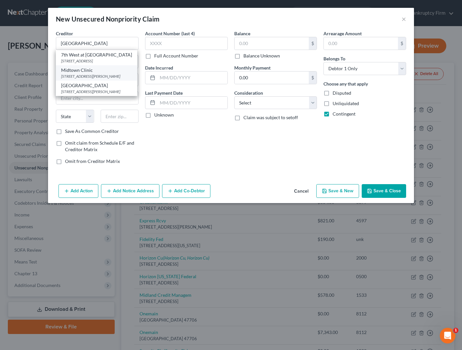
click at [96, 69] on div "Midtown Clinic" at bounding box center [96, 70] width 71 height 7
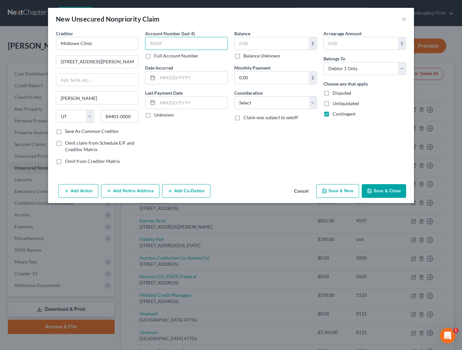
click at [190, 42] on input "text" at bounding box center [186, 43] width 83 height 13
click at [243, 57] on label "Balance Unknown" at bounding box center [261, 56] width 37 height 7
click at [246, 57] on input "Balance Unknown" at bounding box center [248, 55] width 4 height 4
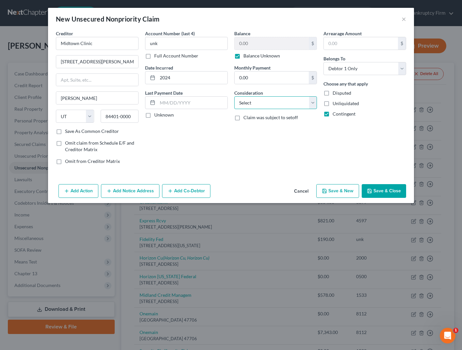
click at [313, 104] on select "Select Cable / Satellite Services Collection Agency Credit Card Debt Debt Couns…" at bounding box center [275, 102] width 83 height 13
click at [234, 96] on select "Select Cable / Satellite Services Collection Agency Credit Card Debt Debt Couns…" at bounding box center [275, 102] width 83 height 13
drag, startPoint x: 385, startPoint y: 185, endPoint x: 381, endPoint y: 186, distance: 4.4
click at [384, 185] on button "Save & Close" at bounding box center [384, 191] width 44 height 14
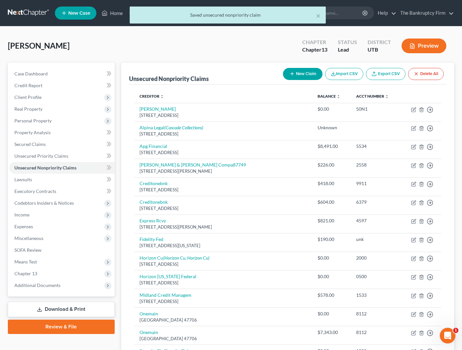
click at [421, 48] on button "Preview" at bounding box center [423, 46] width 45 height 15
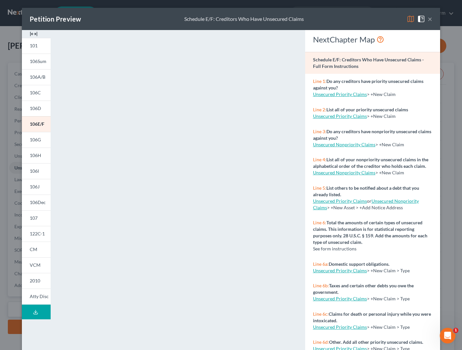
click at [412, 17] on img at bounding box center [411, 19] width 8 height 8
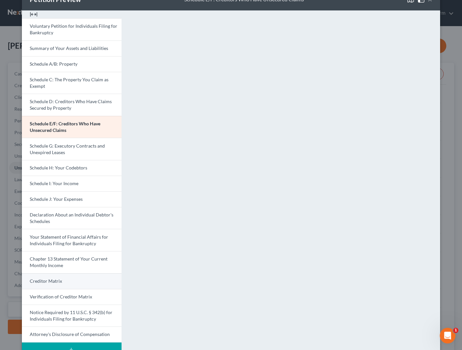
scroll to position [21, 0]
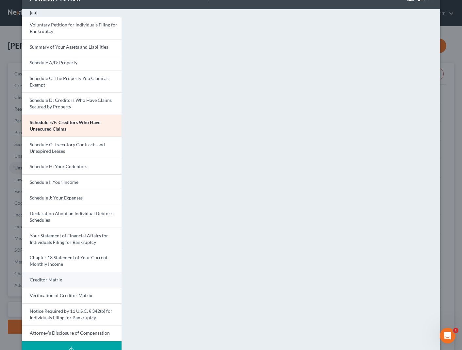
click at [52, 281] on span "Creditor Matrix" at bounding box center [46, 280] width 32 height 6
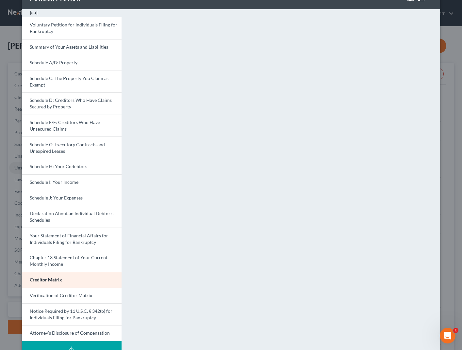
scroll to position [0, 0]
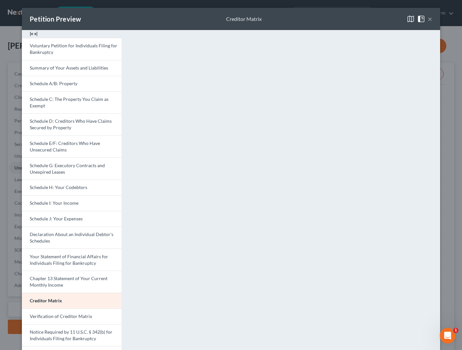
click at [431, 19] on button "×" at bounding box center [430, 19] width 5 height 8
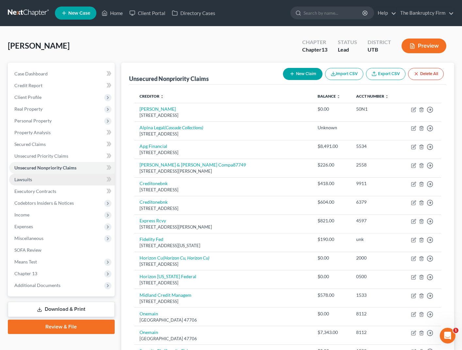
click at [40, 179] on link "Lawsuits" at bounding box center [62, 180] width 106 height 12
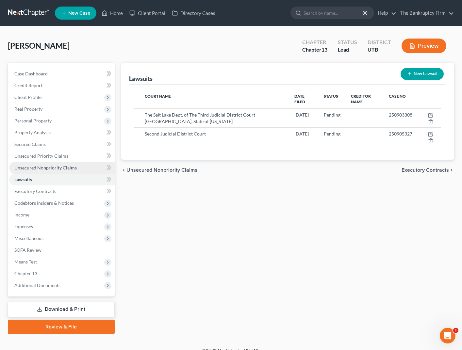
click at [57, 167] on span "Unsecured Nonpriority Claims" at bounding box center [45, 168] width 62 height 6
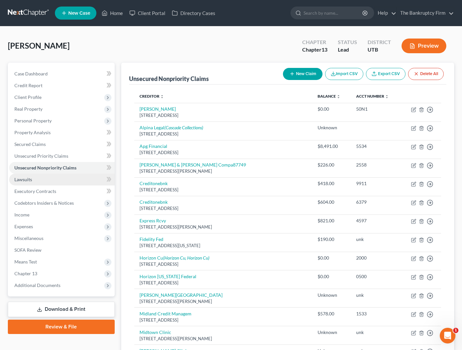
click at [43, 178] on link "Lawsuits" at bounding box center [62, 180] width 106 height 12
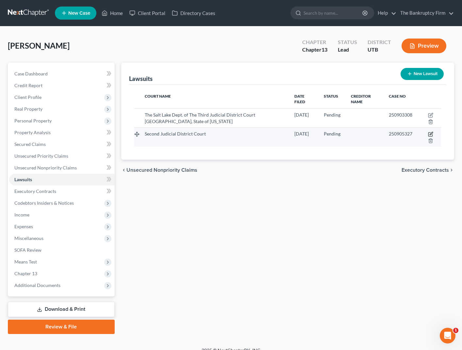
click at [430, 133] on icon "button" at bounding box center [430, 135] width 4 height 4
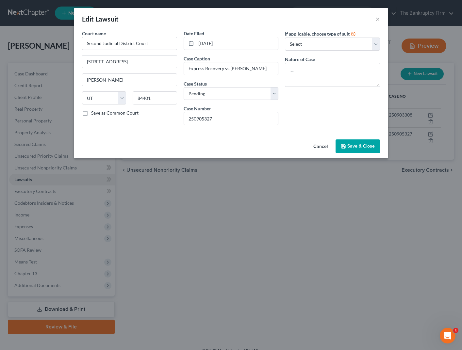
drag, startPoint x: 361, startPoint y: 139, endPoint x: 357, endPoint y: 139, distance: 3.6
click at [361, 139] on div "Cancel Save & Close" at bounding box center [231, 148] width 314 height 22
click at [369, 143] on span "Save & Close" at bounding box center [360, 146] width 27 height 6
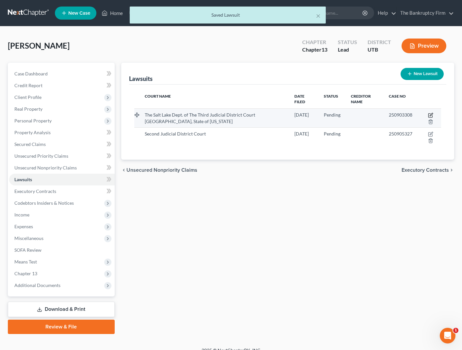
click at [430, 114] on icon "button" at bounding box center [430, 115] width 5 height 5
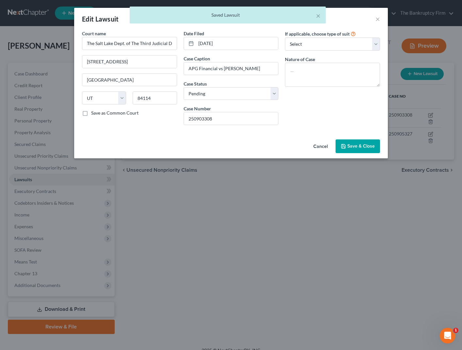
click at [361, 146] on span "Save & Close" at bounding box center [360, 146] width 27 height 6
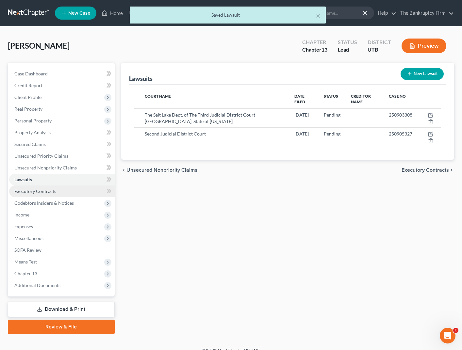
click at [44, 193] on span "Executory Contracts" at bounding box center [35, 191] width 42 height 6
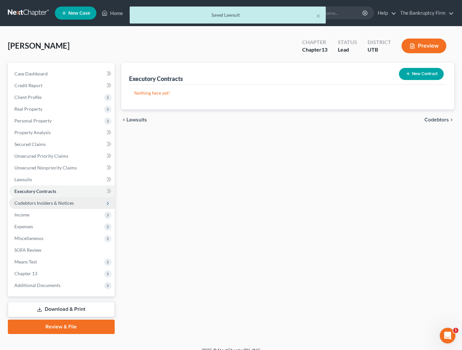
click at [46, 204] on span "Codebtors Insiders & Notices" at bounding box center [43, 203] width 59 height 6
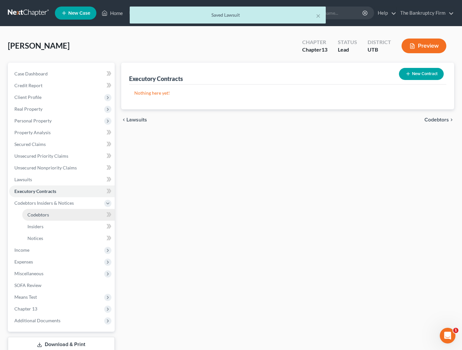
click at [42, 215] on span "Codebtors" at bounding box center [38, 215] width 22 height 6
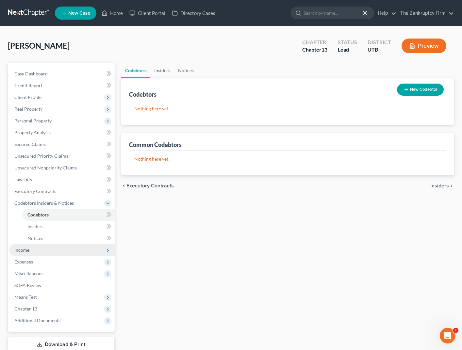
click at [28, 251] on span "Income" at bounding box center [21, 250] width 15 height 6
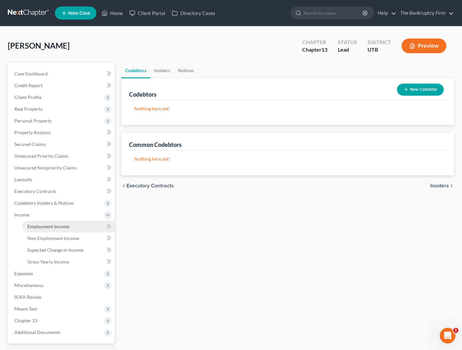
click at [48, 229] on span "Employment Income" at bounding box center [48, 227] width 42 height 6
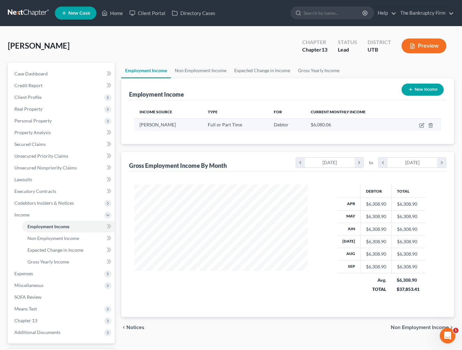
scroll to position [117, 187]
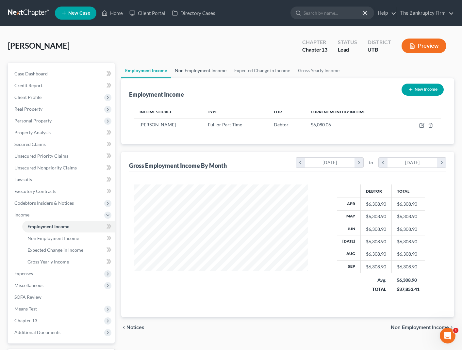
click at [198, 70] on link "Non Employment Income" at bounding box center [200, 71] width 59 height 16
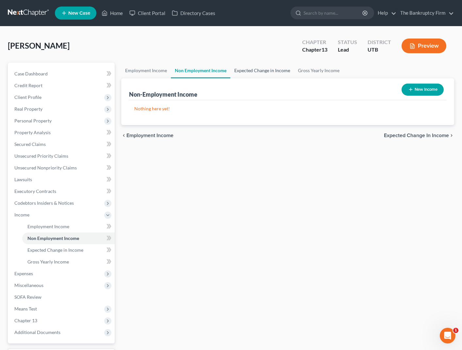
click at [264, 70] on link "Expected Change in Income" at bounding box center [262, 71] width 64 height 16
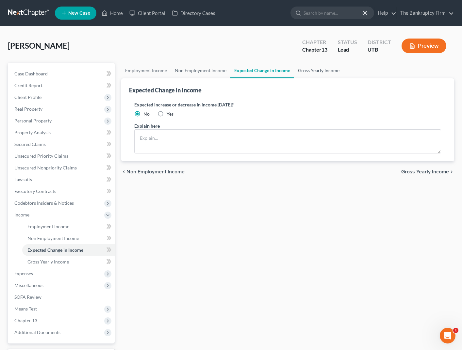
click at [325, 71] on link "Gross Yearly Income" at bounding box center [318, 71] width 49 height 16
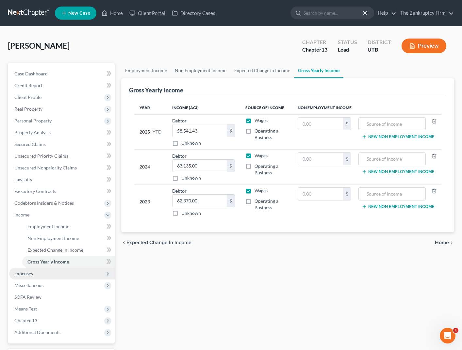
click at [26, 275] on span "Expenses" at bounding box center [23, 274] width 19 height 6
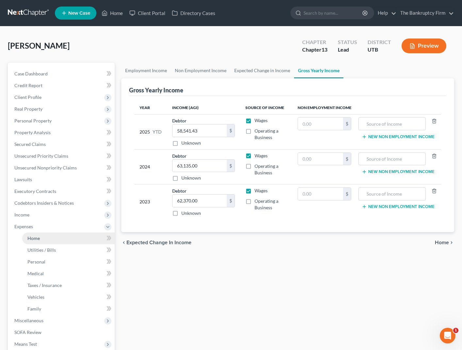
click at [39, 238] on span "Home" at bounding box center [33, 239] width 12 height 6
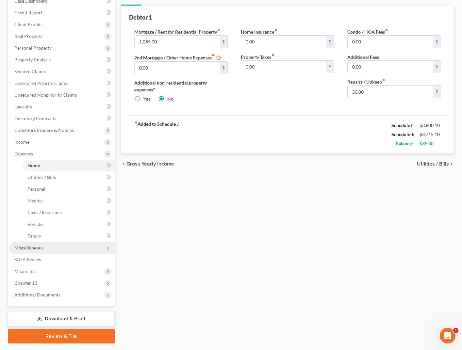
click at [34, 251] on span "Miscellaneous" at bounding box center [62, 248] width 106 height 12
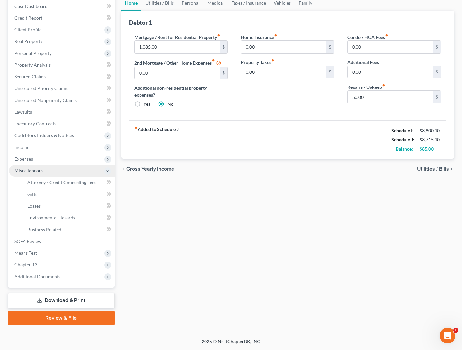
scroll to position [68, 0]
click at [68, 183] on span "Attorney / Credit Counseling Fees" at bounding box center [61, 183] width 69 height 6
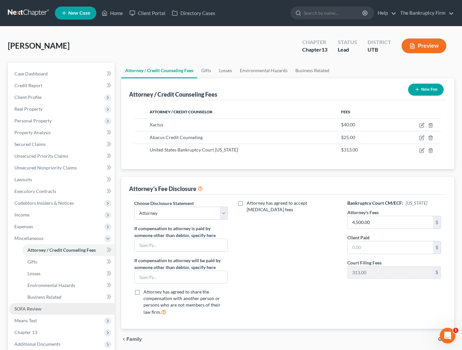
click at [41, 311] on span "SOFA Review" at bounding box center [27, 309] width 27 height 6
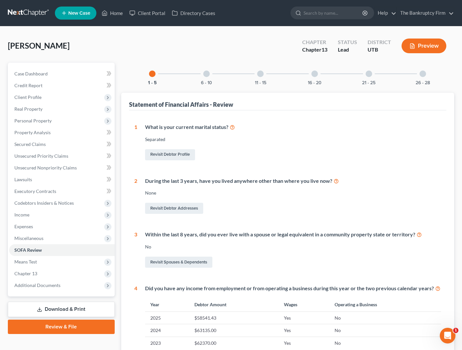
click at [205, 74] on div at bounding box center [206, 74] width 7 height 7
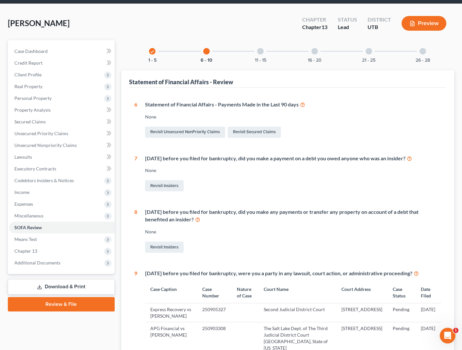
scroll to position [21, 0]
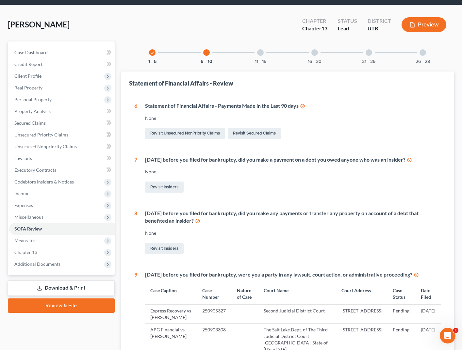
click at [260, 49] on div "11 - 15" at bounding box center [260, 52] width 22 height 22
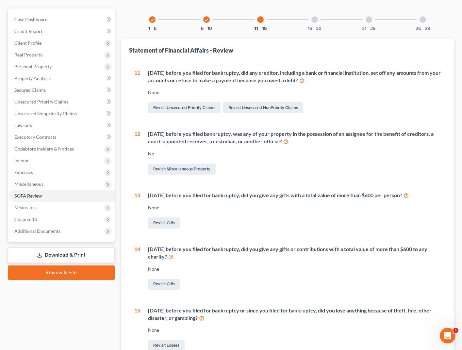
scroll to position [0, 0]
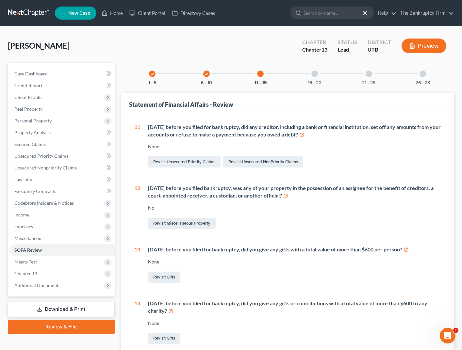
click at [315, 75] on div at bounding box center [314, 74] width 7 height 7
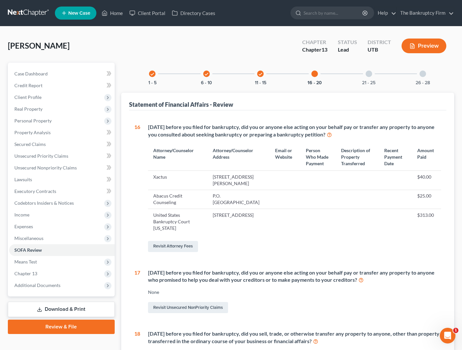
click at [370, 75] on div at bounding box center [369, 74] width 7 height 7
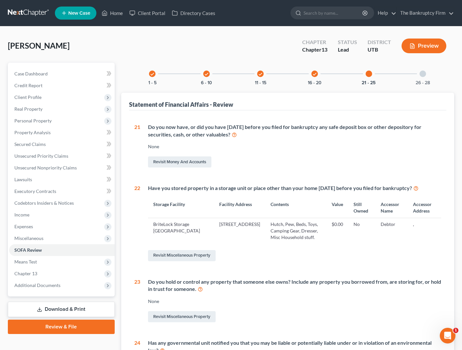
click at [423, 74] on div at bounding box center [422, 74] width 7 height 7
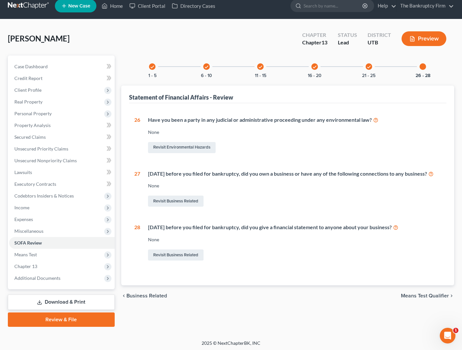
scroll to position [9, 0]
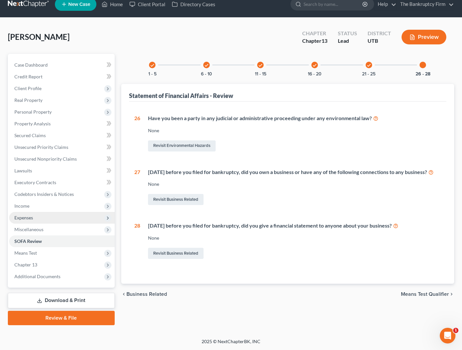
click at [39, 216] on span "Expenses" at bounding box center [62, 218] width 106 height 12
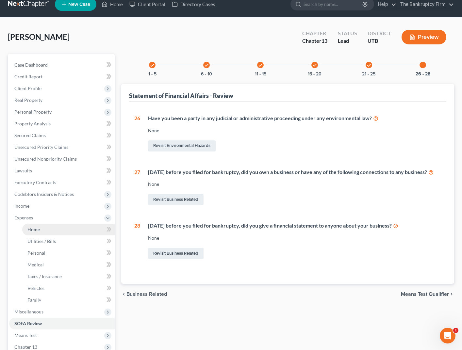
click at [48, 230] on link "Home" at bounding box center [68, 230] width 92 height 12
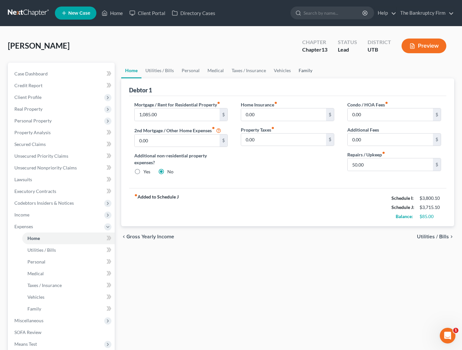
click at [299, 69] on link "Family" at bounding box center [306, 71] width 22 height 16
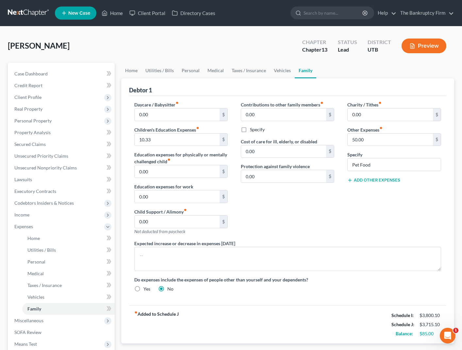
click at [378, 180] on button "Add Other Expenses" at bounding box center [373, 180] width 53 height 5
click at [376, 192] on input "0.00" at bounding box center [390, 190] width 85 height 12
click at [193, 69] on link "Personal" at bounding box center [191, 71] width 26 height 16
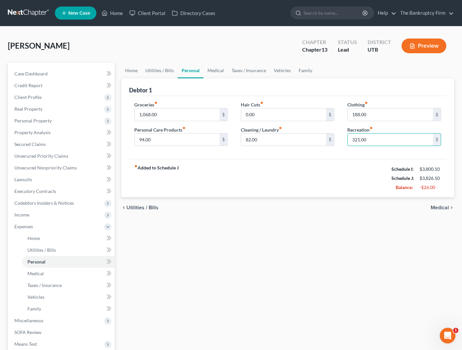
drag, startPoint x: 396, startPoint y: 138, endPoint x: 344, endPoint y: 141, distance: 51.4
click at [344, 141] on div "Clothing fiber_manual_record 188.00 $ Recreation fiber_manual_record 321.00 $" at bounding box center [394, 126] width 106 height 50
click at [335, 171] on div "fiber_manual_record Added to Schedule J Schedule I: $3,800.10 Schedule J: $3,71…" at bounding box center [287, 178] width 317 height 38
click at [36, 316] on span "Miscellaneous" at bounding box center [62, 321] width 106 height 12
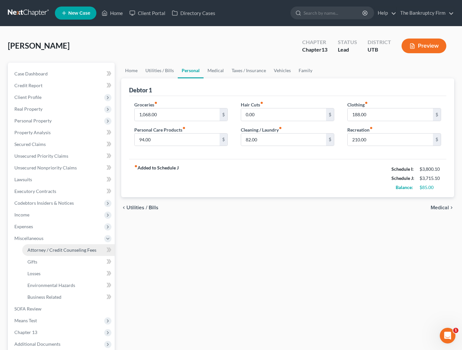
click at [56, 252] on span "Attorney / Credit Counseling Fees" at bounding box center [61, 250] width 69 height 6
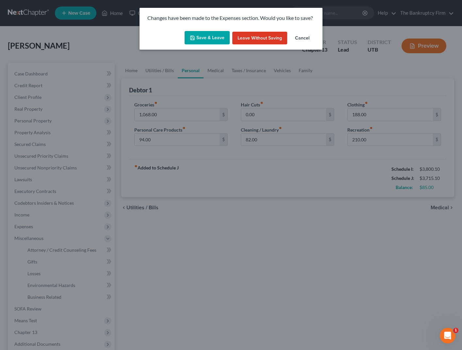
drag, startPoint x: 208, startPoint y: 34, endPoint x: 204, endPoint y: 33, distance: 3.9
click at [208, 34] on button "Save & Leave" at bounding box center [207, 38] width 45 height 14
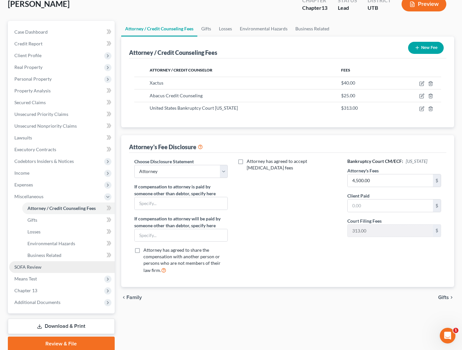
scroll to position [68, 0]
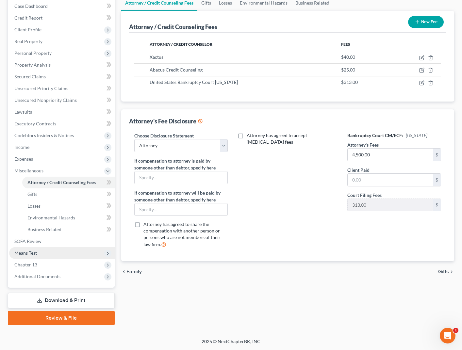
click at [57, 249] on span "Means Test" at bounding box center [62, 253] width 106 height 12
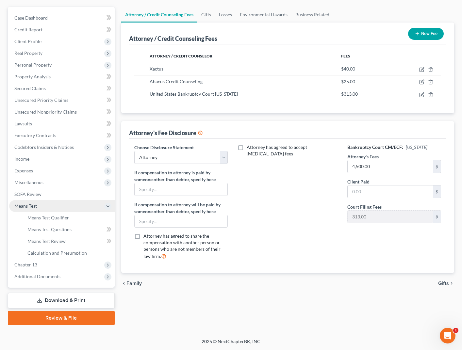
scroll to position [56, 0]
click at [71, 216] on link "Means Test Qualifier" at bounding box center [68, 218] width 92 height 12
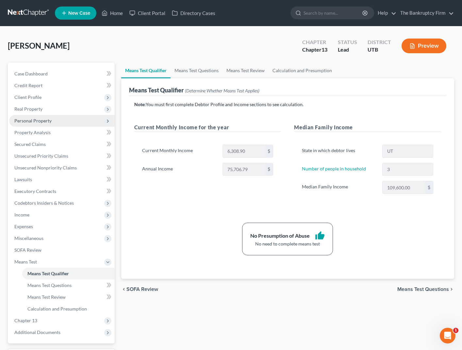
click at [44, 121] on span "Personal Property" at bounding box center [32, 121] width 37 height 6
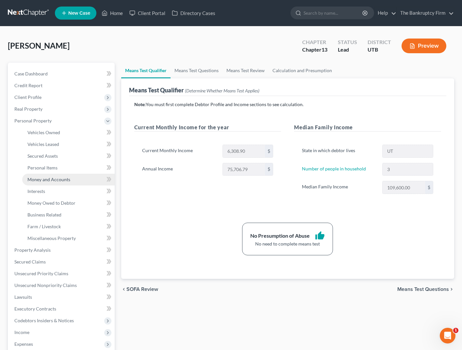
click at [56, 183] on link "Money and Accounts" at bounding box center [68, 180] width 92 height 12
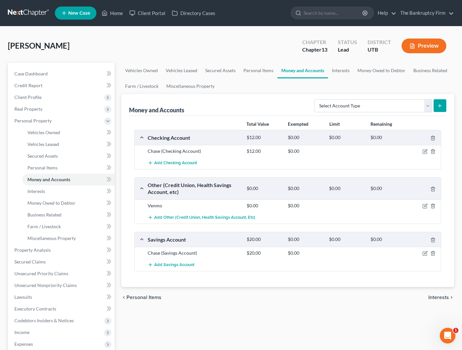
drag, startPoint x: 146, startPoint y: 44, endPoint x: 124, endPoint y: 26, distance: 27.9
click at [145, 44] on div "[PERSON_NAME] Upgraded Chapter Chapter 13 Status Lead District UTB Preview" at bounding box center [231, 48] width 446 height 28
click at [115, 14] on link "Home" at bounding box center [112, 13] width 28 height 12
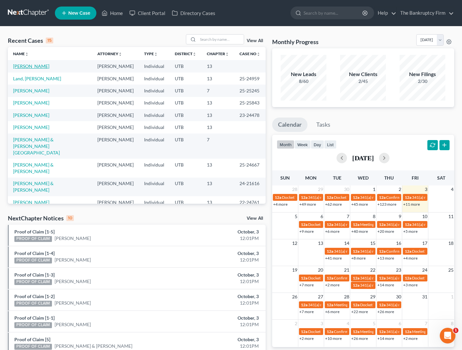
click at [33, 66] on link "[PERSON_NAME]" at bounding box center [31, 66] width 36 height 6
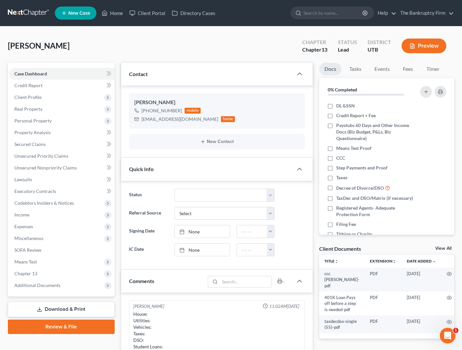
scroll to position [51, 0]
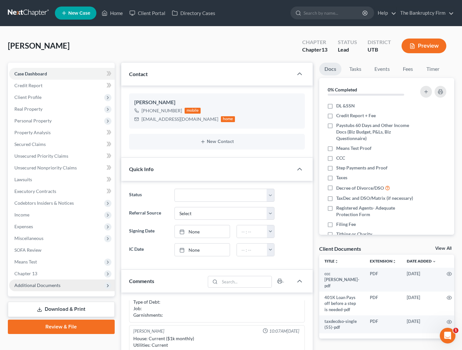
click at [55, 286] on span "Additional Documents" at bounding box center [37, 286] width 46 height 6
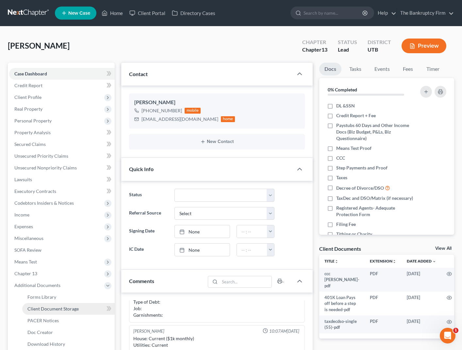
click at [77, 310] on span "Client Document Storage" at bounding box center [52, 309] width 51 height 6
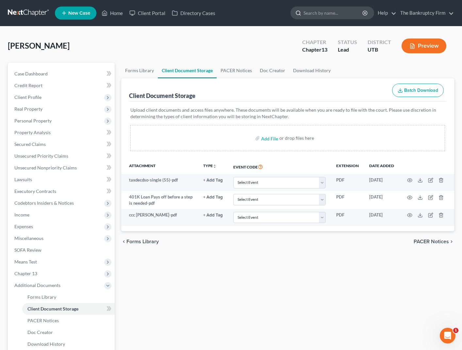
click at [329, 15] on input "search" at bounding box center [333, 13] width 60 height 12
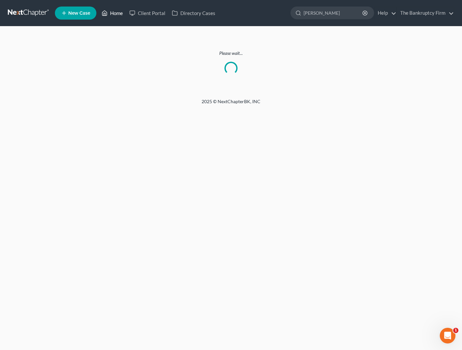
click at [121, 13] on link "Home" at bounding box center [112, 13] width 28 height 12
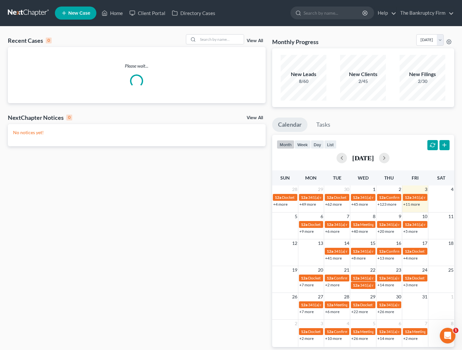
click at [255, 40] on link "View All" at bounding box center [255, 41] width 16 height 5
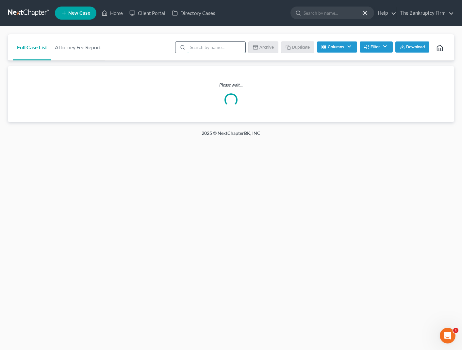
click at [211, 47] on input "search" at bounding box center [216, 47] width 58 height 11
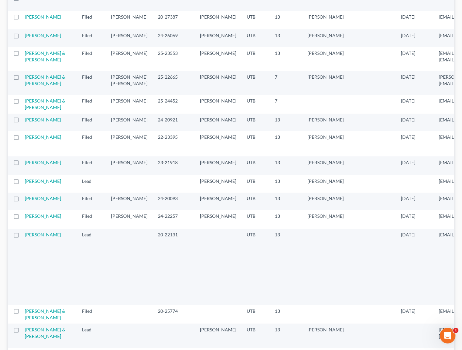
scroll to position [174, 0]
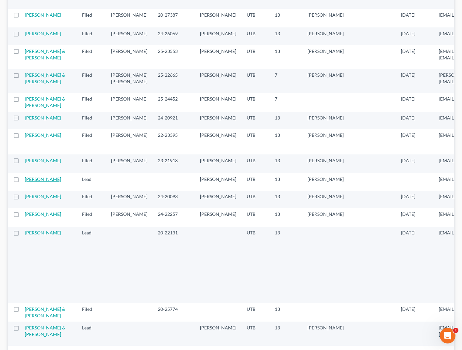
click at [31, 182] on link "[PERSON_NAME]" at bounding box center [43, 179] width 36 height 6
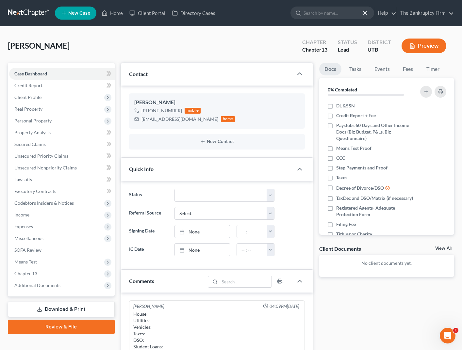
scroll to position [51, 0]
click at [334, 14] on input "search" at bounding box center [333, 13] width 60 height 12
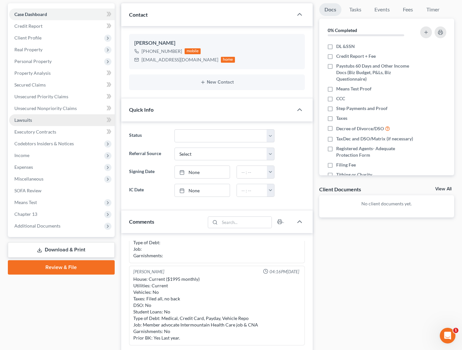
scroll to position [60, 0]
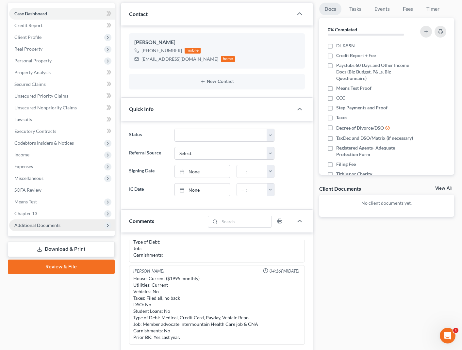
click at [46, 224] on span "Additional Documents" at bounding box center [37, 225] width 46 height 6
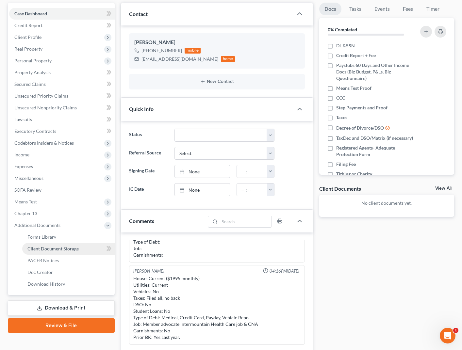
click at [68, 249] on span "Client Document Storage" at bounding box center [52, 249] width 51 height 6
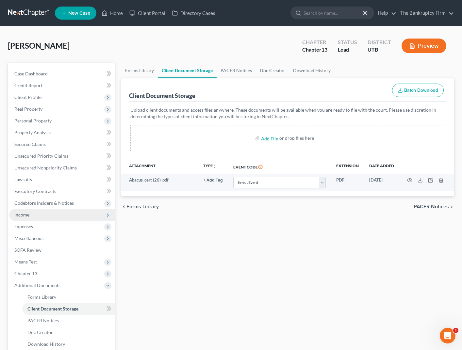
click at [26, 215] on span "Income" at bounding box center [21, 215] width 15 height 6
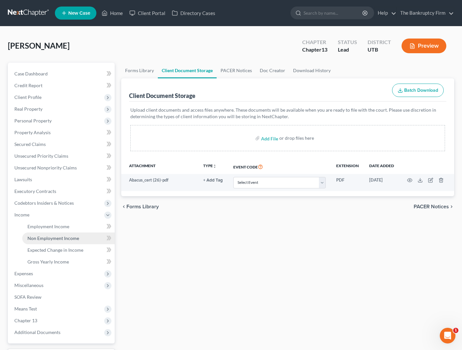
click at [52, 236] on span "Non Employment Income" at bounding box center [53, 239] width 52 height 6
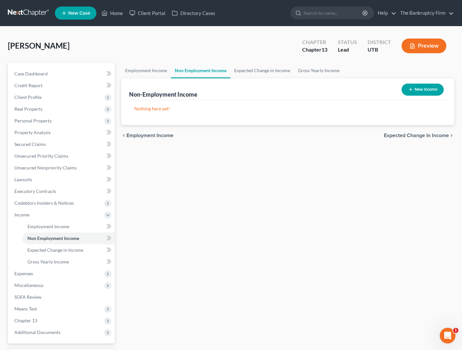
click at [421, 91] on button "New Income" at bounding box center [422, 90] width 42 height 12
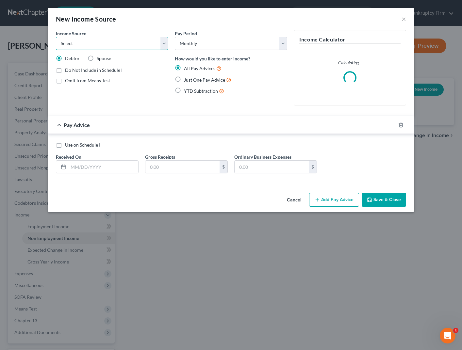
click at [93, 40] on select "Select Unemployment Disability (from employer) Pension Retirement Social Securi…" at bounding box center [112, 43] width 112 height 13
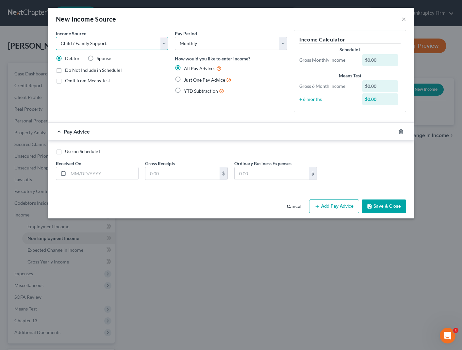
click at [56, 37] on select "Select Unemployment Disability (from employer) Pension Retirement Social Securi…" at bounding box center [112, 43] width 112 height 13
click at [399, 130] on icon "button" at bounding box center [400, 131] width 3 height 4
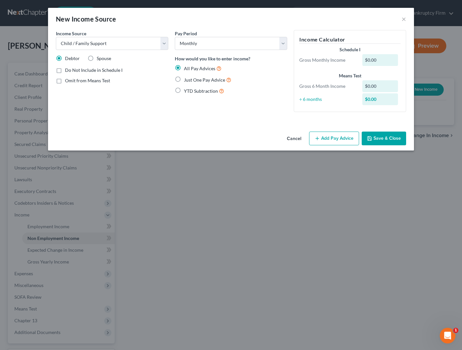
click at [184, 90] on label "YTD Subtraction" at bounding box center [204, 91] width 40 height 8
click at [187, 90] on input "YTD Subtraction" at bounding box center [189, 89] width 4 height 4
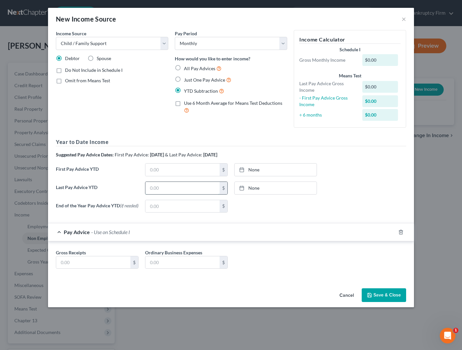
click at [170, 187] on input "text" at bounding box center [182, 188] width 74 height 12
paste input "6744.6"
click at [268, 188] on link "None" at bounding box center [276, 188] width 82 height 12
click at [90, 268] on input "text" at bounding box center [93, 262] width 74 height 12
click at [379, 295] on button "Save & Close" at bounding box center [384, 295] width 44 height 14
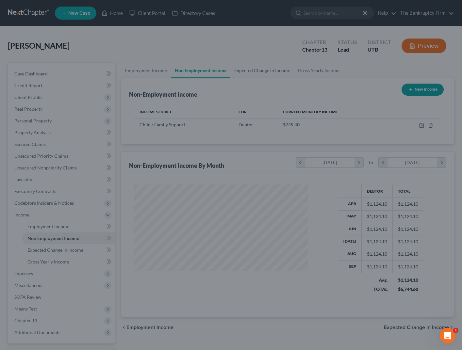
scroll to position [117, 187]
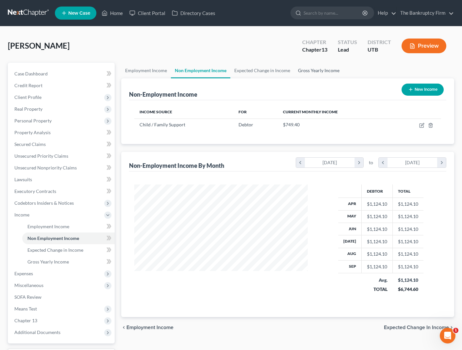
click at [322, 71] on link "Gross Yearly Income" at bounding box center [318, 71] width 49 height 16
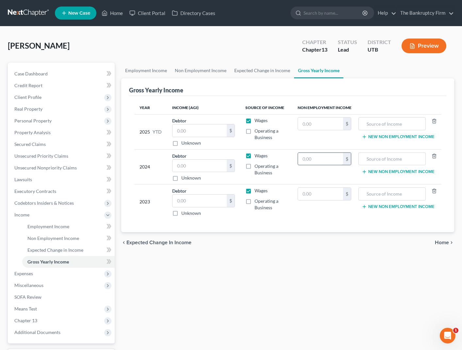
click at [315, 157] on input "text" at bounding box center [320, 159] width 45 height 12
paste input "8992.8"
click at [394, 160] on input "text" at bounding box center [392, 159] width 60 height 12
click at [314, 195] on input "text" at bounding box center [320, 194] width 45 height 12
paste input "8992.8"
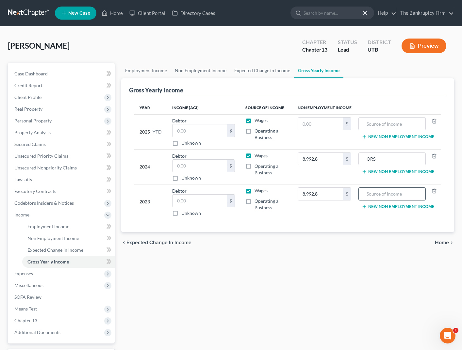
click at [386, 196] on input "text" at bounding box center [392, 194] width 60 height 12
click at [320, 125] on input "text" at bounding box center [320, 124] width 45 height 12
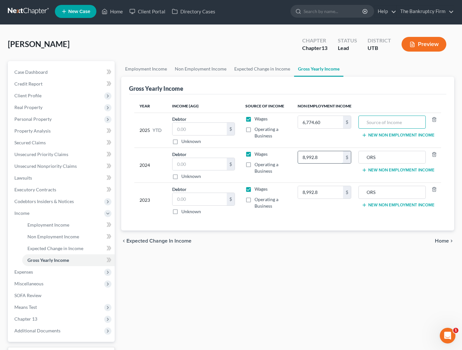
click at [330, 159] on input "8,992.8" at bounding box center [320, 157] width 45 height 12
click at [270, 67] on link "Expected Change in Income" at bounding box center [262, 69] width 64 height 16
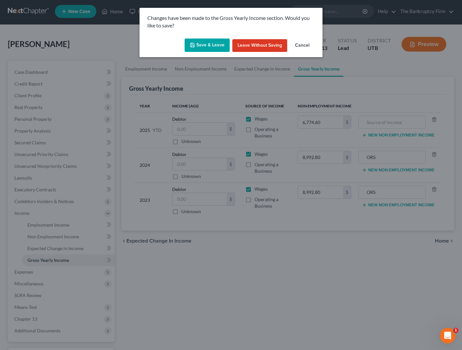
click at [201, 44] on button "Save & Leave" at bounding box center [207, 46] width 45 height 14
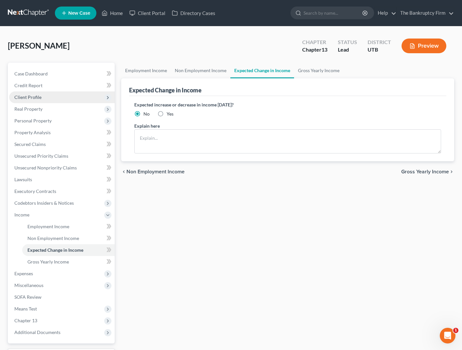
click at [35, 97] on span "Client Profile" at bounding box center [27, 97] width 27 height 6
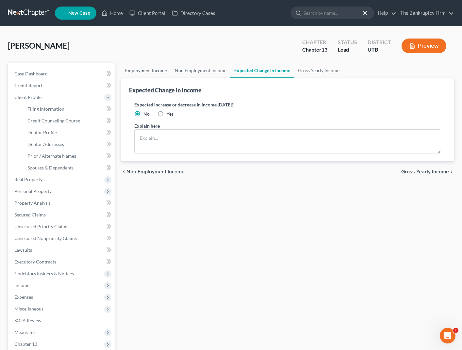
click at [135, 71] on link "Employment Income" at bounding box center [146, 71] width 50 height 16
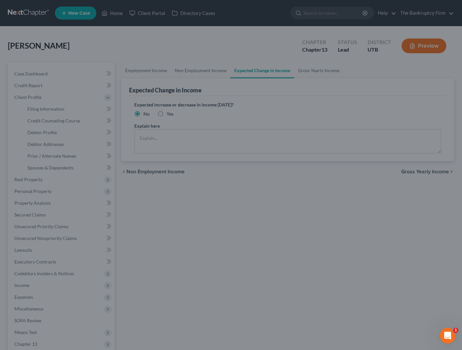
click at [135, 44] on div at bounding box center [231, 175] width 462 height 350
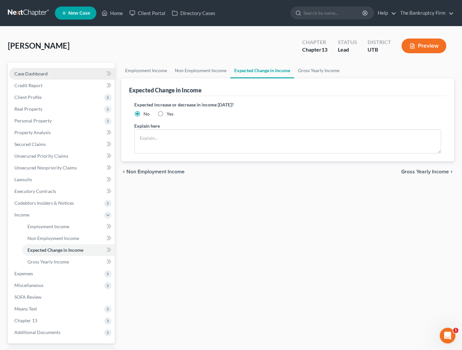
click at [33, 71] on span "Case Dashboard" at bounding box center [30, 74] width 33 height 6
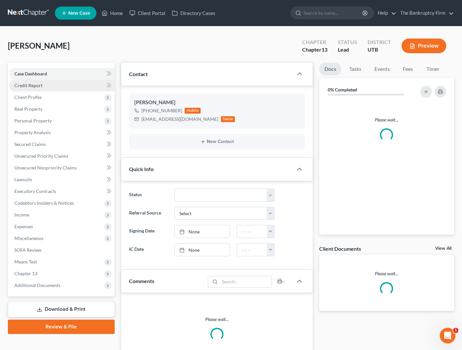
click at [39, 83] on span "Credit Report" at bounding box center [28, 86] width 28 height 6
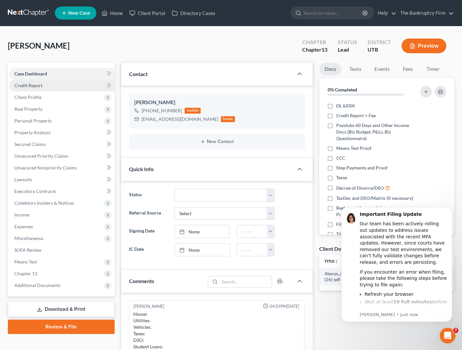
scroll to position [51, 0]
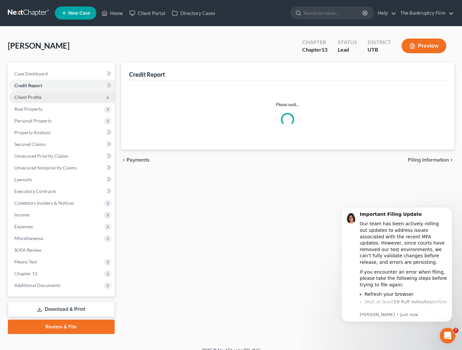
click at [44, 96] on span "Client Profile" at bounding box center [62, 97] width 106 height 12
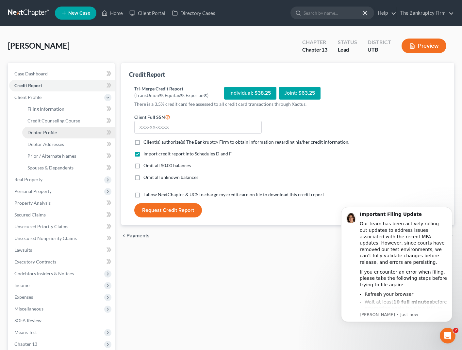
click at [60, 130] on link "Debtor Profile" at bounding box center [68, 133] width 92 height 12
select select "0"
select select "3"
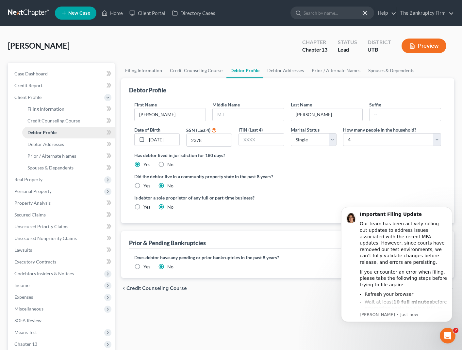
radio input "true"
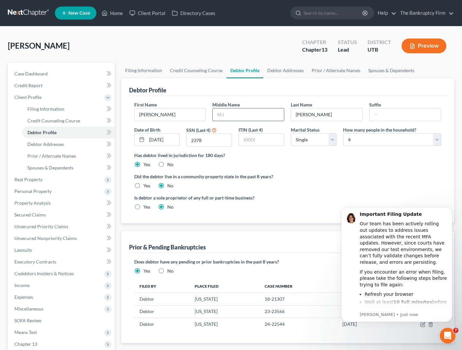
click at [244, 114] on input "text" at bounding box center [248, 114] width 71 height 12
type input "Nicole"
click at [38, 179] on span "Real Property" at bounding box center [28, 180] width 28 height 6
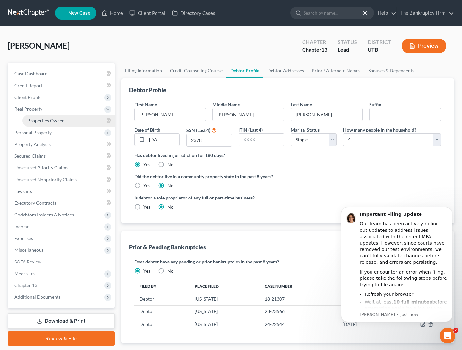
click at [49, 118] on span "Properties Owned" at bounding box center [45, 121] width 37 height 6
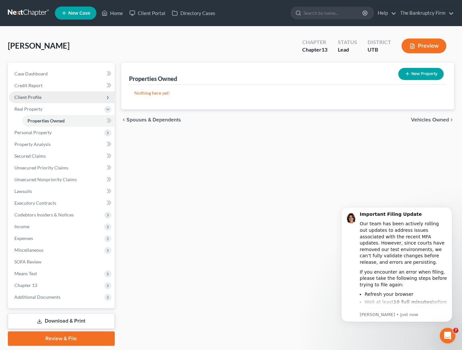
click at [40, 95] on span "Client Profile" at bounding box center [27, 97] width 27 height 6
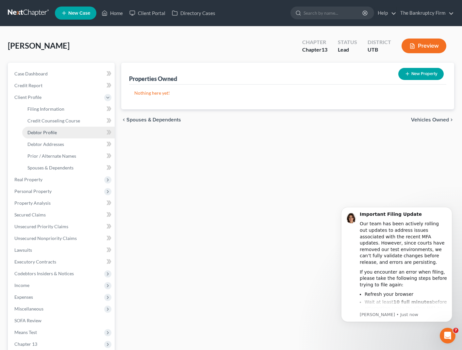
click at [55, 131] on span "Debtor Profile" at bounding box center [41, 133] width 29 height 6
select select "0"
select select "3"
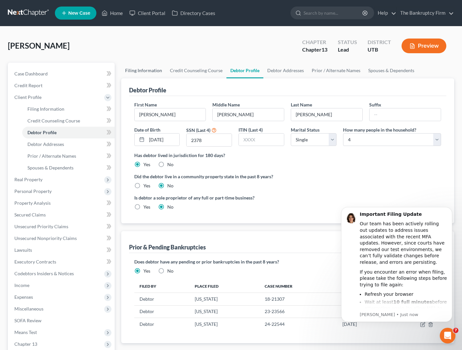
click at [142, 73] on link "Filing Information" at bounding box center [143, 71] width 45 height 16
select select "1"
select select "0"
select select "3"
select select "46"
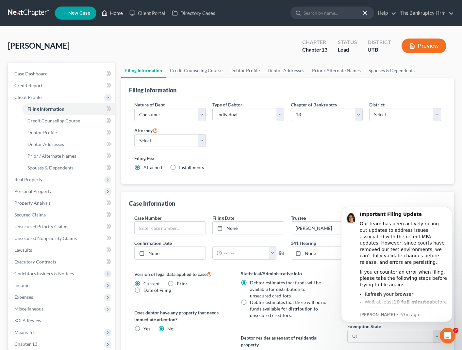
click at [117, 12] on link "Home" at bounding box center [112, 13] width 28 height 12
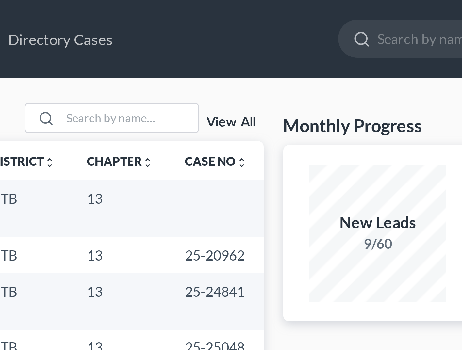
click at [262, 13] on ul "New Case Home Client Portal Directory Cases - No Result - See all results Or Pr…" at bounding box center [254, 13] width 399 height 17
click at [255, 41] on link "View All" at bounding box center [255, 41] width 16 height 5
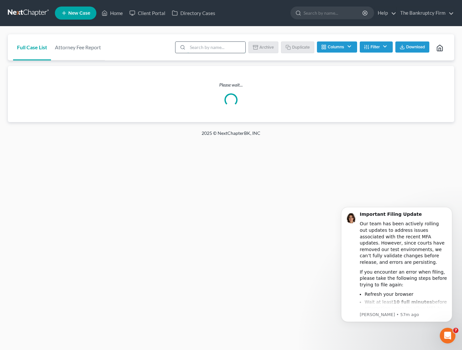
click at [208, 47] on input "search" at bounding box center [216, 47] width 58 height 11
type input "[PERSON_NAME]"
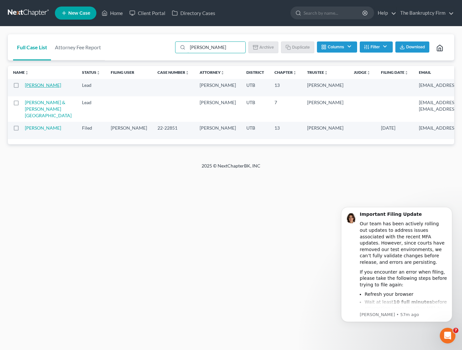
click at [34, 87] on link "[PERSON_NAME]" at bounding box center [43, 85] width 36 height 6
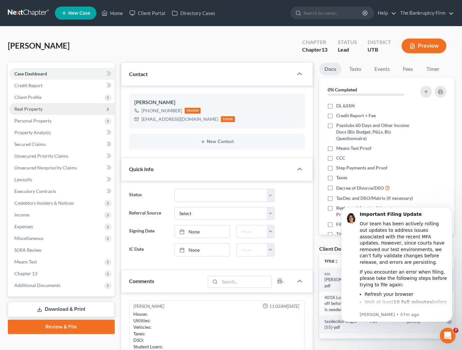
scroll to position [51, 0]
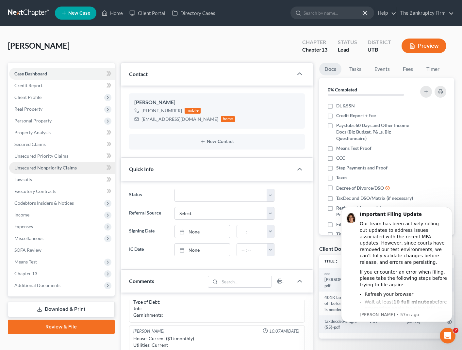
click at [50, 167] on span "Unsecured Nonpriority Claims" at bounding box center [45, 168] width 62 height 6
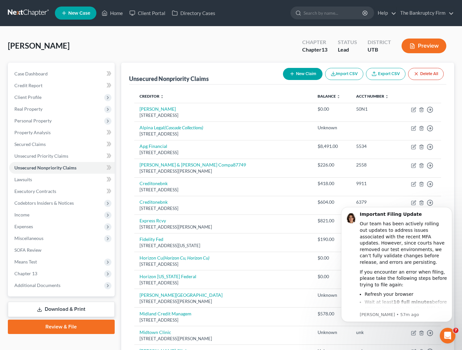
click at [300, 76] on button "New Claim" at bounding box center [303, 74] width 40 height 12
select select "0"
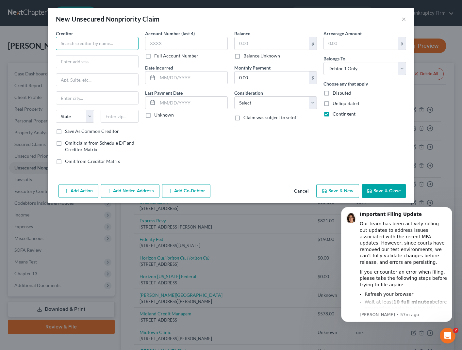
click at [92, 44] on input "text" at bounding box center [97, 43] width 83 height 13
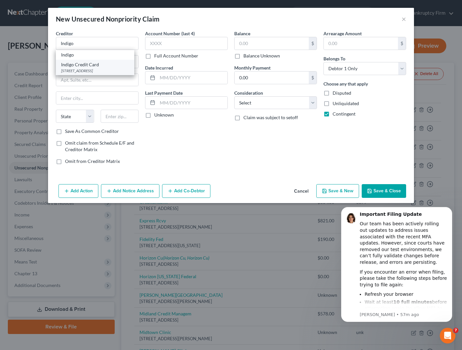
click at [81, 69] on div "PO Box 4477, Beaverton, OR 97076-4477" at bounding box center [95, 71] width 68 height 6
type input "Indigo Credit Card"
type input "PO Box 4477"
type input "Beaverton"
select select "38"
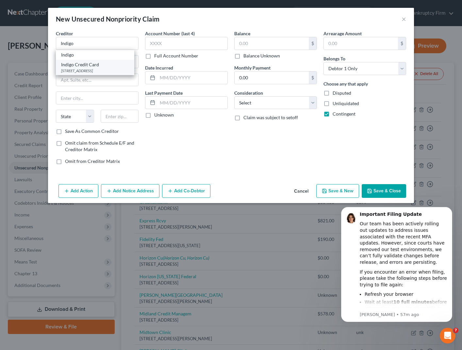
type input "97076-4477"
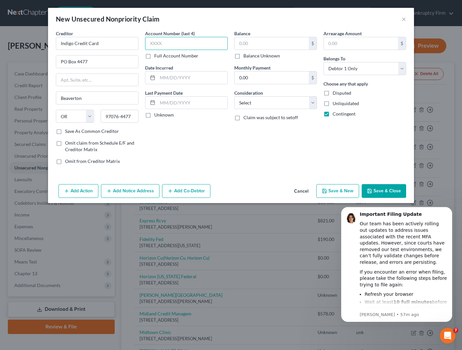
click at [169, 44] on input "text" at bounding box center [186, 43] width 83 height 13
type input "unk"
type input "2024"
click at [255, 44] on input "text" at bounding box center [272, 43] width 74 height 12
type input "578.85"
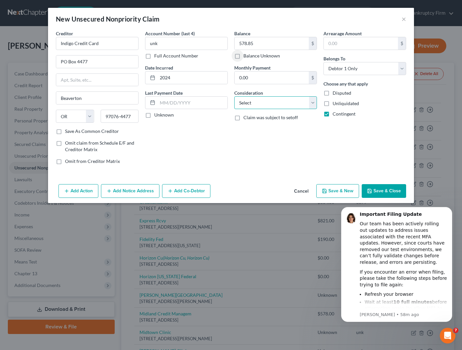
click at [288, 105] on select "Select Cable / Satellite Services Collection Agency Credit Card Debt Debt Couns…" at bounding box center [275, 102] width 83 height 13
select select "10"
click at [234, 96] on select "Select Cable / Satellite Services Collection Agency Credit Card Debt Debt Couns…" at bounding box center [275, 102] width 83 height 13
click at [130, 190] on button "Add Notice Address" at bounding box center [130, 191] width 58 height 14
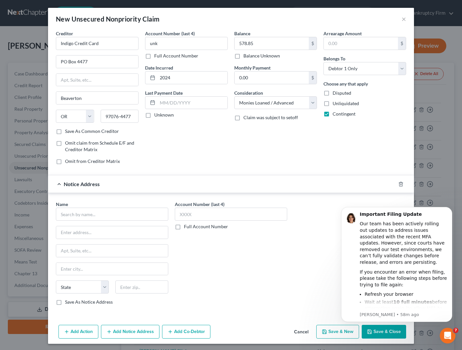
scroll to position [2, 0]
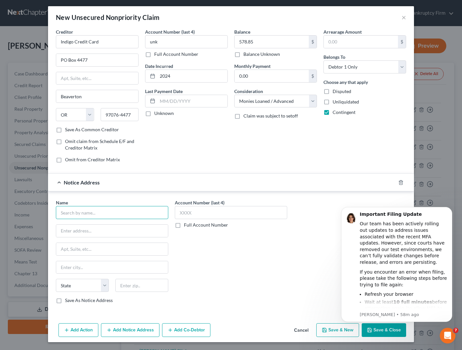
click at [89, 213] on input "text" at bounding box center [112, 212] width 112 height 13
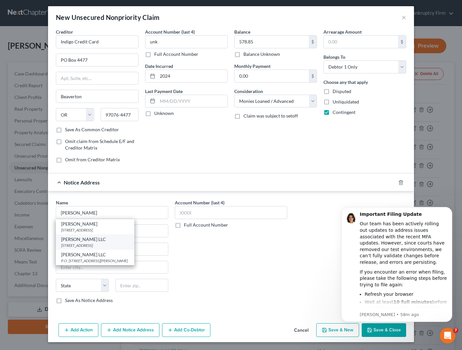
click at [88, 244] on div "PO Box 7811, Sandy, UT 84091" at bounding box center [95, 246] width 68 height 6
type input "Johnson Mark LLC"
type input "PO Box 7811"
type input "Sandy"
select select "46"
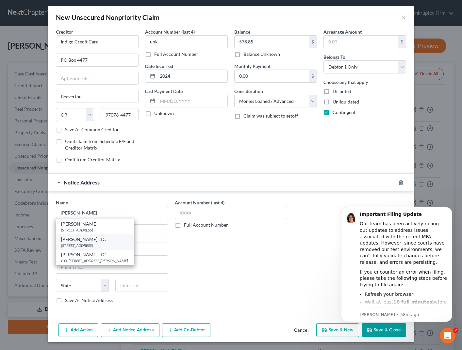
type input "84091"
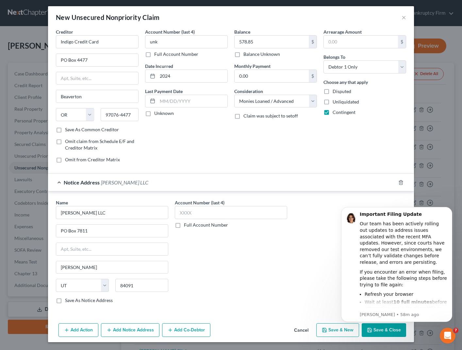
click at [384, 332] on body "Important Filing Update Our team has been actively rolling out updates to addre…" at bounding box center [396, 273] width 125 height 143
click at [381, 332] on body "Important Filing Update Our team has been actively rolling out updates to addre…" at bounding box center [396, 273] width 125 height 143
click at [450, 208] on icon "Dismiss notification" at bounding box center [450, 209] width 4 height 4
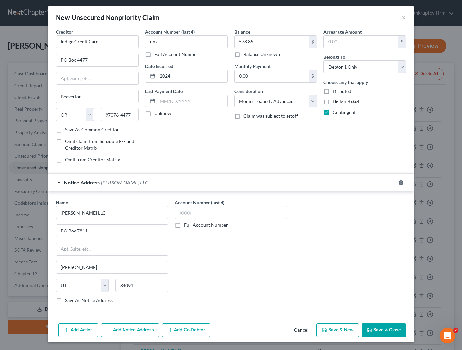
click at [391, 329] on button "Save & Close" at bounding box center [384, 330] width 44 height 14
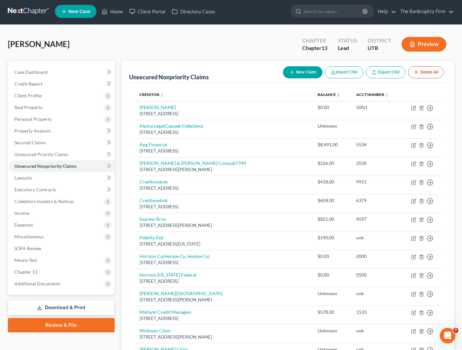
scroll to position [0, 0]
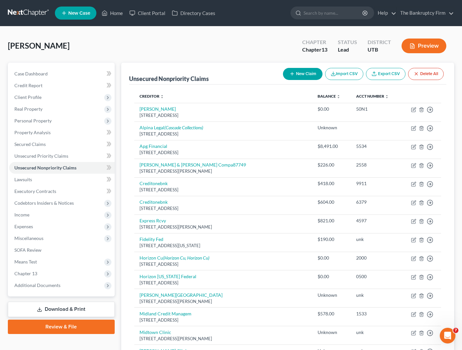
click at [292, 70] on button "New Claim" at bounding box center [303, 74] width 40 height 12
select select "0"
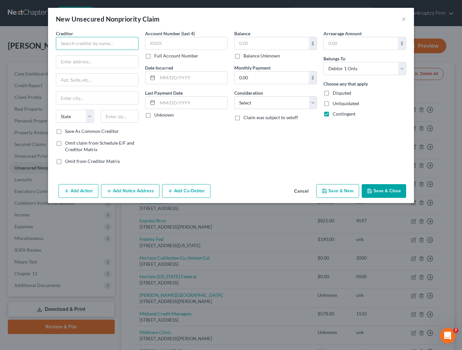
click at [79, 46] on input "text" at bounding box center [97, 43] width 83 height 13
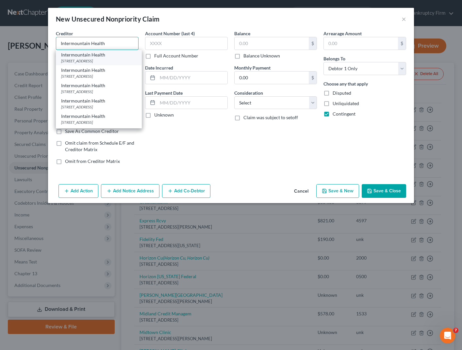
type input "Intermountain Health"
click at [100, 60] on div "PO Box 30193, Salt Lake City, UT 84130" at bounding box center [98, 61] width 75 height 6
type input "PO Box 30193"
type input "[GEOGRAPHIC_DATA]"
select select "46"
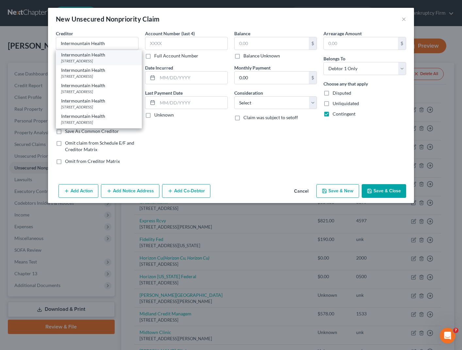
type input "84130"
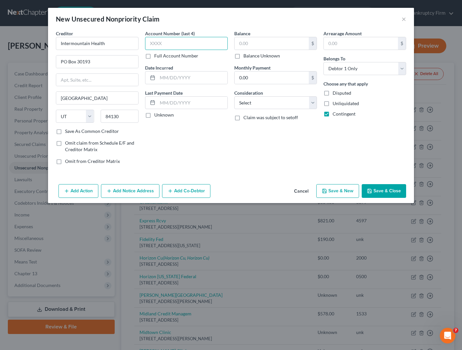
click at [170, 43] on input "text" at bounding box center [186, 43] width 83 height 13
type input "unk"
type input "2025"
click at [243, 56] on label "Balance Unknown" at bounding box center [261, 56] width 37 height 7
click at [246, 56] on input "Balance Unknown" at bounding box center [248, 55] width 4 height 4
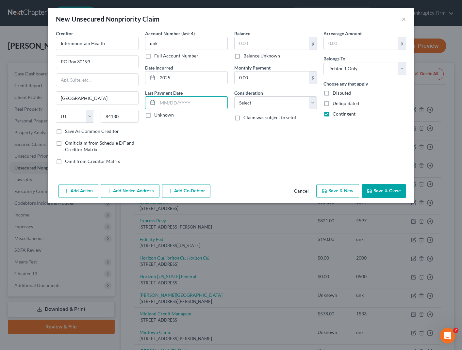
checkbox input "true"
type input "0.00"
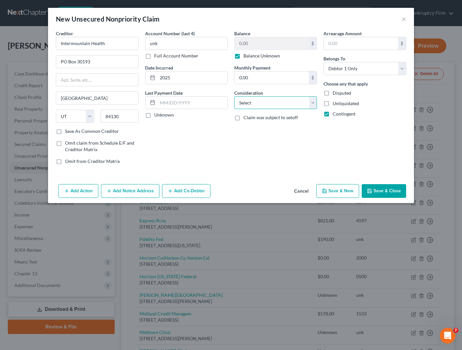
click at [258, 101] on select "Select Cable / Satellite Services Collection Agency Credit Card Debt Debt Couns…" at bounding box center [275, 102] width 83 height 13
select select "10"
click at [234, 96] on select "Select Cable / Satellite Services Collection Agency Credit Card Debt Debt Couns…" at bounding box center [275, 102] width 83 height 13
click at [384, 189] on button "Save & Close" at bounding box center [384, 191] width 44 height 14
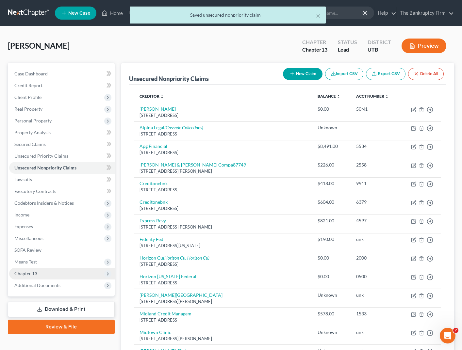
click at [36, 273] on span "Chapter 13" at bounding box center [25, 274] width 23 height 6
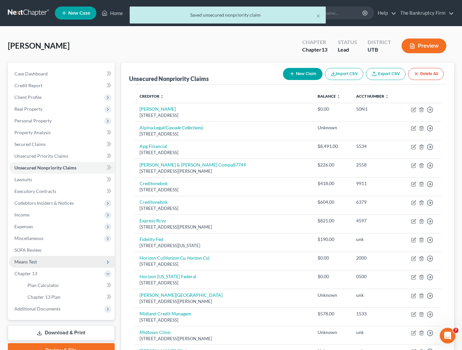
click at [33, 264] on span "Means Test" at bounding box center [25, 262] width 23 height 6
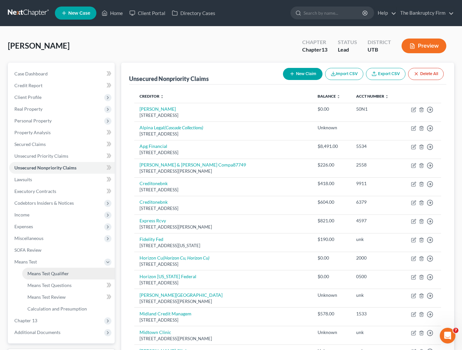
click at [55, 273] on span "Means Test Qualifier" at bounding box center [47, 274] width 41 height 6
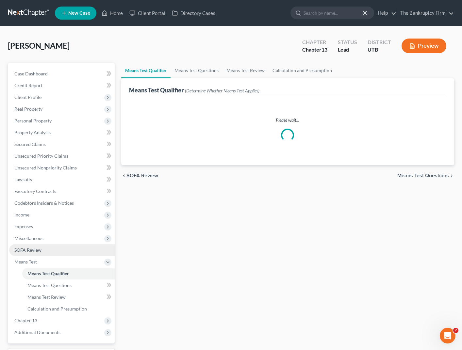
click at [36, 250] on span "SOFA Review" at bounding box center [27, 250] width 27 height 6
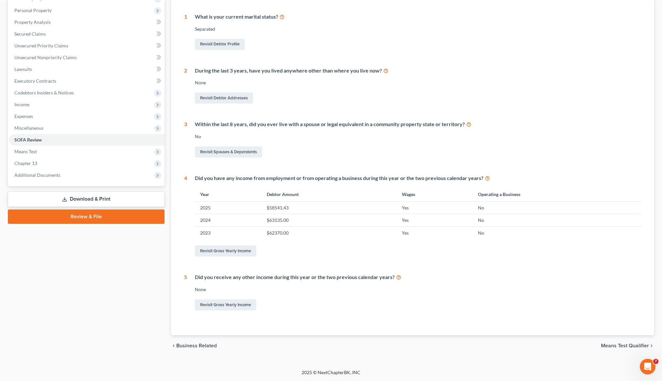
scroll to position [110, 0]
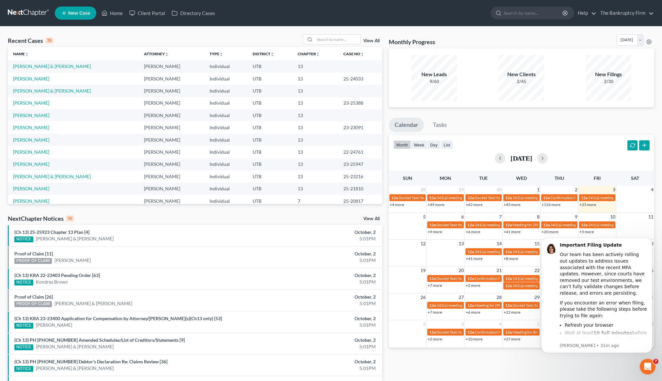
click at [372, 39] on link "View All" at bounding box center [372, 41] width 16 height 5
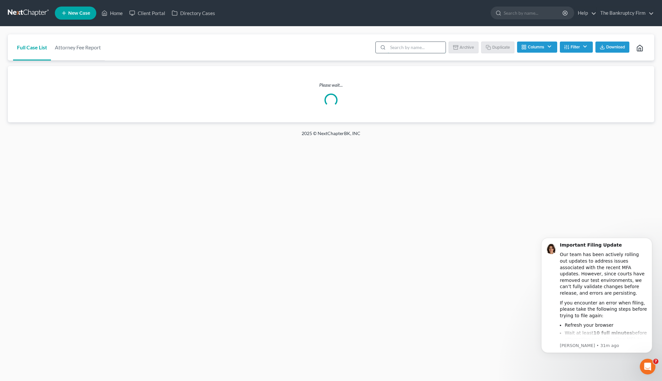
click at [402, 49] on input "search" at bounding box center [417, 47] width 58 height 11
type input "jessop"
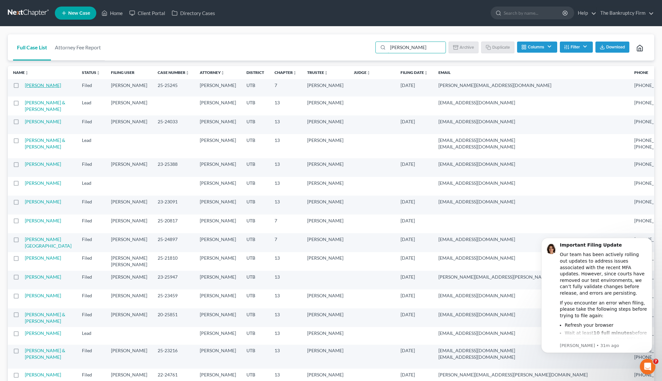
click at [32, 88] on link "[PERSON_NAME]" at bounding box center [43, 85] width 36 height 6
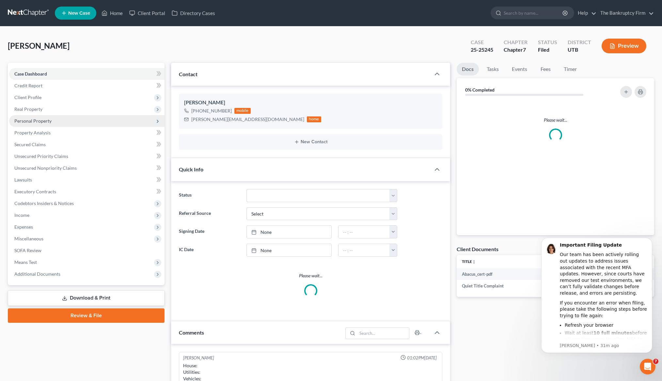
scroll to position [51, 0]
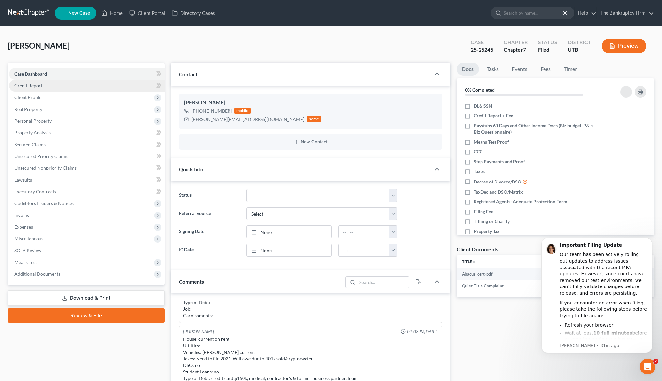
click at [34, 86] on span "Credit Report" at bounding box center [28, 86] width 28 height 6
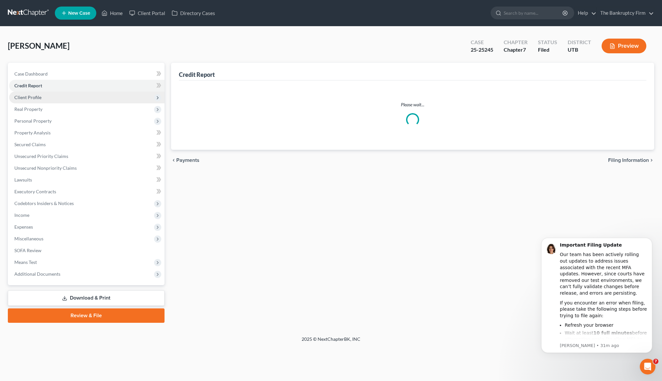
click at [34, 97] on span "Client Profile" at bounding box center [27, 97] width 27 height 6
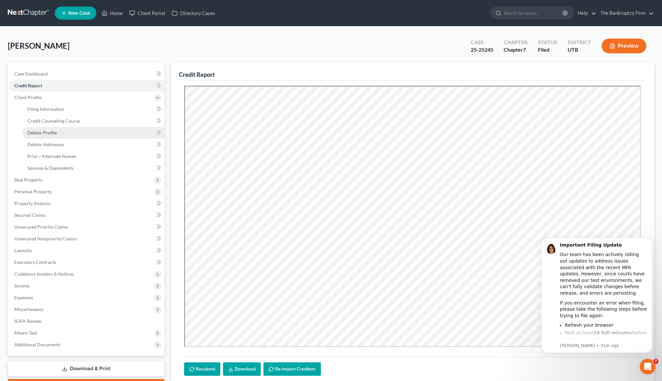
click at [50, 132] on span "Debtor Profile" at bounding box center [41, 133] width 29 height 6
select select "3"
select select "0"
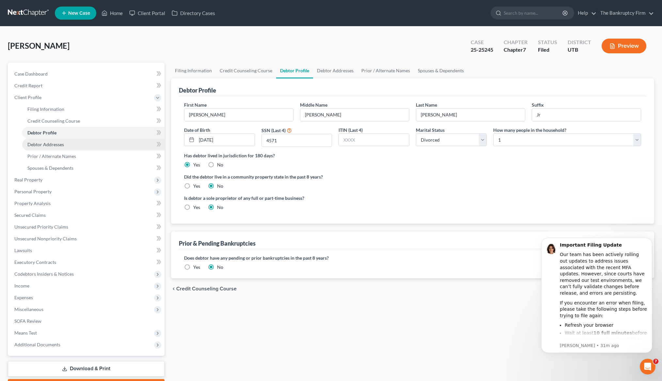
click at [57, 145] on span "Debtor Addresses" at bounding box center [45, 144] width 37 height 6
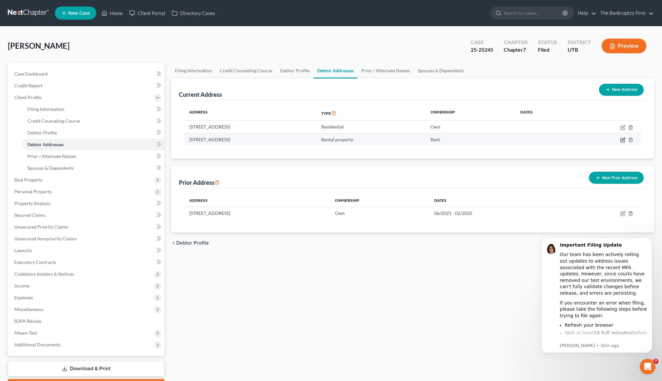
click at [623, 139] on icon "button" at bounding box center [623, 139] width 5 height 5
select select "46"
select select "1"
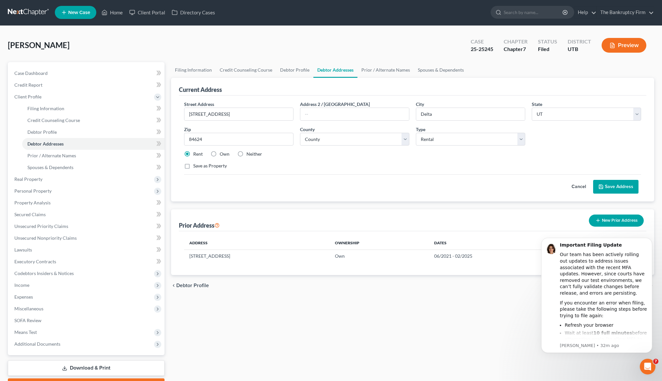
scroll to position [1, 0]
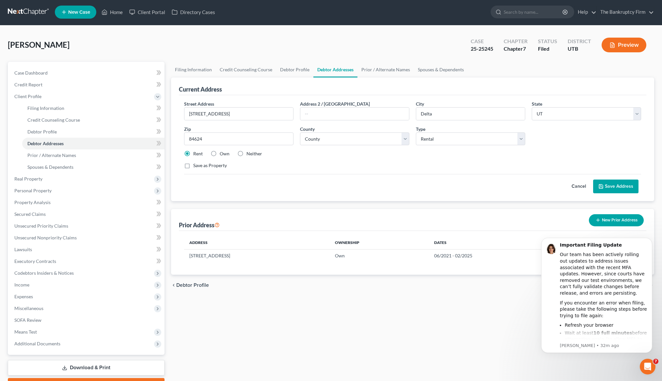
click at [623, 186] on button "Save Address" at bounding box center [615, 186] width 45 height 14
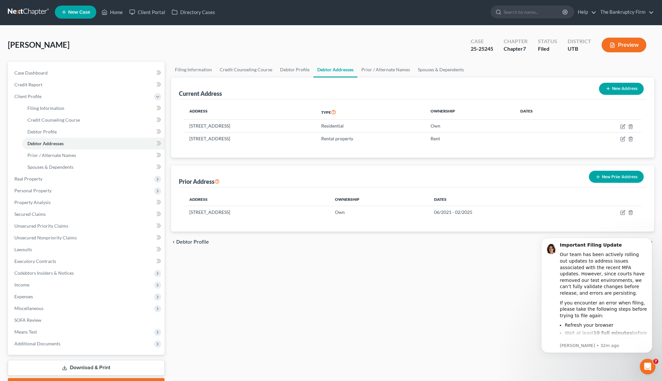
click at [614, 87] on button "New Address" at bounding box center [621, 89] width 45 height 12
select select "0"
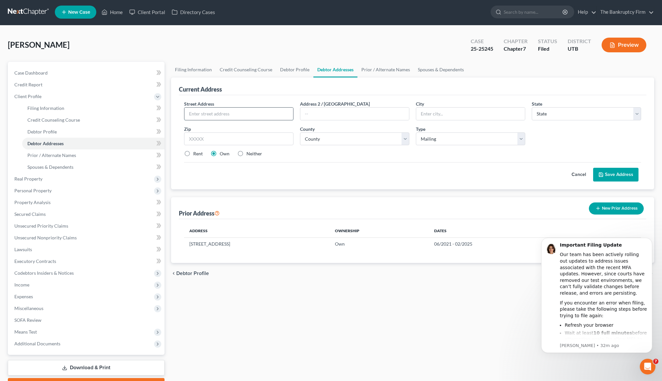
click at [248, 115] on input "text" at bounding box center [239, 113] width 109 height 12
type input "PO Box 51"
type input "84624"
type input "Delta"
select select "46"
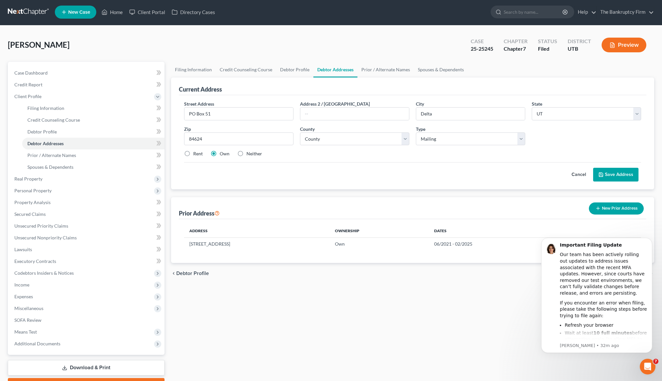
click at [247, 153] on label "Neither" at bounding box center [255, 153] width 16 height 7
click at [249, 153] on input "Neither" at bounding box center [251, 152] width 4 height 4
radio input "true"
click at [460, 141] on select "Select Mailing Rental Business" at bounding box center [470, 138] width 109 height 13
click at [416, 132] on select "Select Mailing Rental Business" at bounding box center [470, 138] width 109 height 13
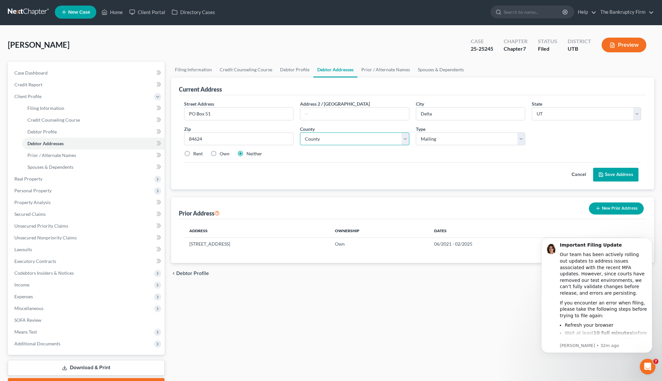
click at [354, 138] on select "County Beaver County Box Elder County Cache County Carbon County Daggett County…" at bounding box center [354, 138] width 109 height 13
select select "13"
click at [300, 132] on select "County Beaver County Box Elder County Cache County Carbon County Daggett County…" at bounding box center [354, 138] width 109 height 13
click at [611, 173] on button "Save Address" at bounding box center [615, 175] width 45 height 14
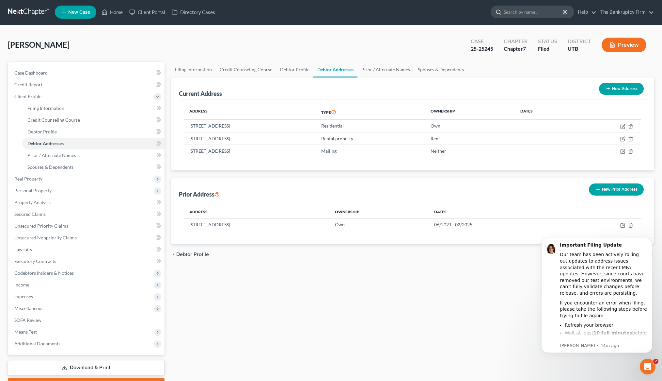
click at [518, 11] on input "search" at bounding box center [534, 12] width 60 height 12
type input "hoggan"
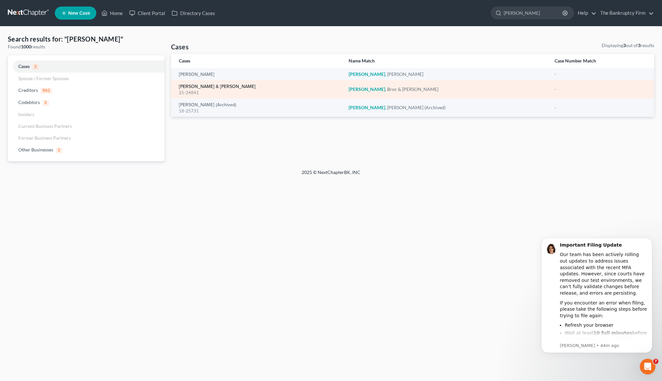
click at [213, 86] on link "[PERSON_NAME] & [PERSON_NAME]" at bounding box center [217, 86] width 77 height 5
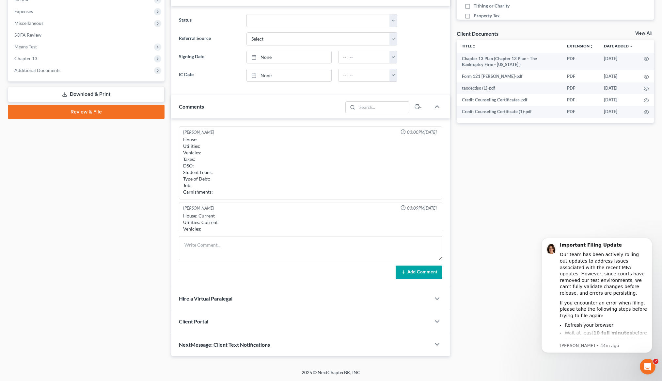
scroll to position [75, 0]
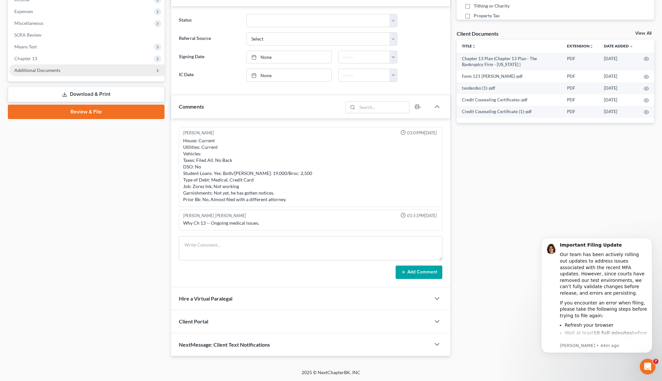
click at [40, 69] on span "Additional Documents" at bounding box center [37, 70] width 46 height 6
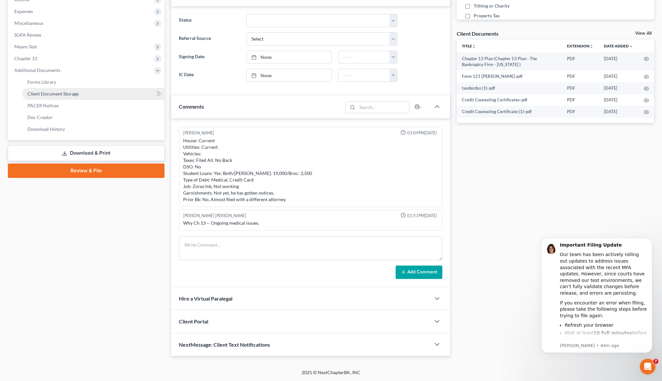
click at [67, 91] on span "Client Document Storage" at bounding box center [52, 94] width 51 height 6
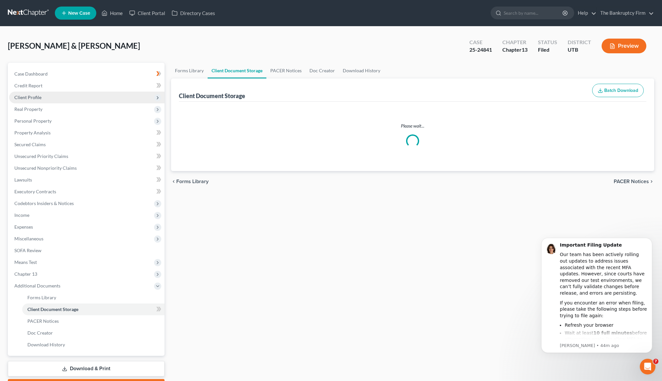
select select "30"
select select "26"
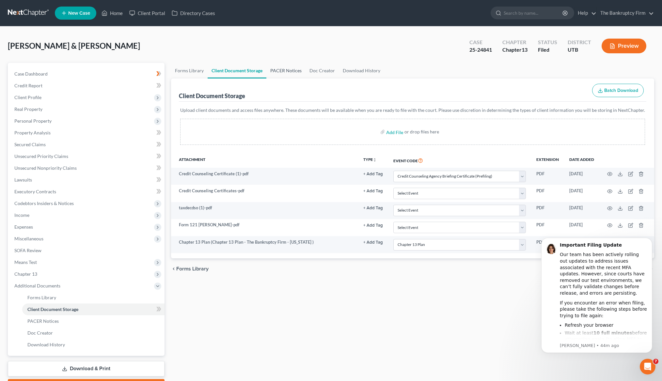
click at [285, 72] on link "PACER Notices" at bounding box center [286, 71] width 39 height 16
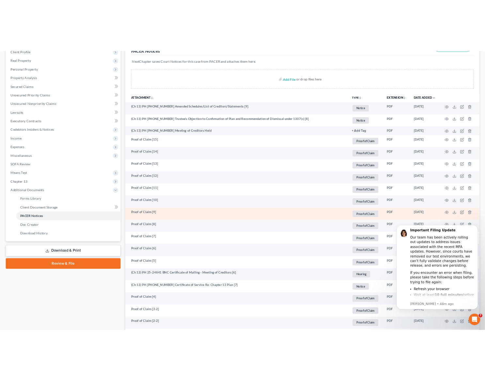
scroll to position [95, 0]
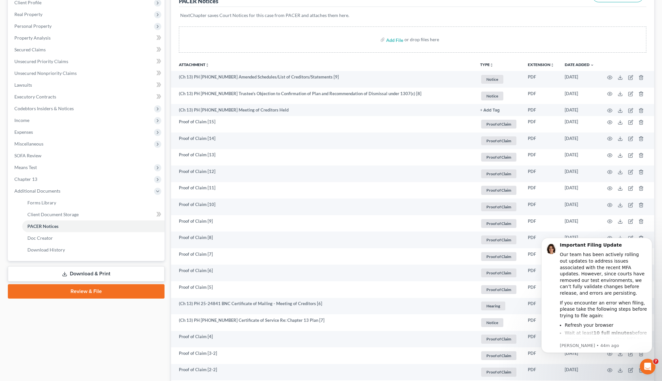
click at [223, 58] on th "Attachment unfold_more expand_more expand_less" at bounding box center [323, 64] width 304 height 13
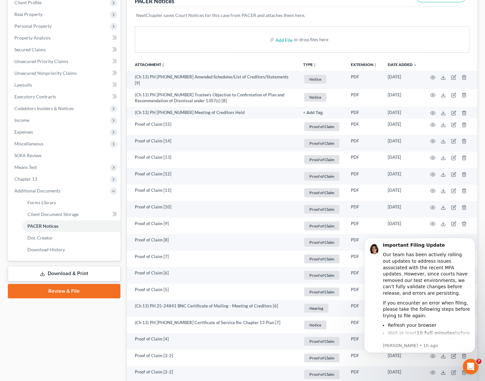
scroll to position [0, 0]
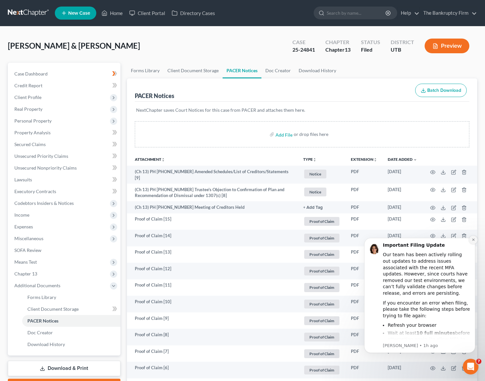
click at [476, 238] on button "Dismiss notification" at bounding box center [473, 240] width 8 height 8
